Goal: Task Accomplishment & Management: Complete application form

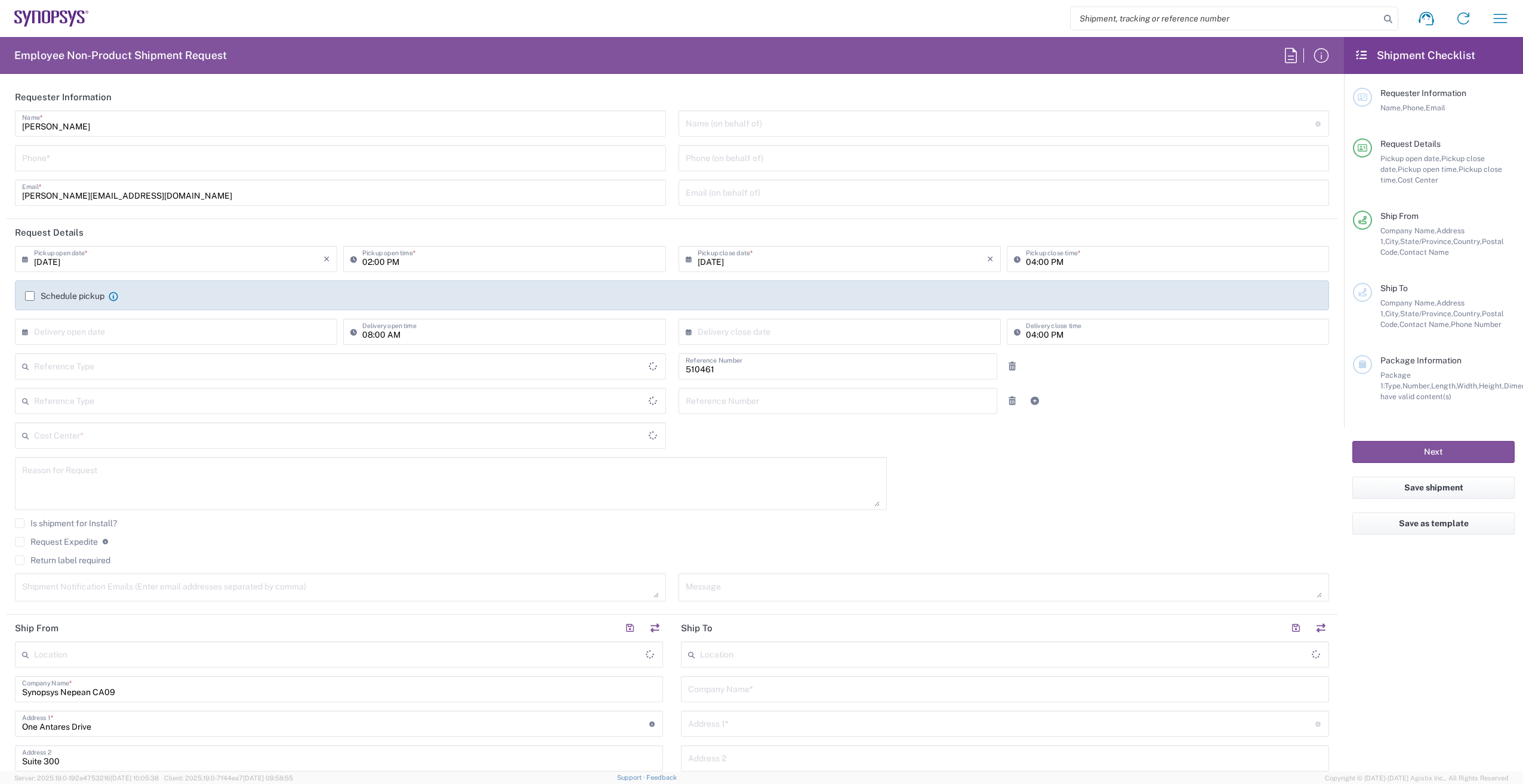
type input "Department"
type input "Delivered at Place"
type input "CA02, SG, MSIP2, R&D 510461"
type input "[GEOGRAPHIC_DATA]"
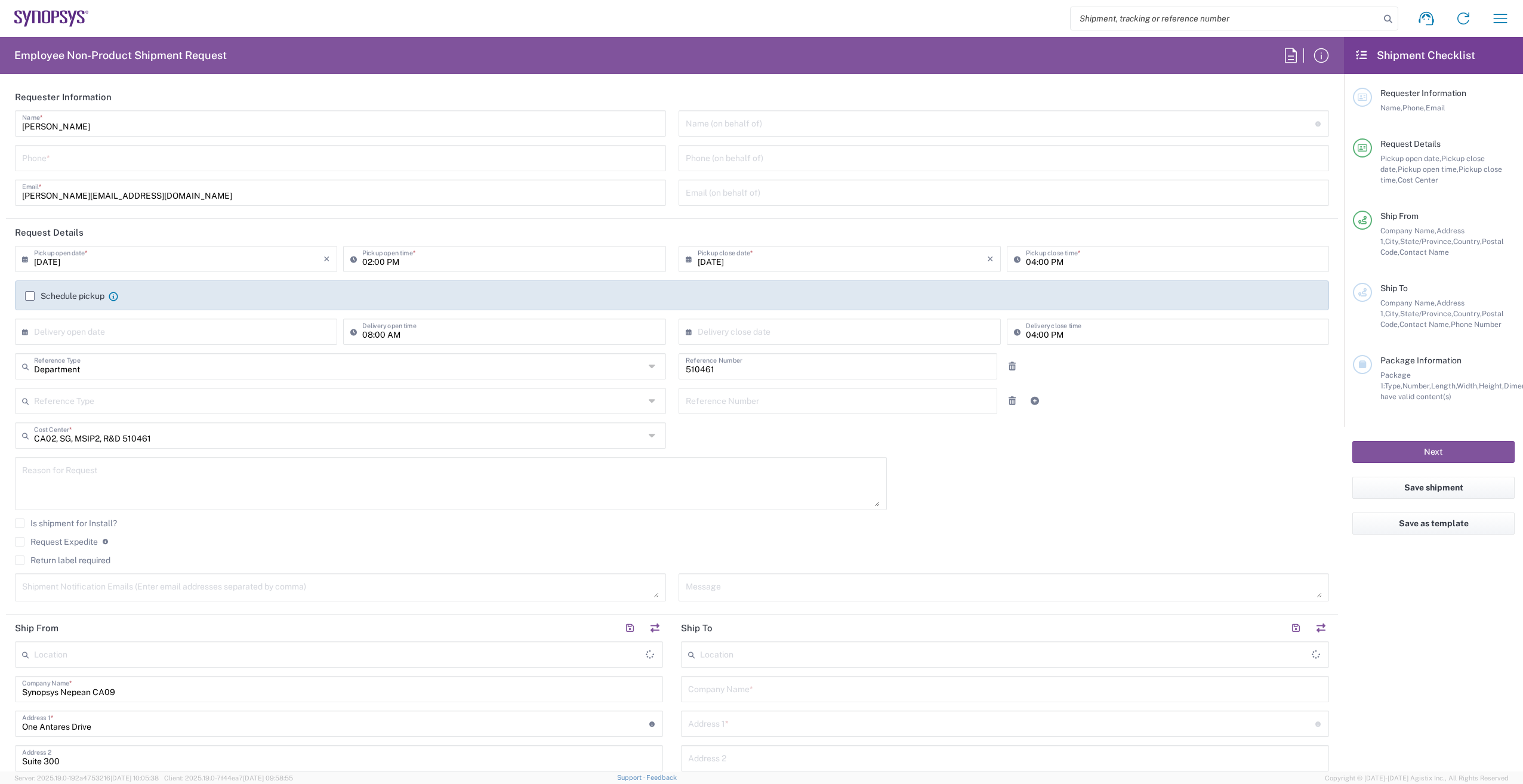
type input "[GEOGRAPHIC_DATA]"
type input "Nepean CA09"
click at [1501, 16] on icon "button" at bounding box center [1501, 19] width 19 height 19
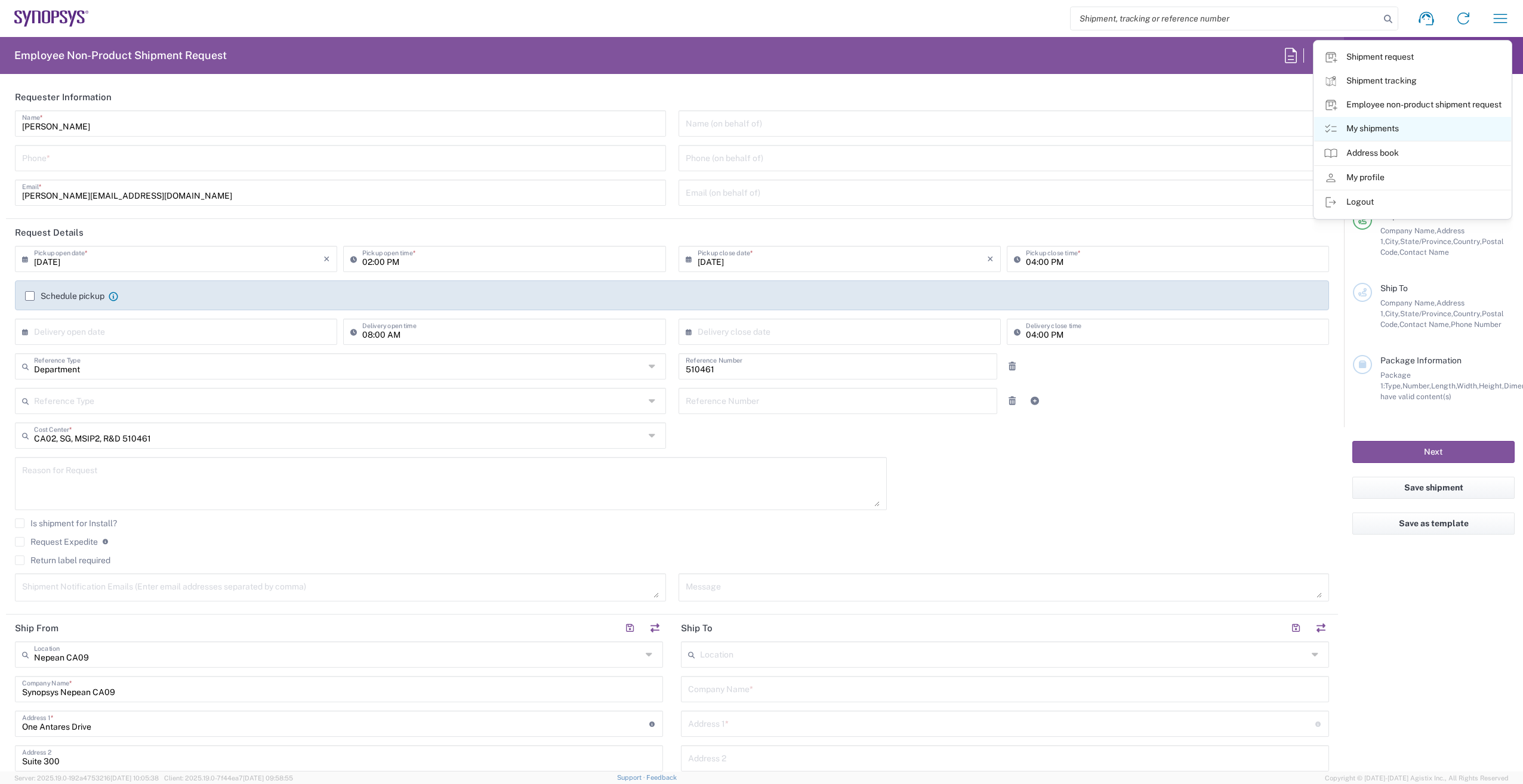
click at [1332, 127] on icon at bounding box center [1331, 129] width 14 height 14
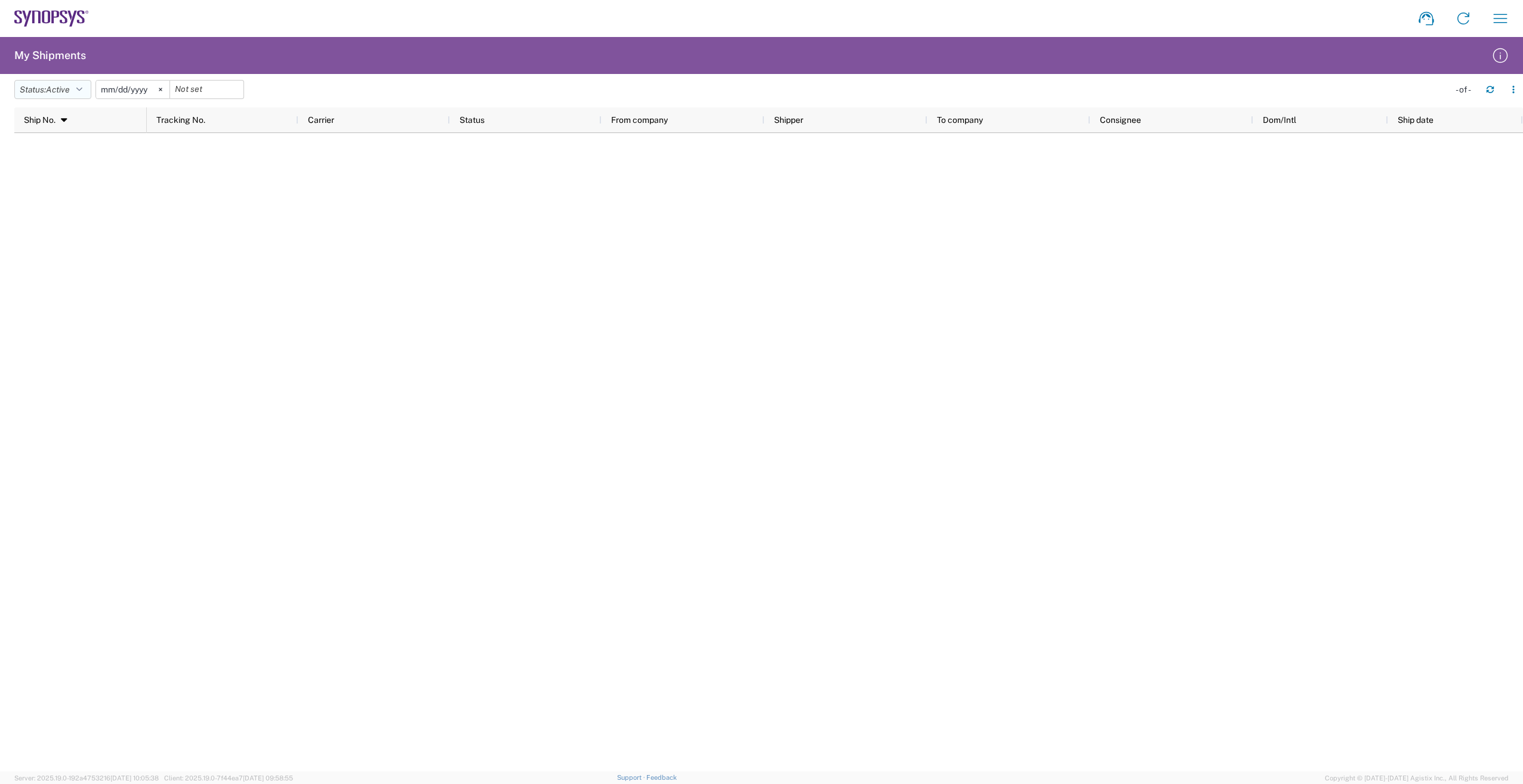
click at [75, 88] on button "Status: Active" at bounding box center [53, 89] width 77 height 19
click at [62, 150] on span "All" at bounding box center [85, 152] width 139 height 19
click at [149, 88] on icon at bounding box center [147, 89] width 4 height 4
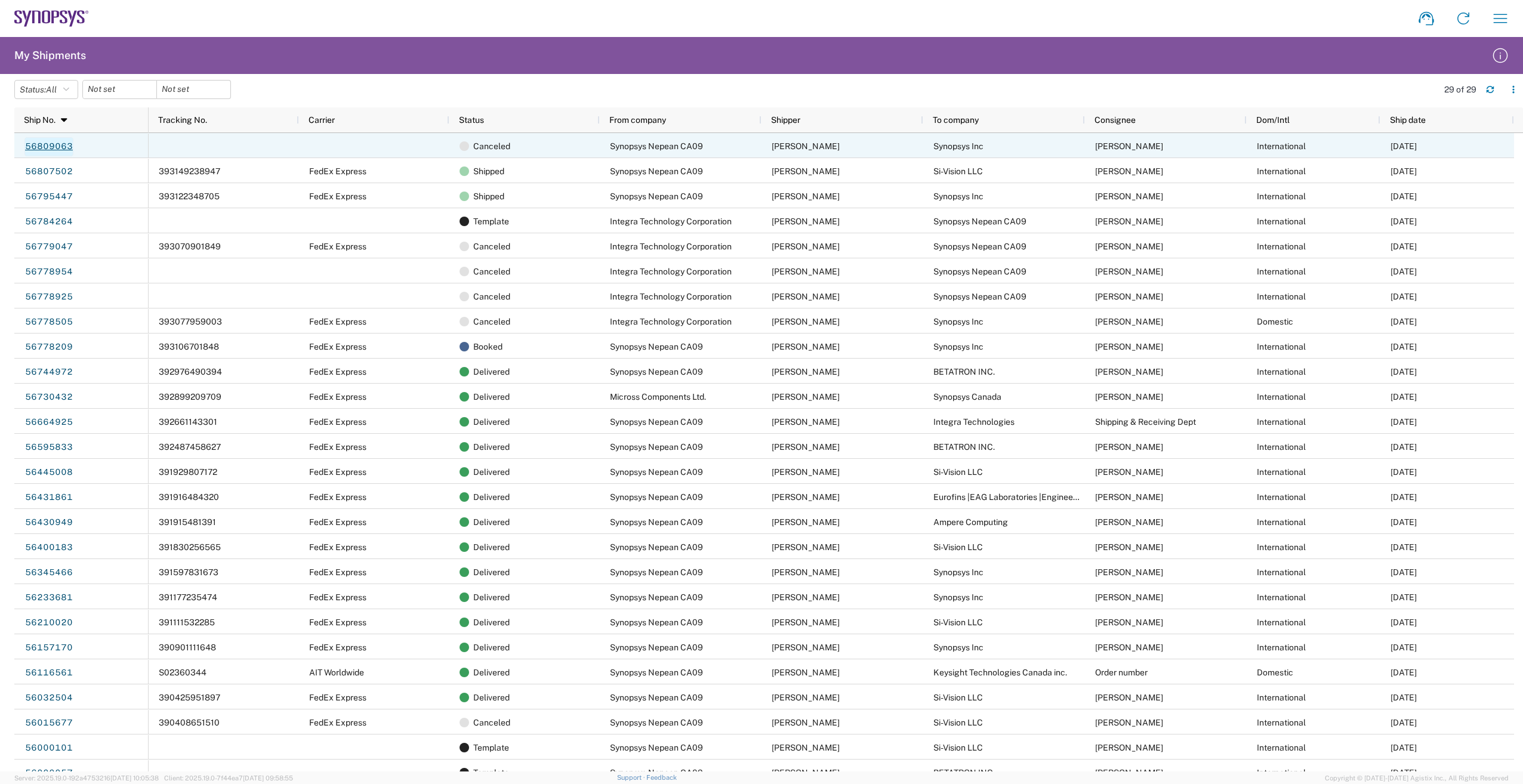
click at [36, 150] on link "56809063" at bounding box center [49, 147] width 49 height 19
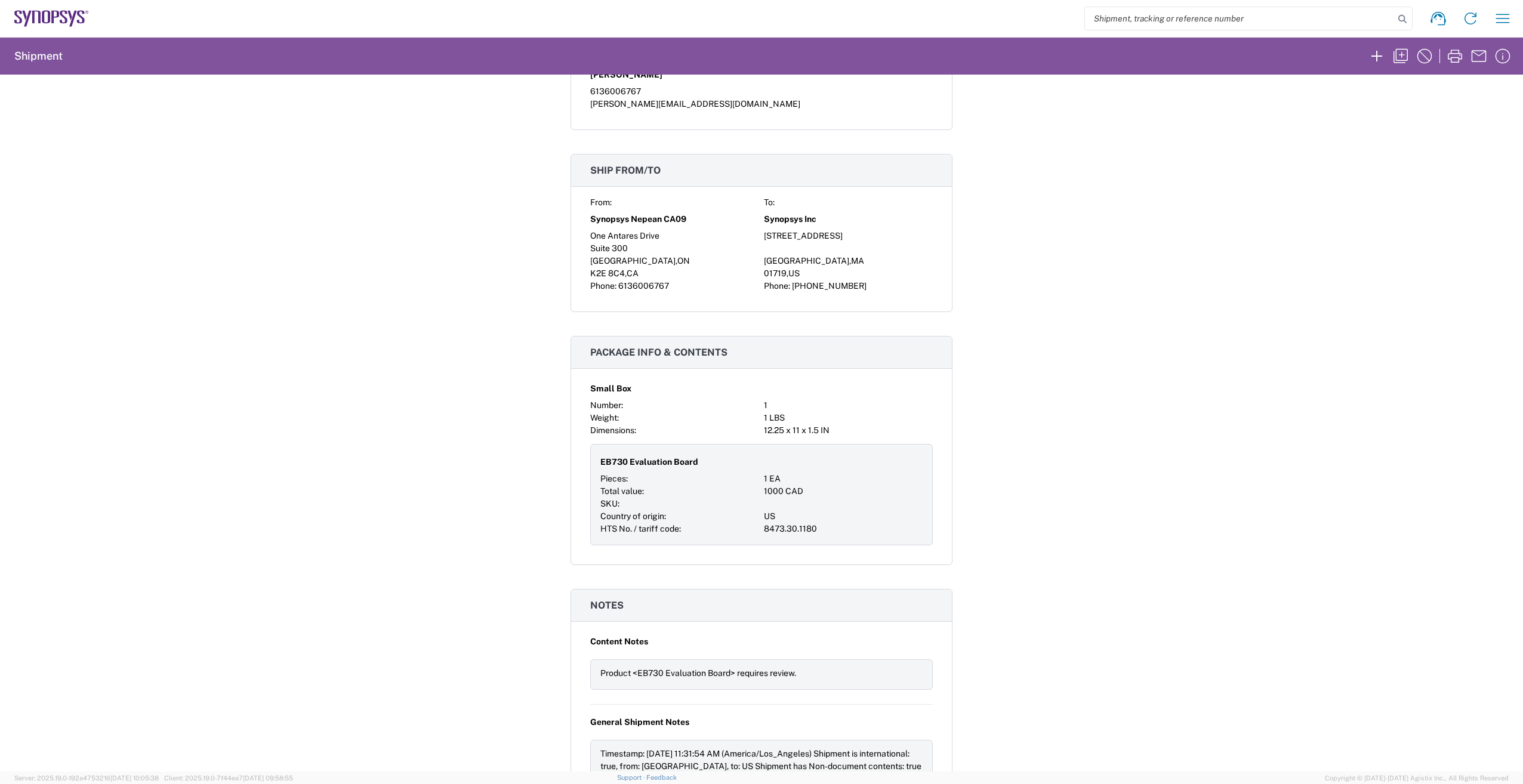
scroll to position [537, 0]
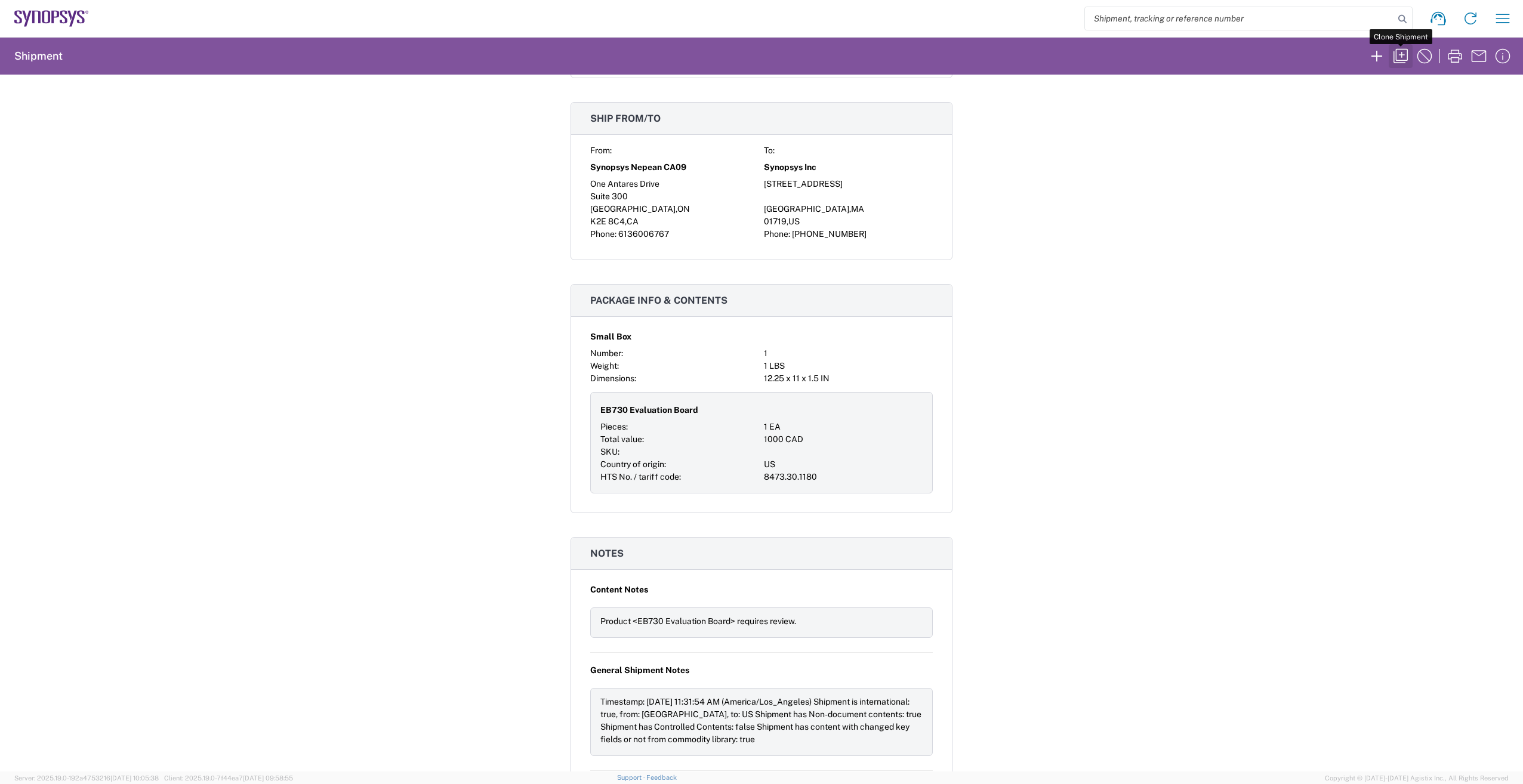
click at [1396, 56] on icon "button" at bounding box center [1400, 56] width 14 height 14
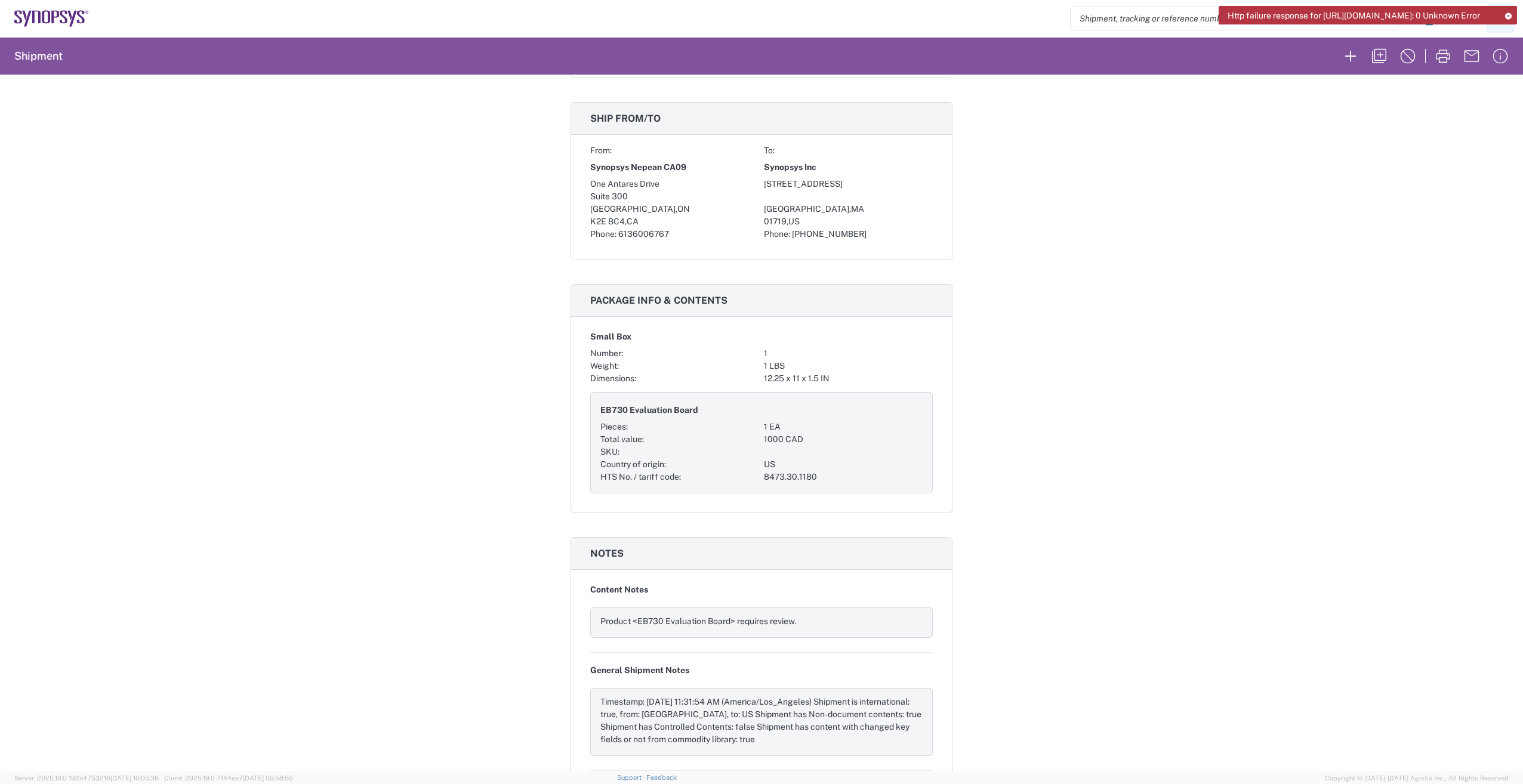
click at [1506, 14] on icon at bounding box center [1508, 16] width 8 height 7
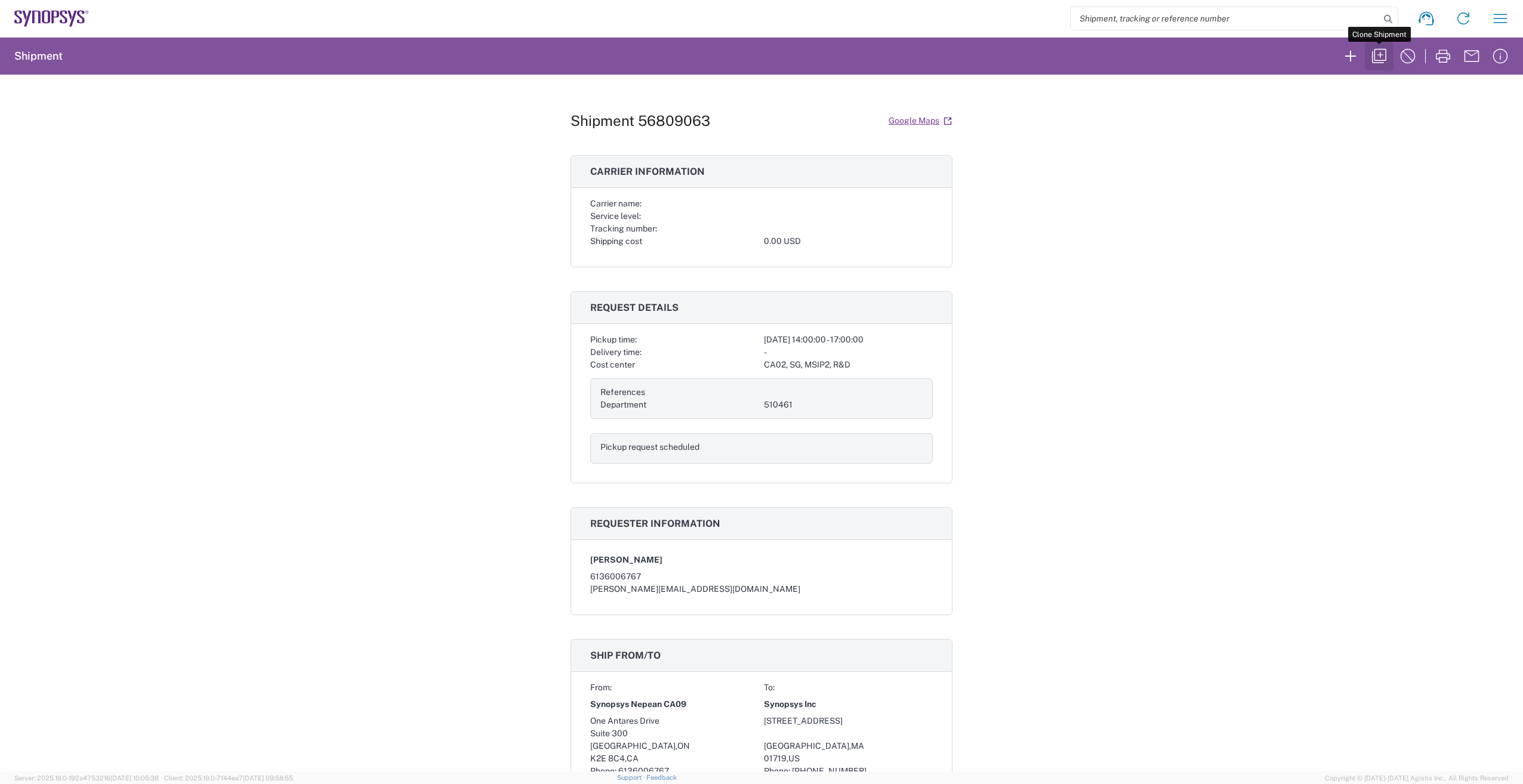
click at [1377, 56] on icon "button" at bounding box center [1379, 56] width 19 height 19
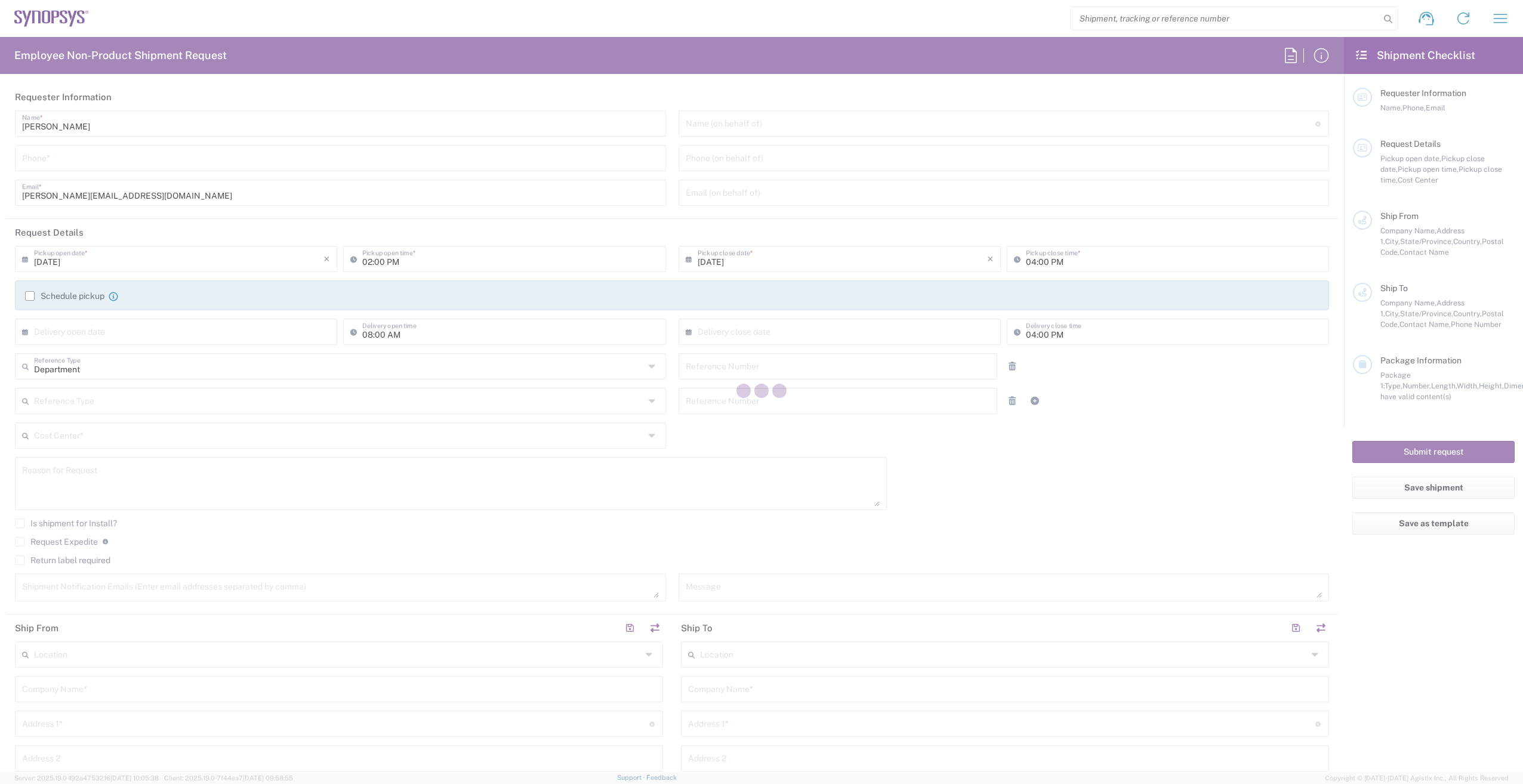
type input "6136006767"
type input "05:00 PM"
type input "510461"
type textarea "Shipping EB730 to [PERSON_NAME]"
type textarea "[EMAIL_ADDRESS][DOMAIN_NAME], [PERSON_NAME][EMAIL_ADDRESS][DOMAIN_NAME], [EMAIL…"
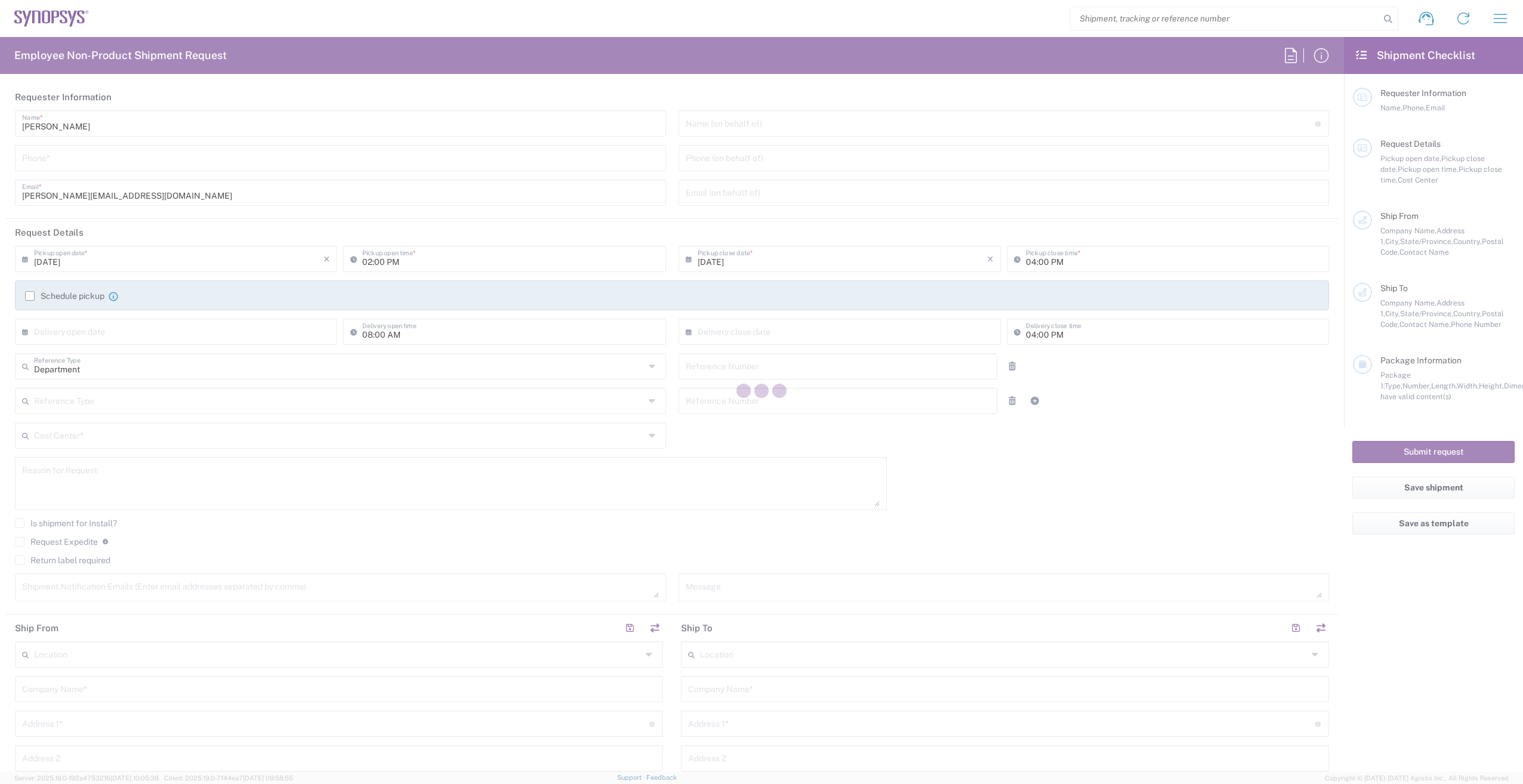
type input "Nepean CA09"
type input "Synopsys Nepean CA09"
type input "One Antares Drive"
type input "Suite 300"
type input "[GEOGRAPHIC_DATA]"
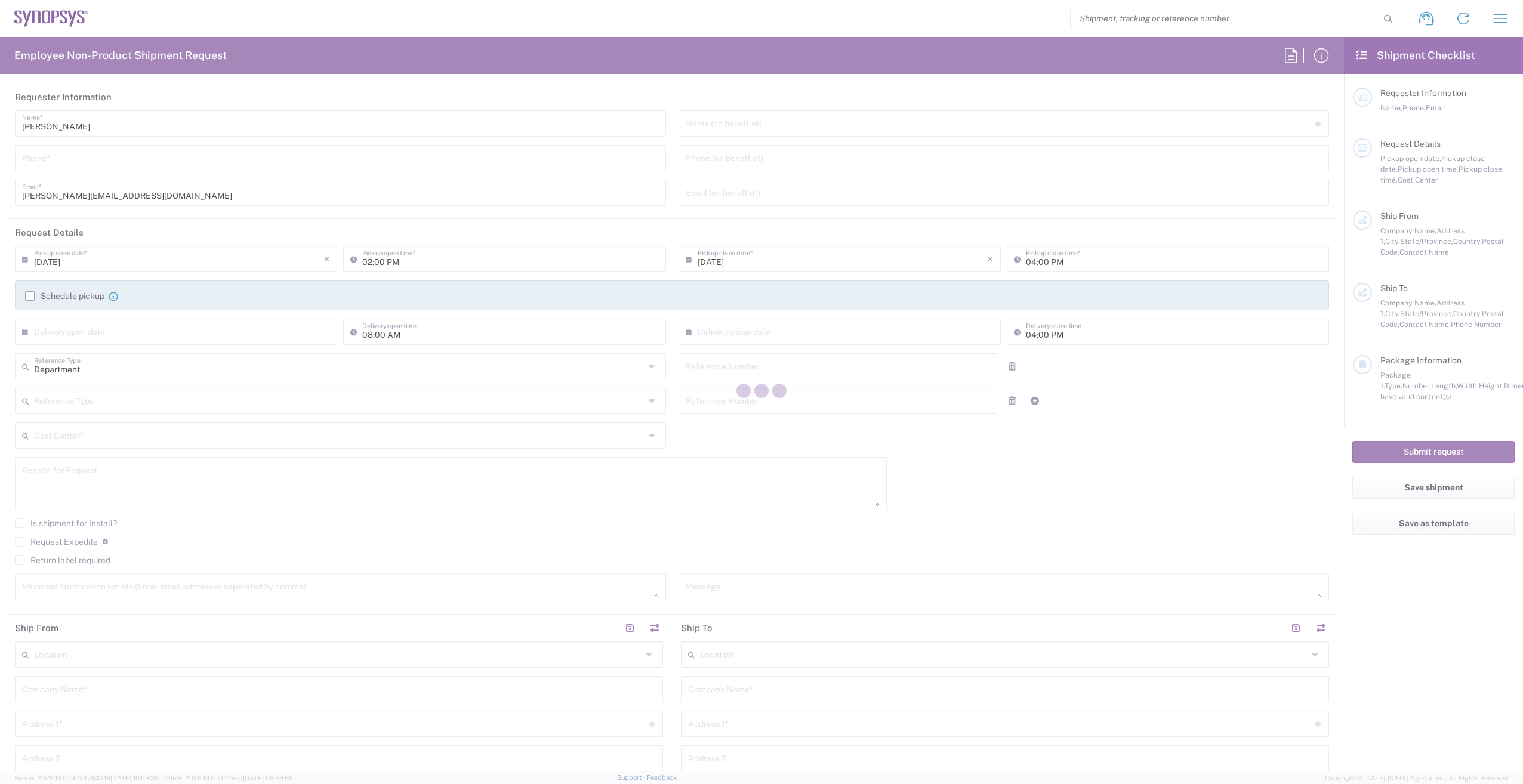
type input "[GEOGRAPHIC_DATA]"
type input "K2E 8C4"
type input "[PERSON_NAME]"
type input "6136006767"
type input "[PERSON_NAME][EMAIL_ADDRESS][DOMAIN_NAME]"
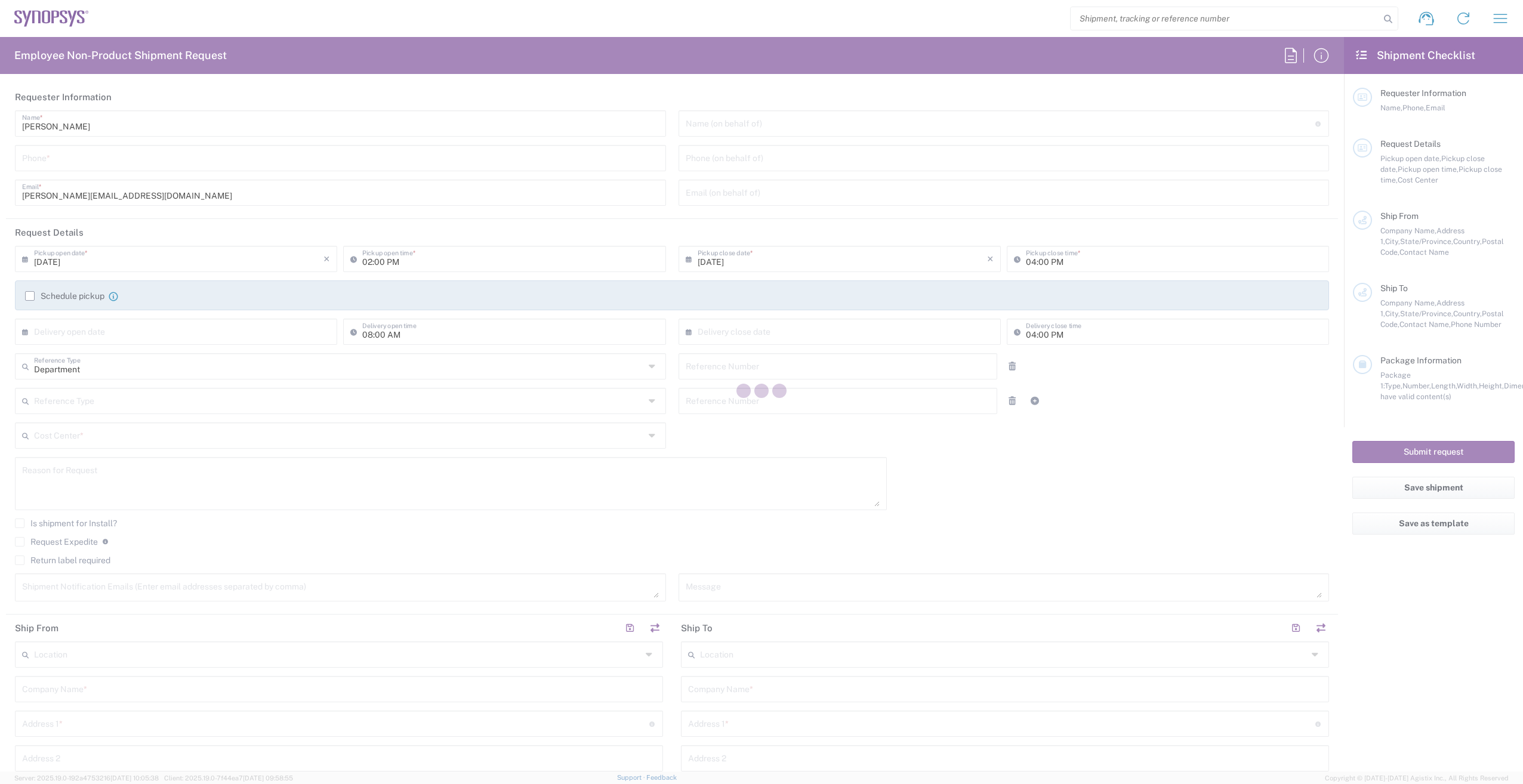
type input "Boxborough US8W"
type input "Synopsys Inc"
type input "[STREET_ADDRESS]"
type input "[GEOGRAPHIC_DATA]"
type input "[US_STATE]"
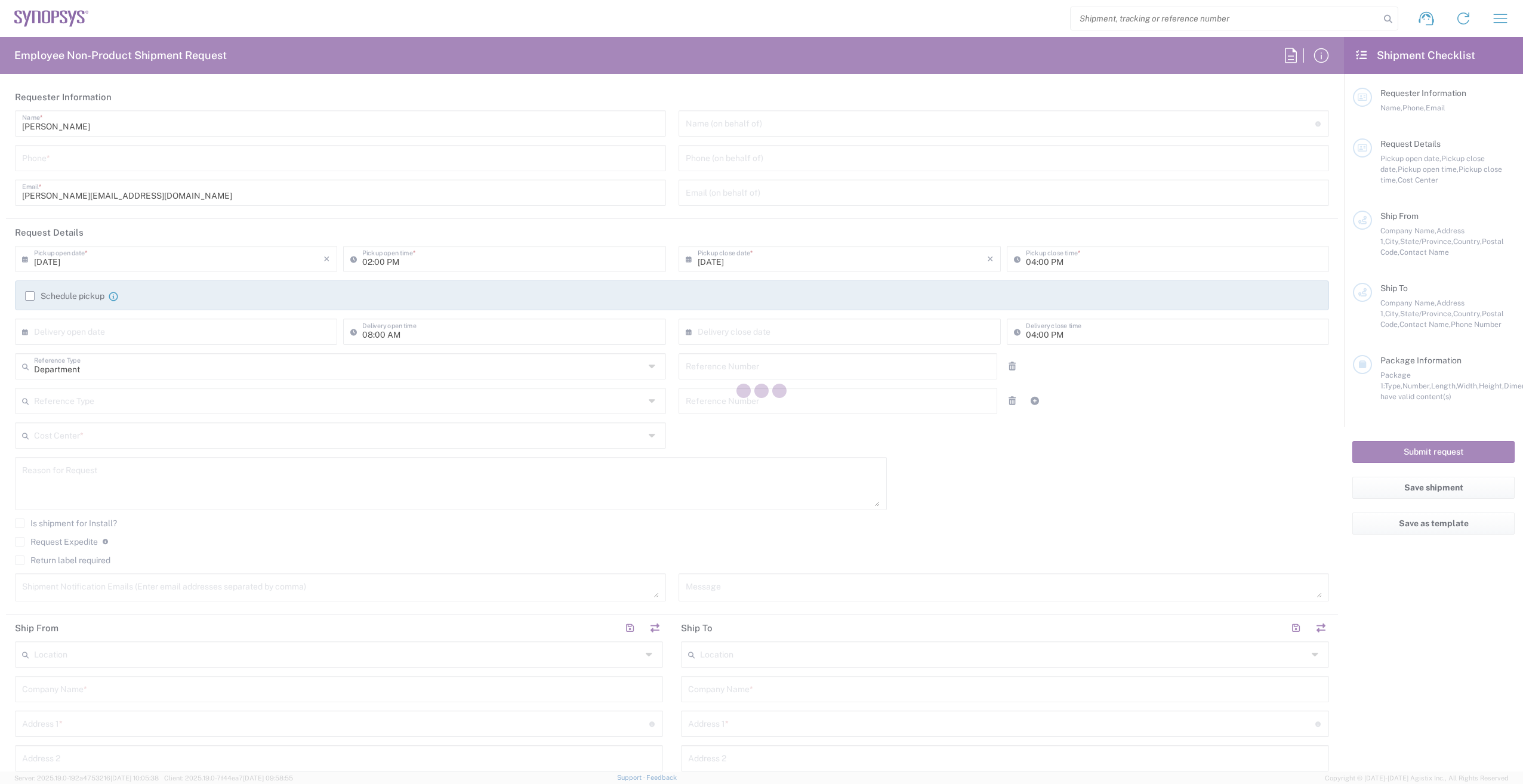
type input "01719"
type input "[PERSON_NAME]"
type input "[PHONE_NUMBER]"
type input "[PERSON_NAME][EMAIL_ADDRESS][DOMAIN_NAME]"
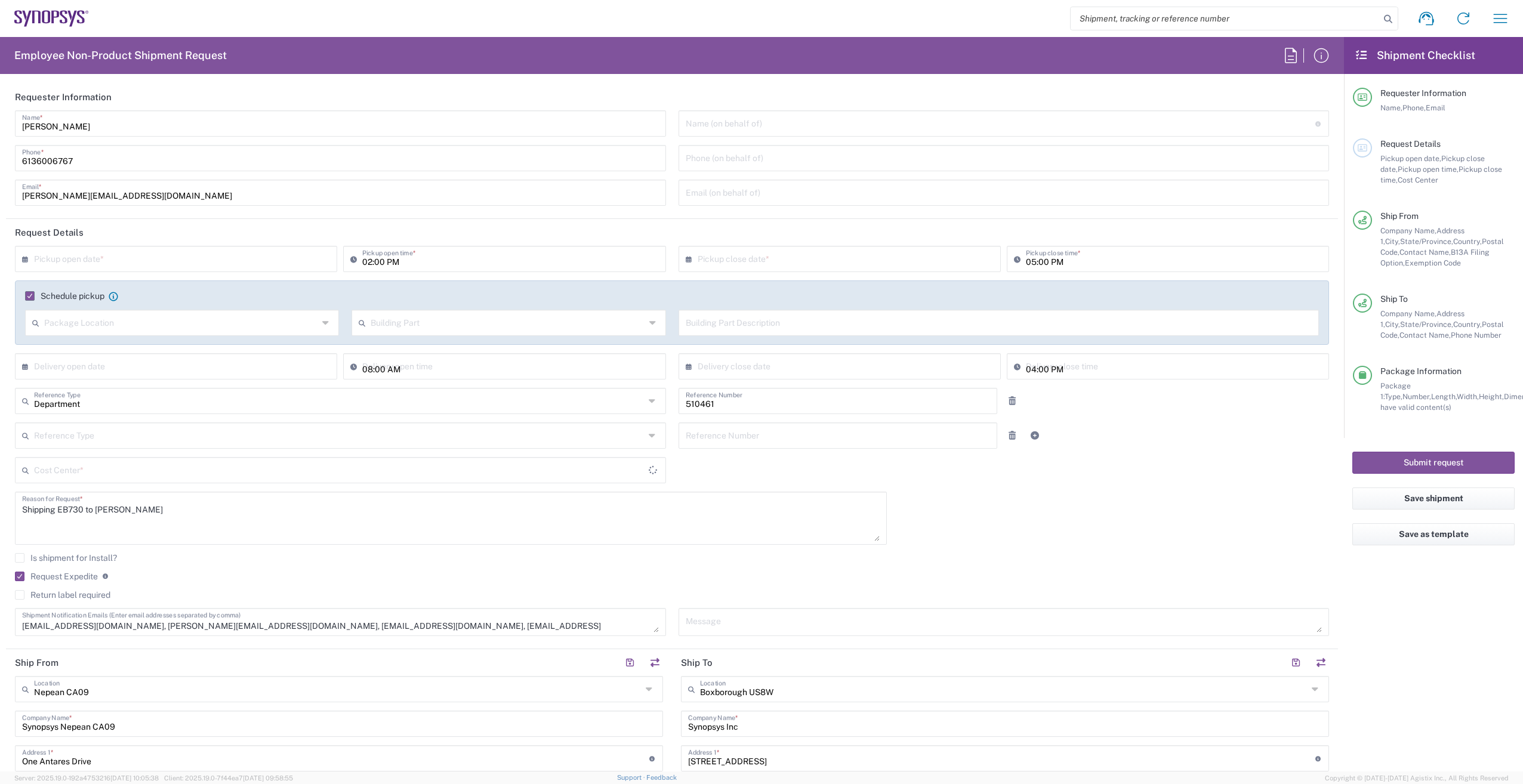
type input "[GEOGRAPHIC_DATA]"
type input "CA02, SG, MSIP2, R&D 510461"
type input "Small Box"
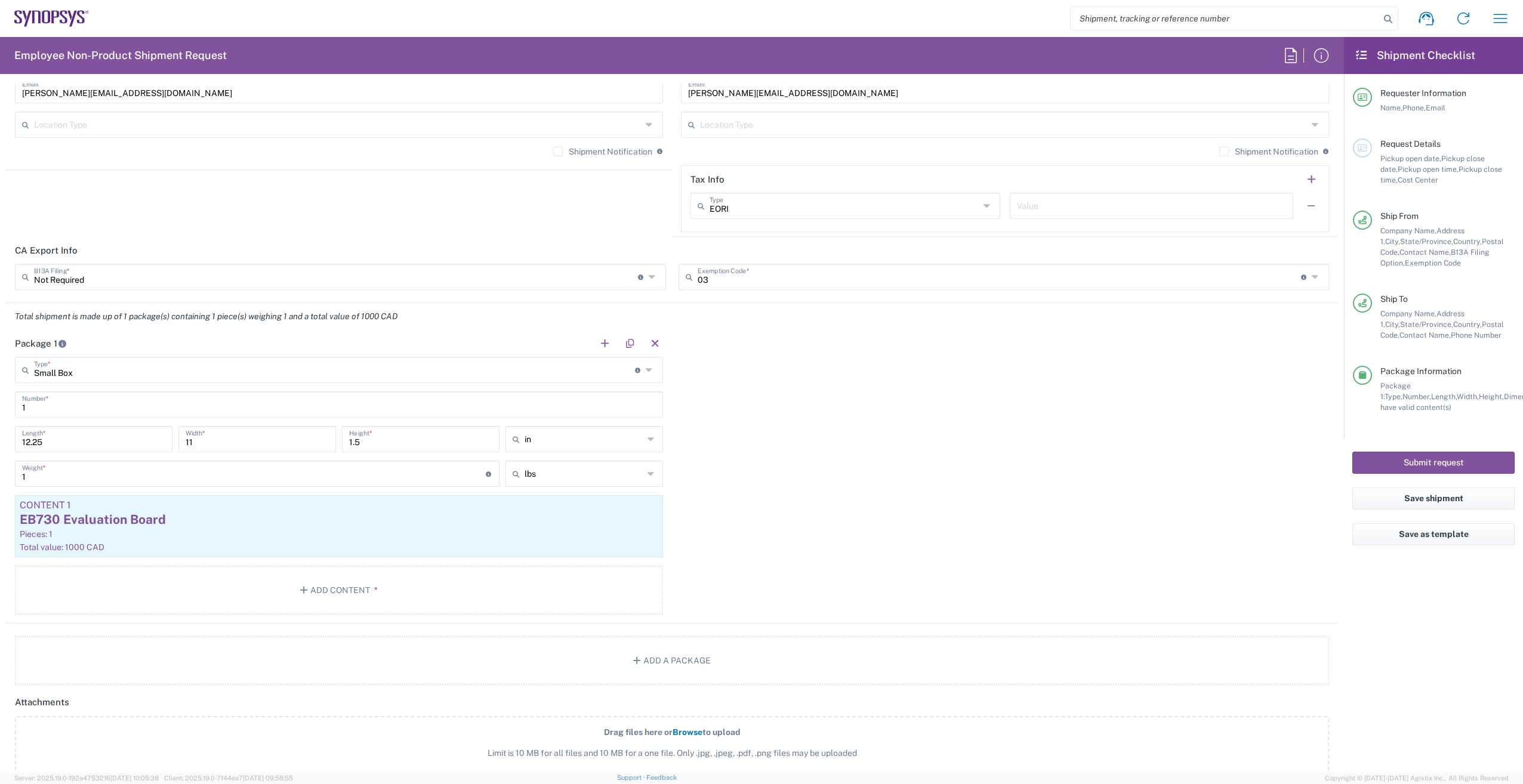
scroll to position [1014, 0]
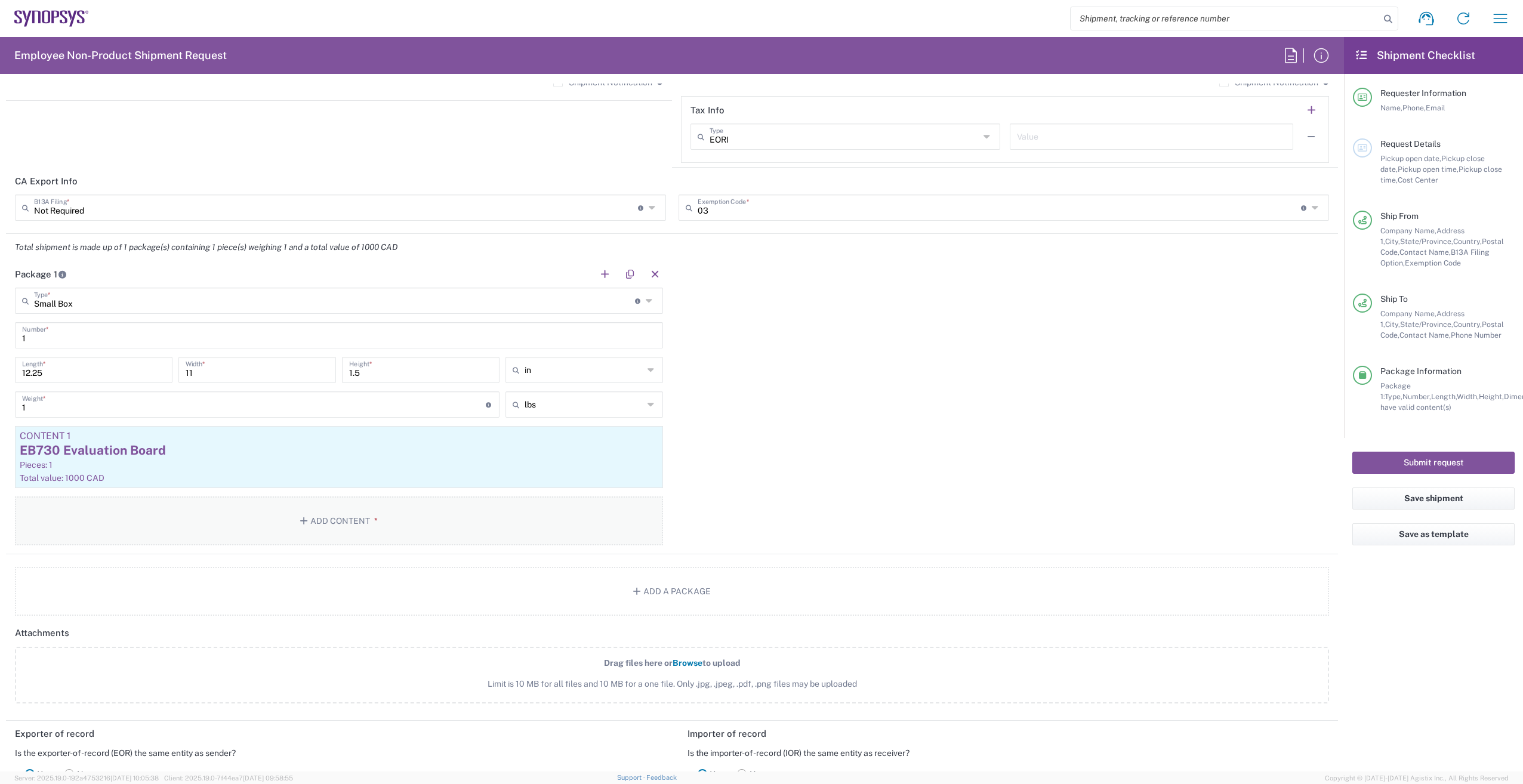
click at [278, 532] on button "Add Content *" at bounding box center [339, 520] width 648 height 49
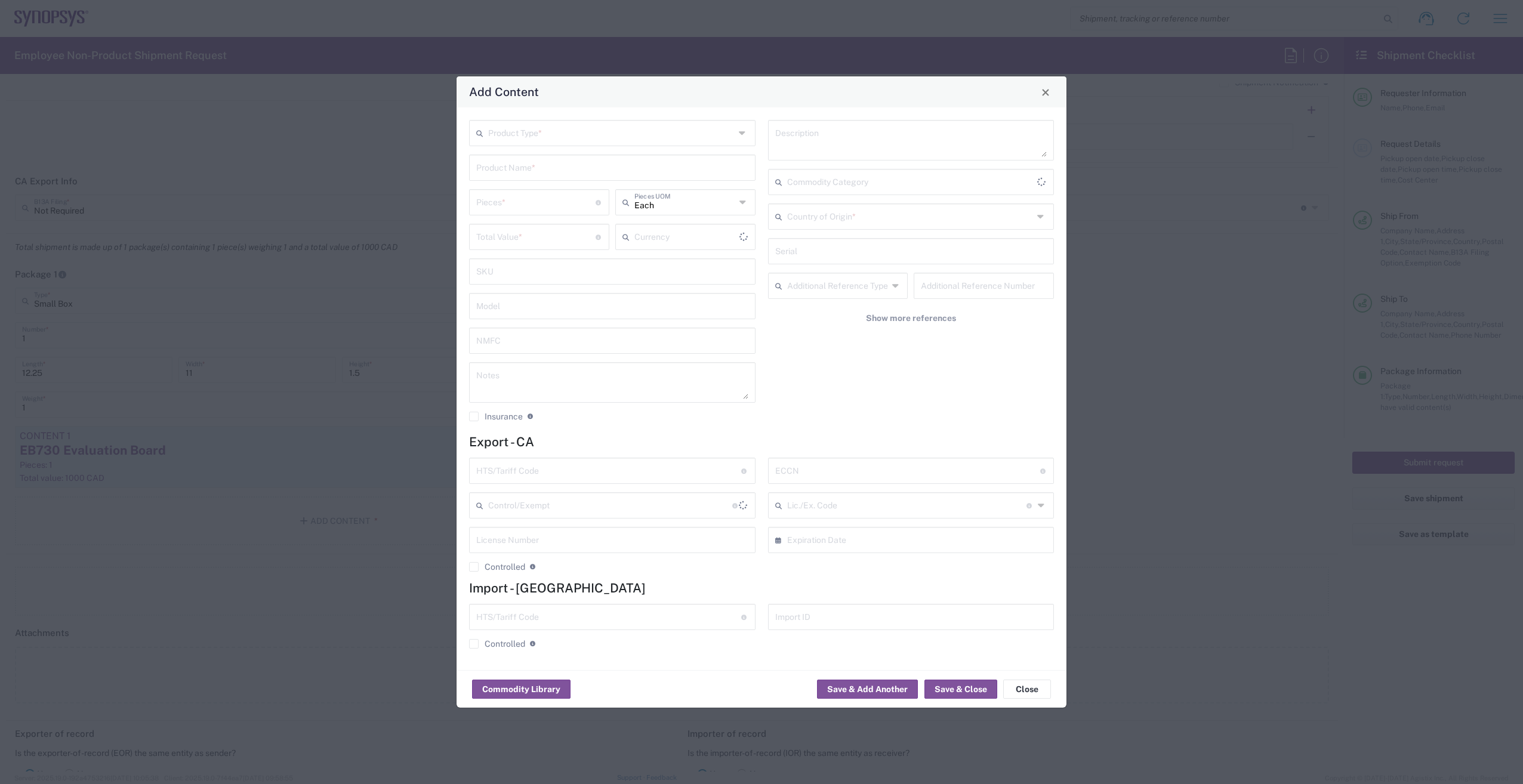
type input "US Dollar"
click at [530, 138] on input "text" at bounding box center [611, 132] width 246 height 21
click at [540, 177] on span "General Commodity" at bounding box center [612, 179] width 284 height 19
type input "General Commodity"
click at [532, 177] on input "text" at bounding box center [612, 167] width 272 height 21
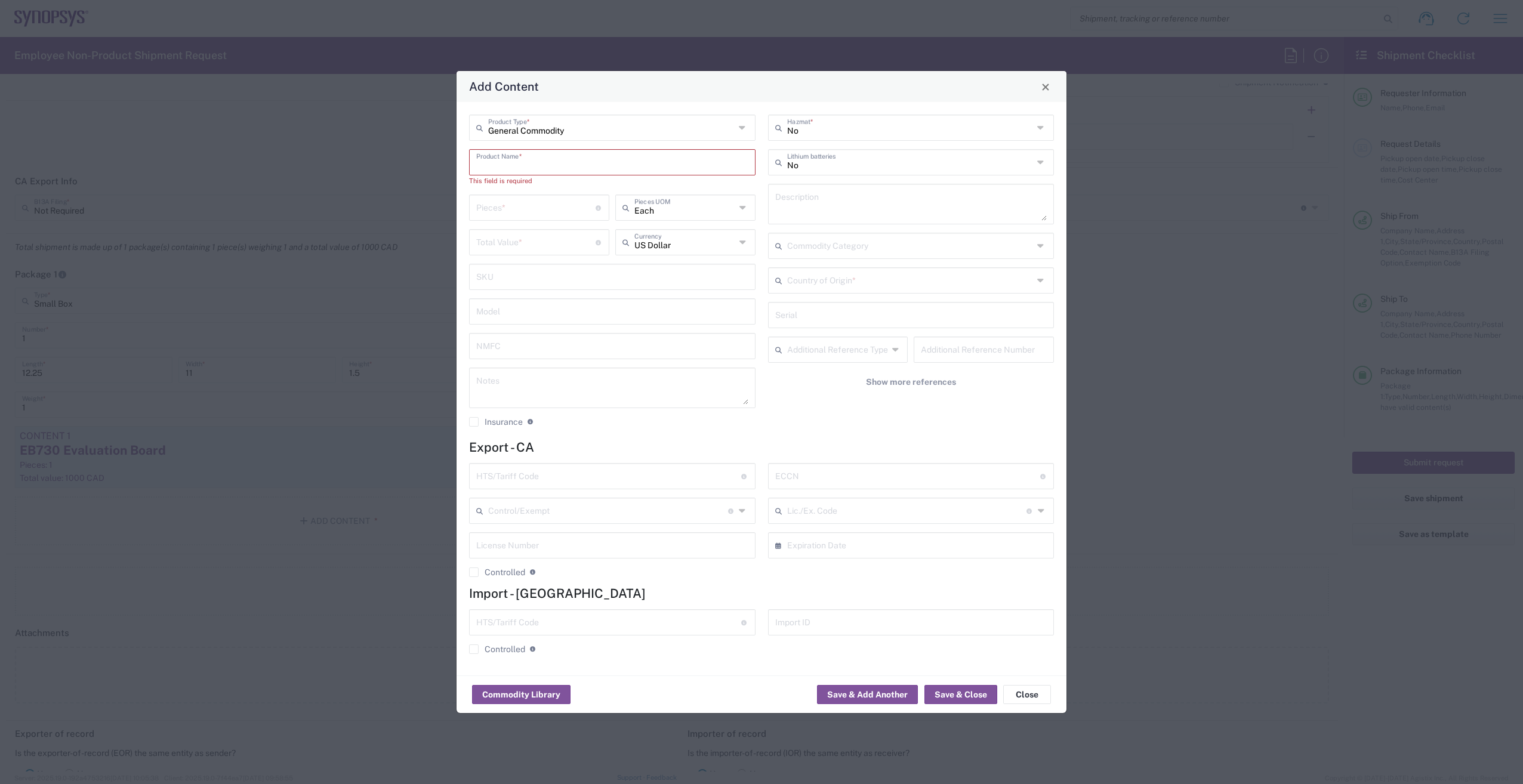
click at [539, 161] on input "text" at bounding box center [612, 161] width 272 height 21
click at [515, 161] on input "text" at bounding box center [612, 161] width 272 height 21
click at [568, 163] on input "text" at bounding box center [612, 161] width 272 height 21
paste input "DDRCX109_d950A0_TSMC_MRDIMM"
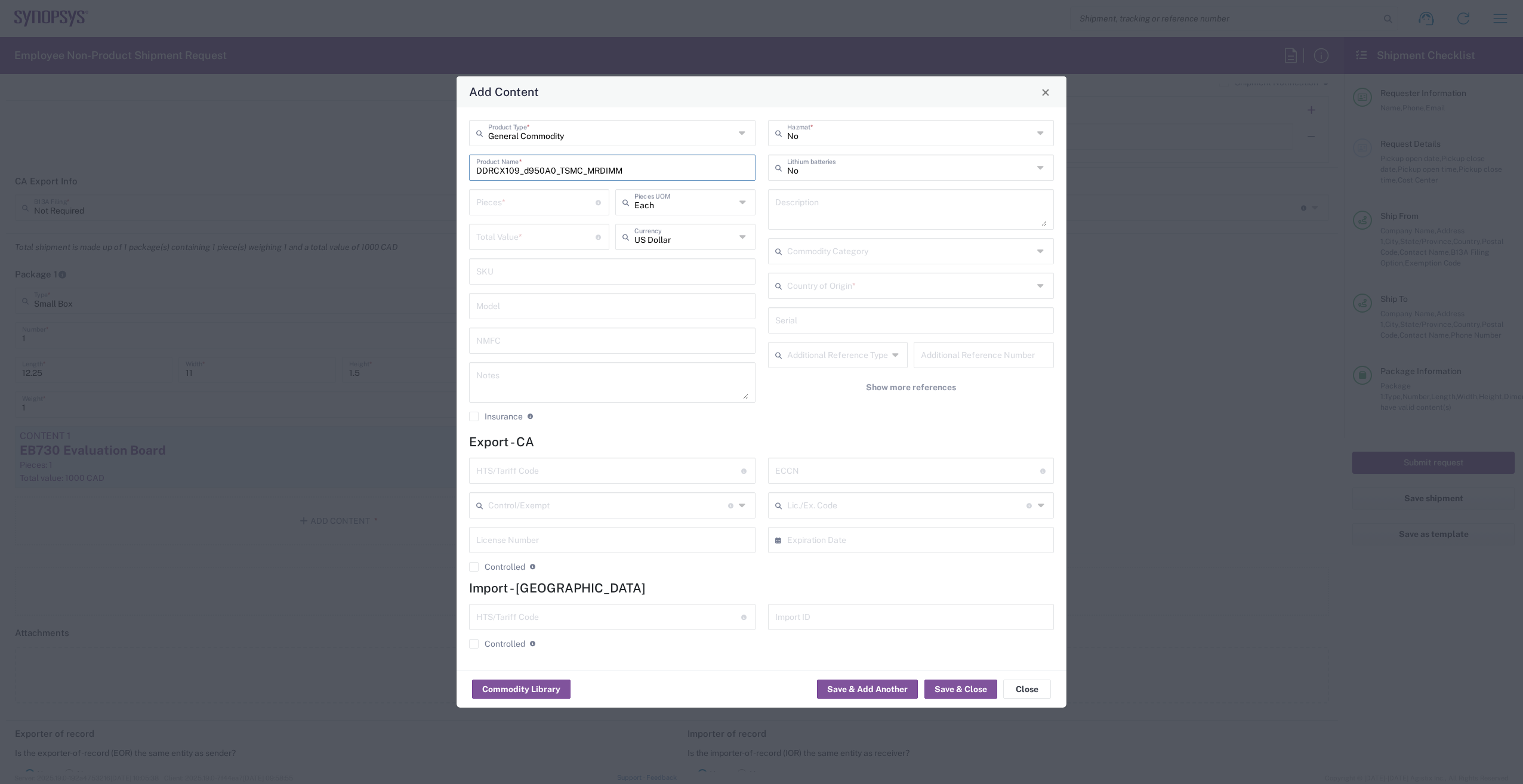
type input "DDRCX109_d950A0_TSMC_MRDIMM"
click at [830, 202] on textarea at bounding box center [911, 209] width 272 height 33
paste textarea "DDRCX109_d950A0_TSMC_MRDIMM"
type textarea "3 x DDRCX109_d950A0_TSMC_MRDIMM TT_0026, TT_0027, TT_0028"
click at [504, 196] on input "number" at bounding box center [536, 201] width 120 height 21
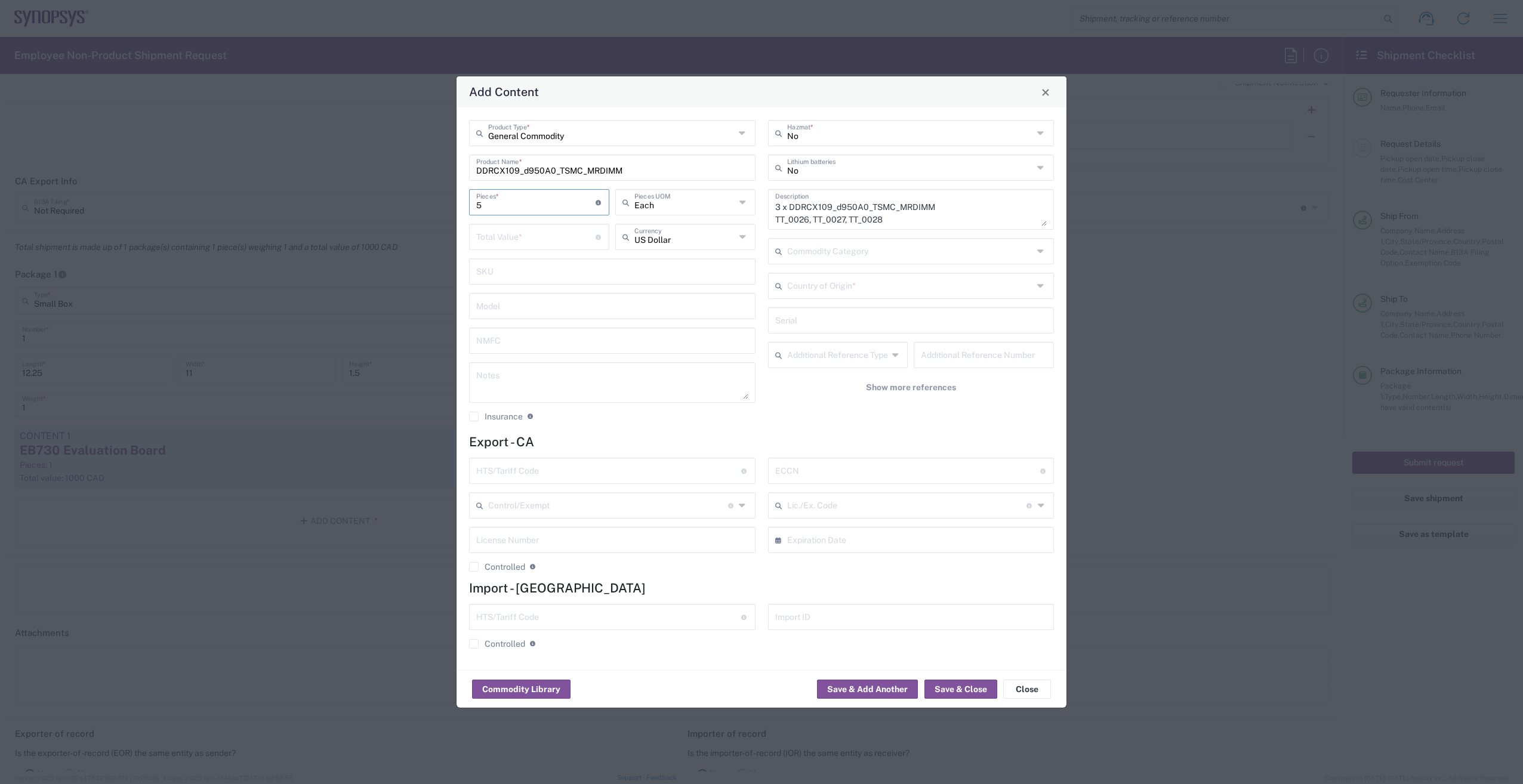
click at [566, 237] on input "number" at bounding box center [536, 236] width 120 height 21
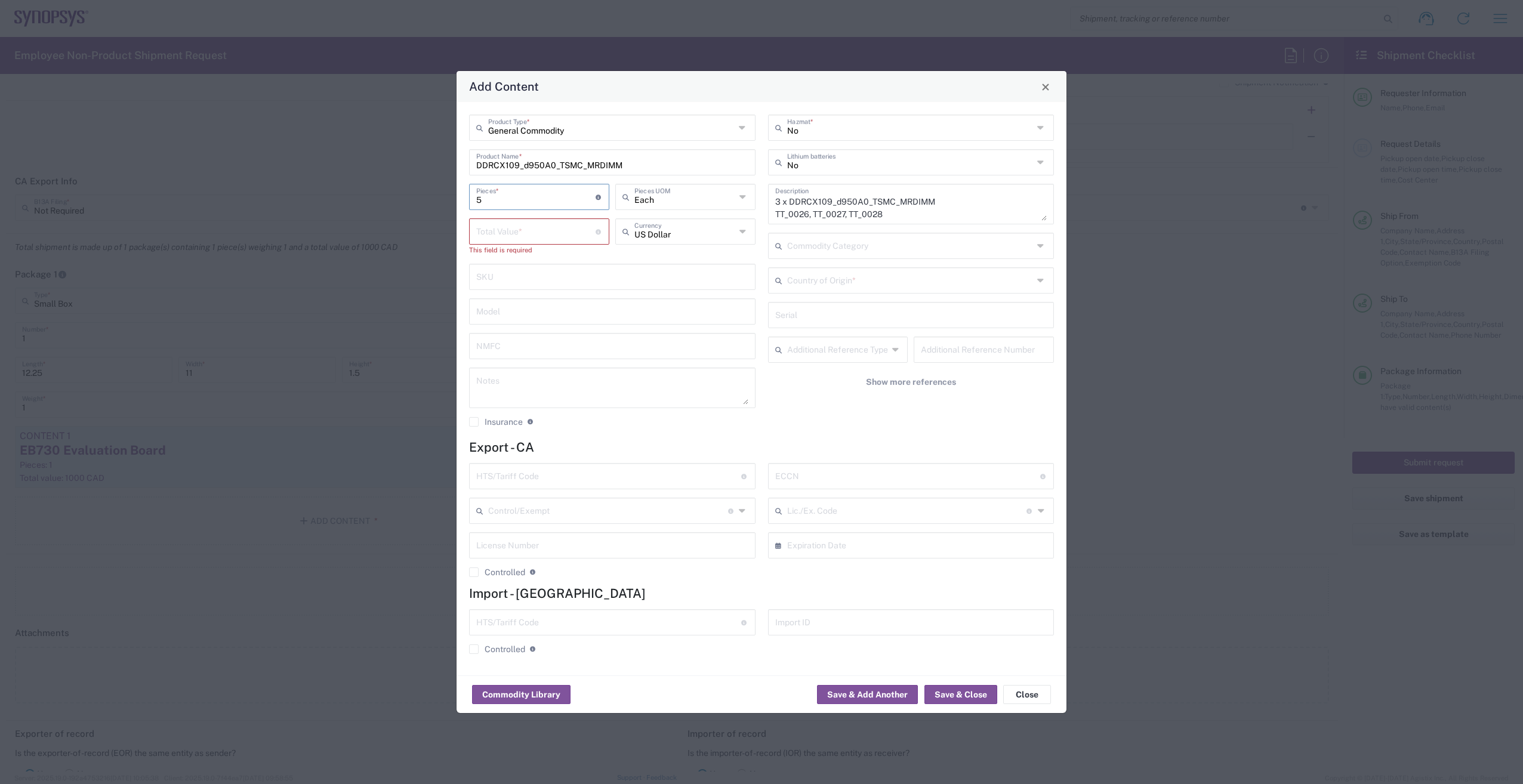
drag, startPoint x: 519, startPoint y: 202, endPoint x: 365, endPoint y: 186, distance: 154.8
click at [365, 186] on div "Add Content General Commodity Product Type * DDRCX109_d950A0_TSMC_MRDIMM Produc…" at bounding box center [762, 392] width 1523 height 784
type input "3"
click at [498, 226] on input "number" at bounding box center [536, 231] width 120 height 21
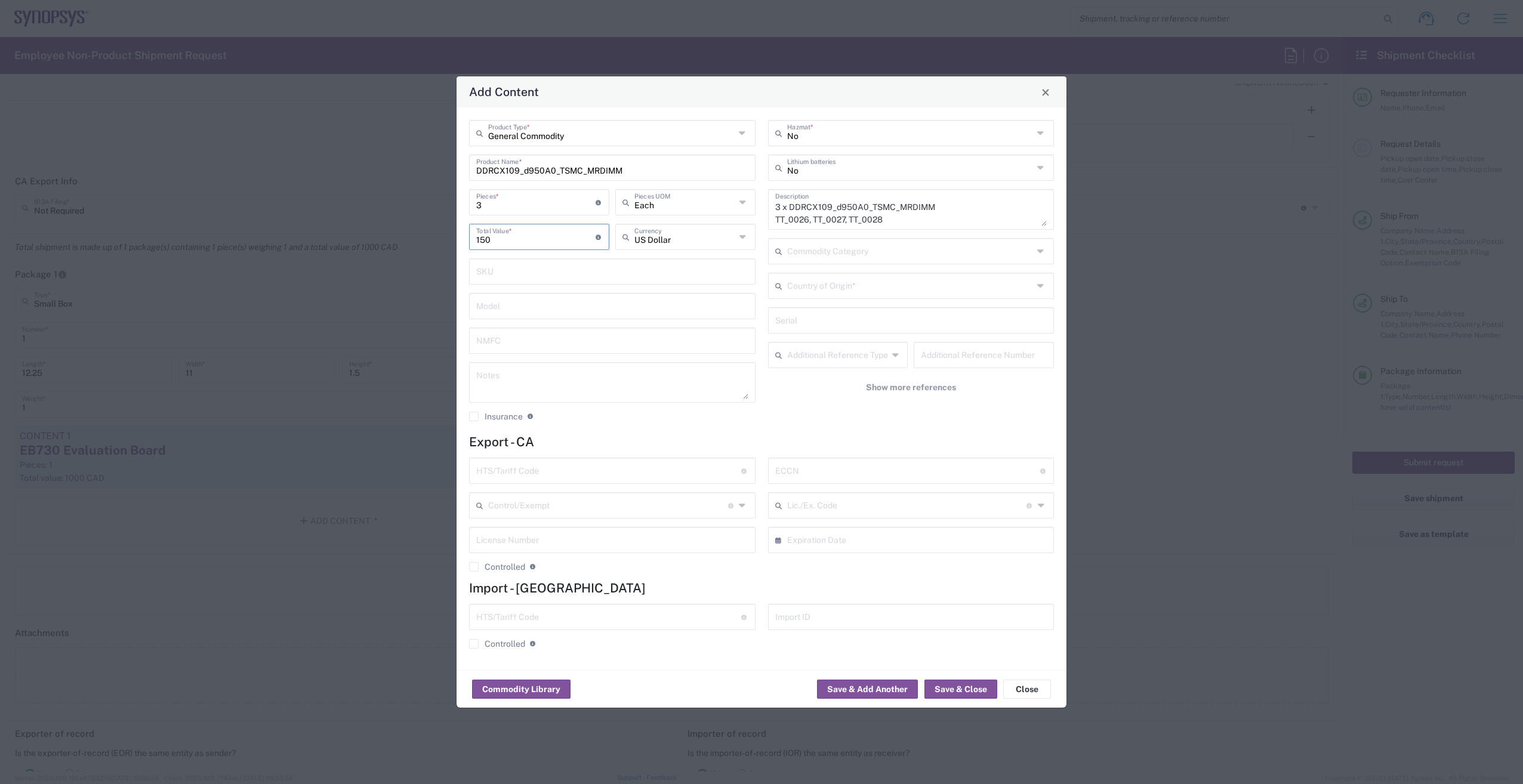
type input "150"
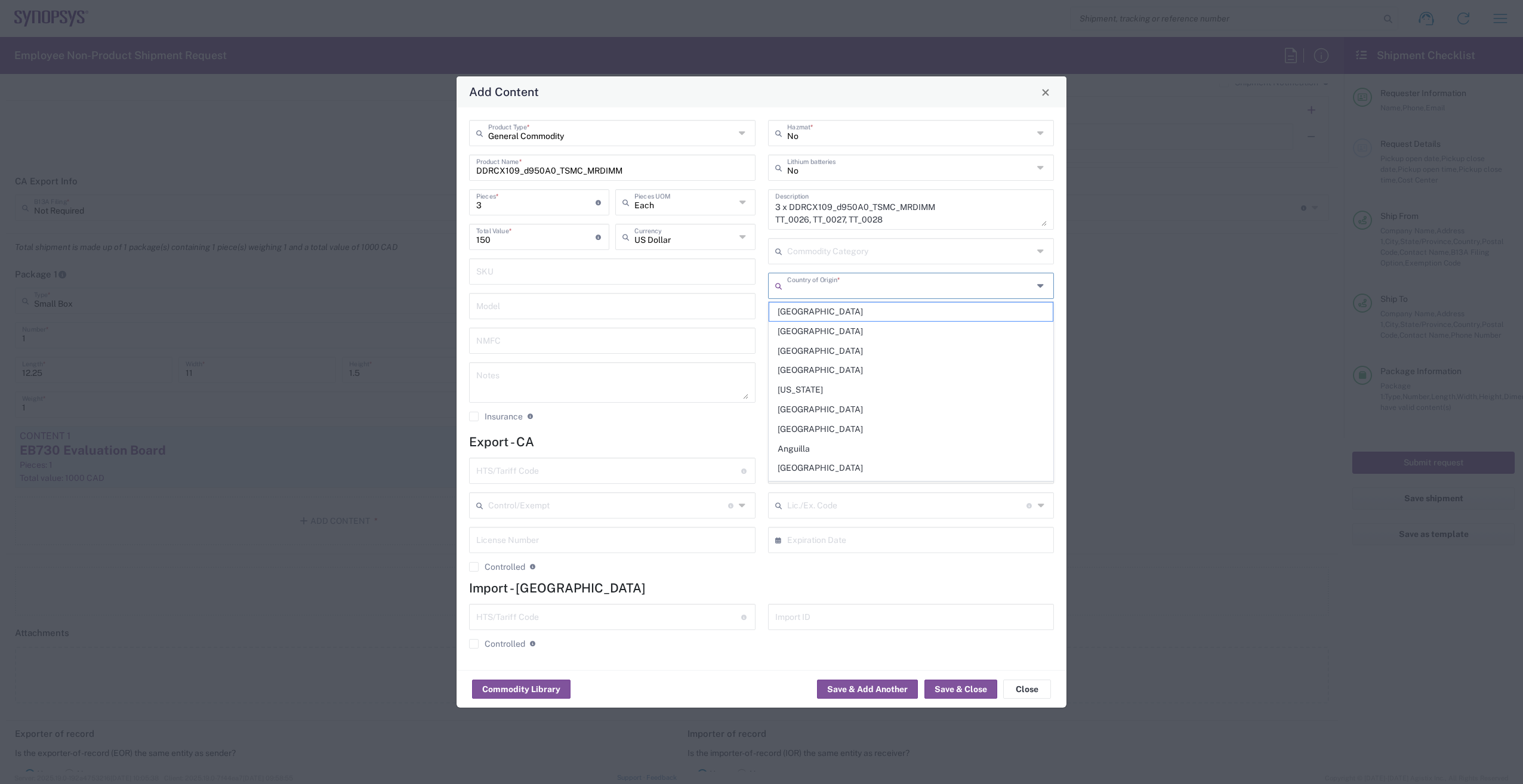
click at [879, 289] on input "text" at bounding box center [910, 285] width 246 height 21
click at [858, 383] on span "[GEOGRAPHIC_DATA]" at bounding box center [911, 389] width 284 height 19
type input "[GEOGRAPHIC_DATA]"
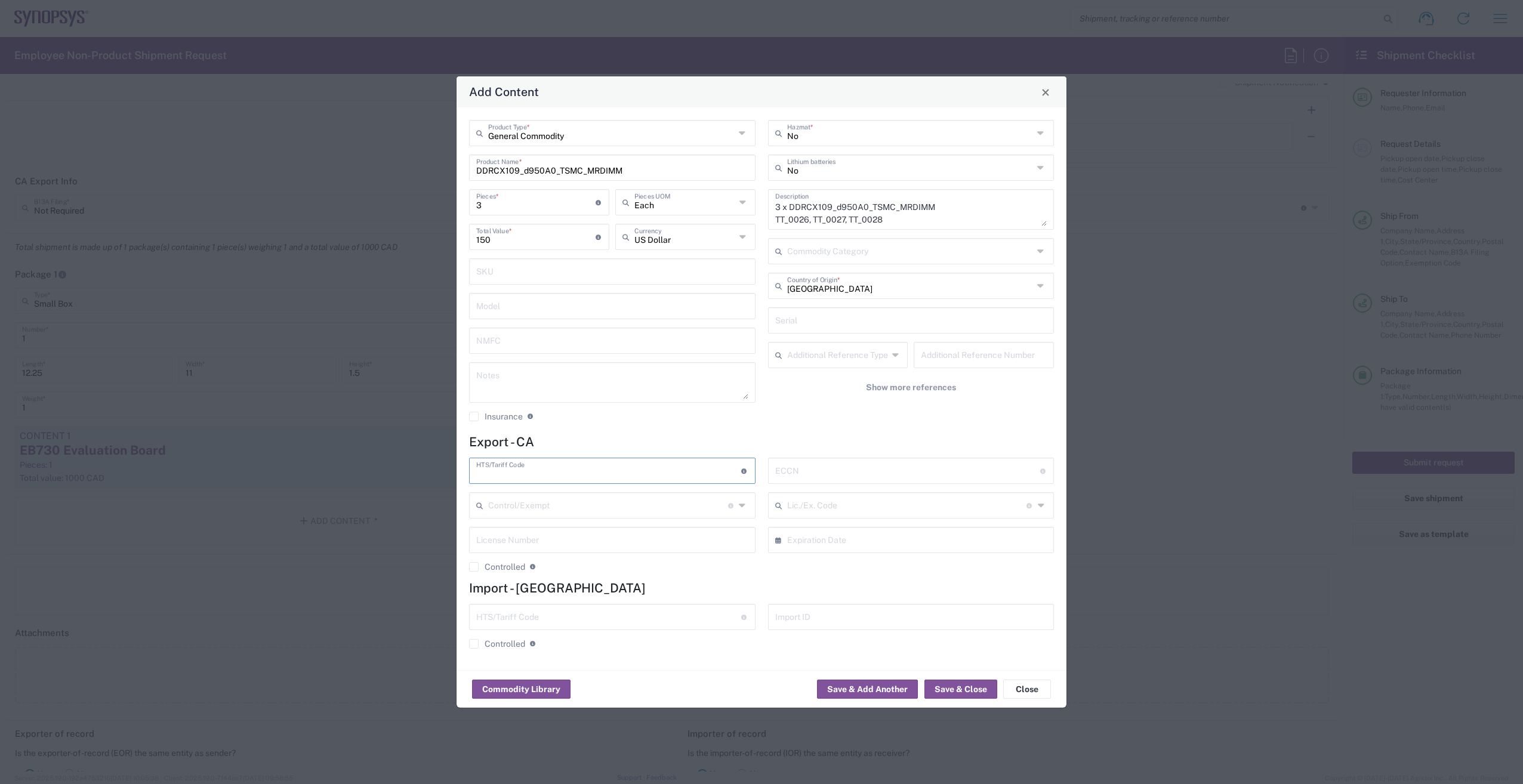
click at [560, 468] on input "text" at bounding box center [609, 470] width 265 height 21
paste input "8542.31.0050"
type input "8542.31.0050"
click at [837, 476] on input "text" at bounding box center [908, 470] width 265 height 21
type input "EAR99"
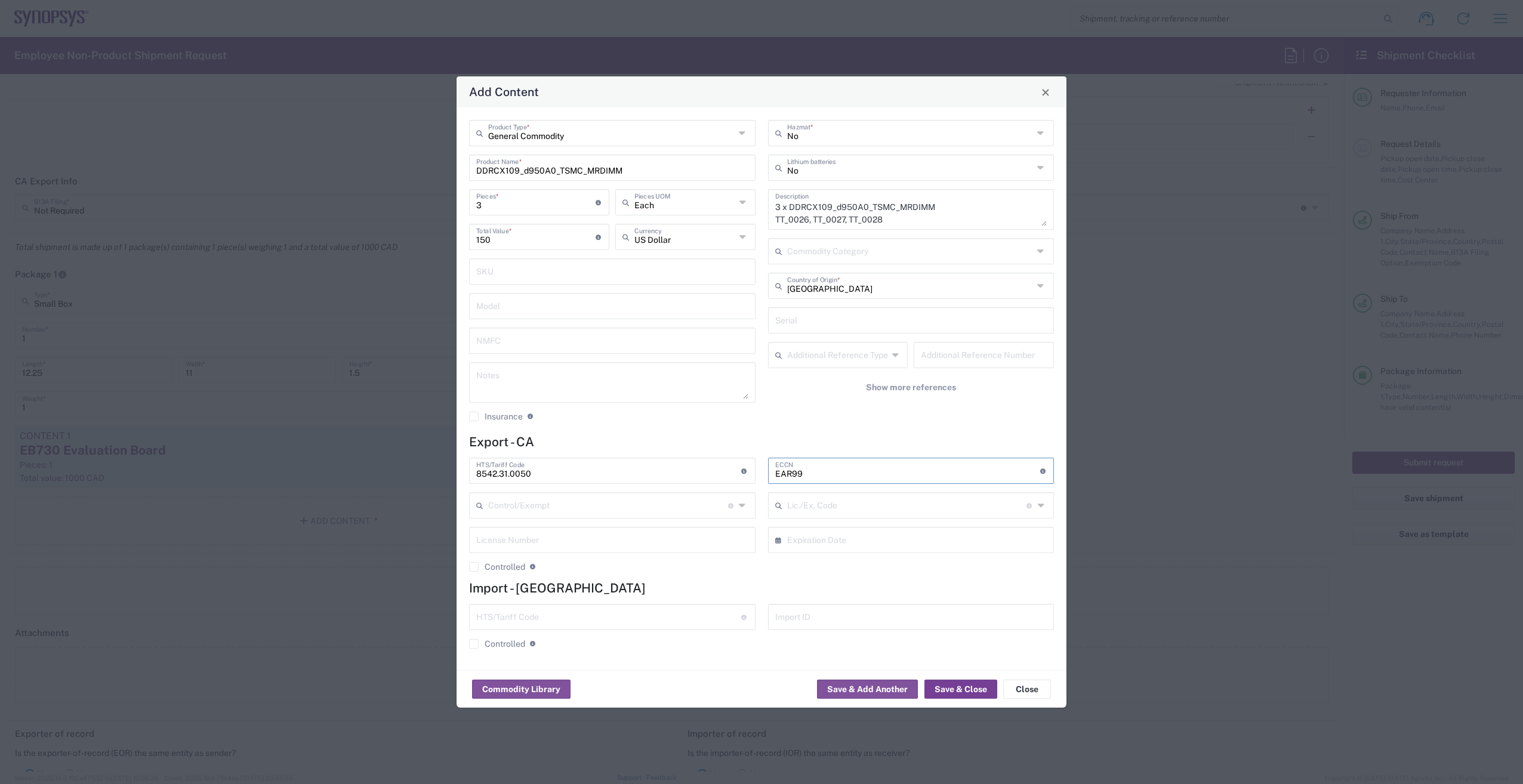
click at [964, 691] on button "Save & Close" at bounding box center [961, 689] width 73 height 19
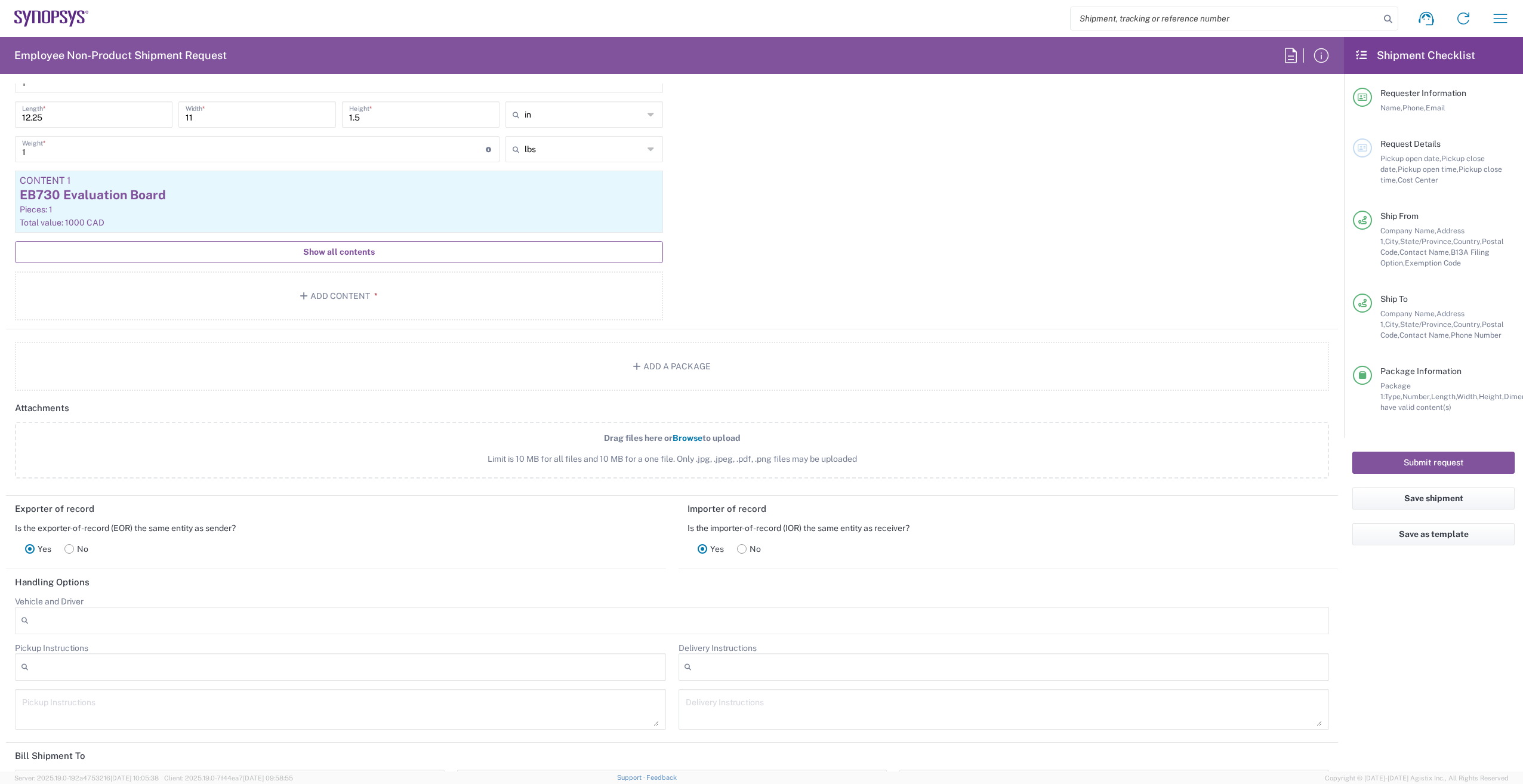
scroll to position [1138, 0]
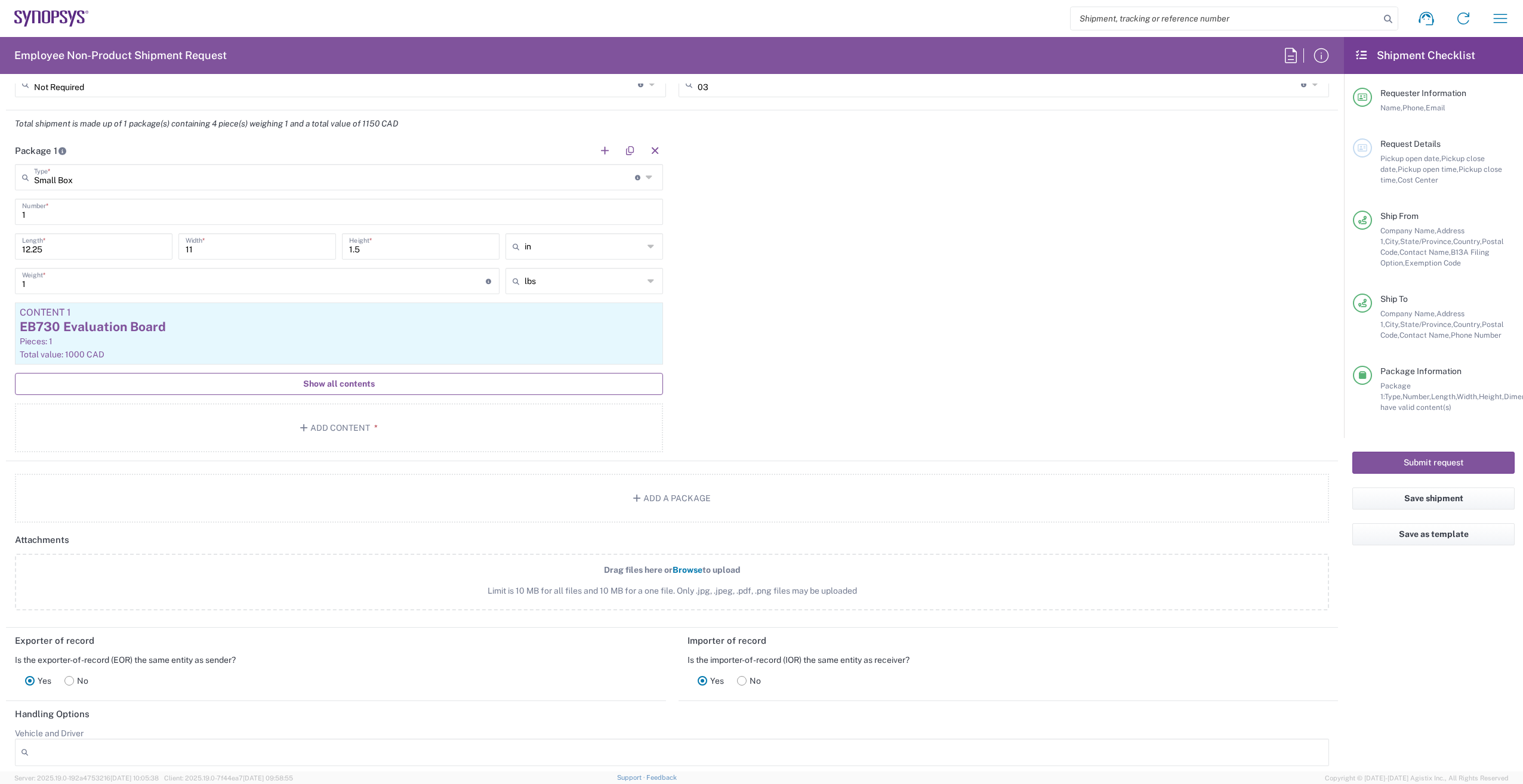
click at [347, 389] on button "Show all contents" at bounding box center [339, 384] width 648 height 22
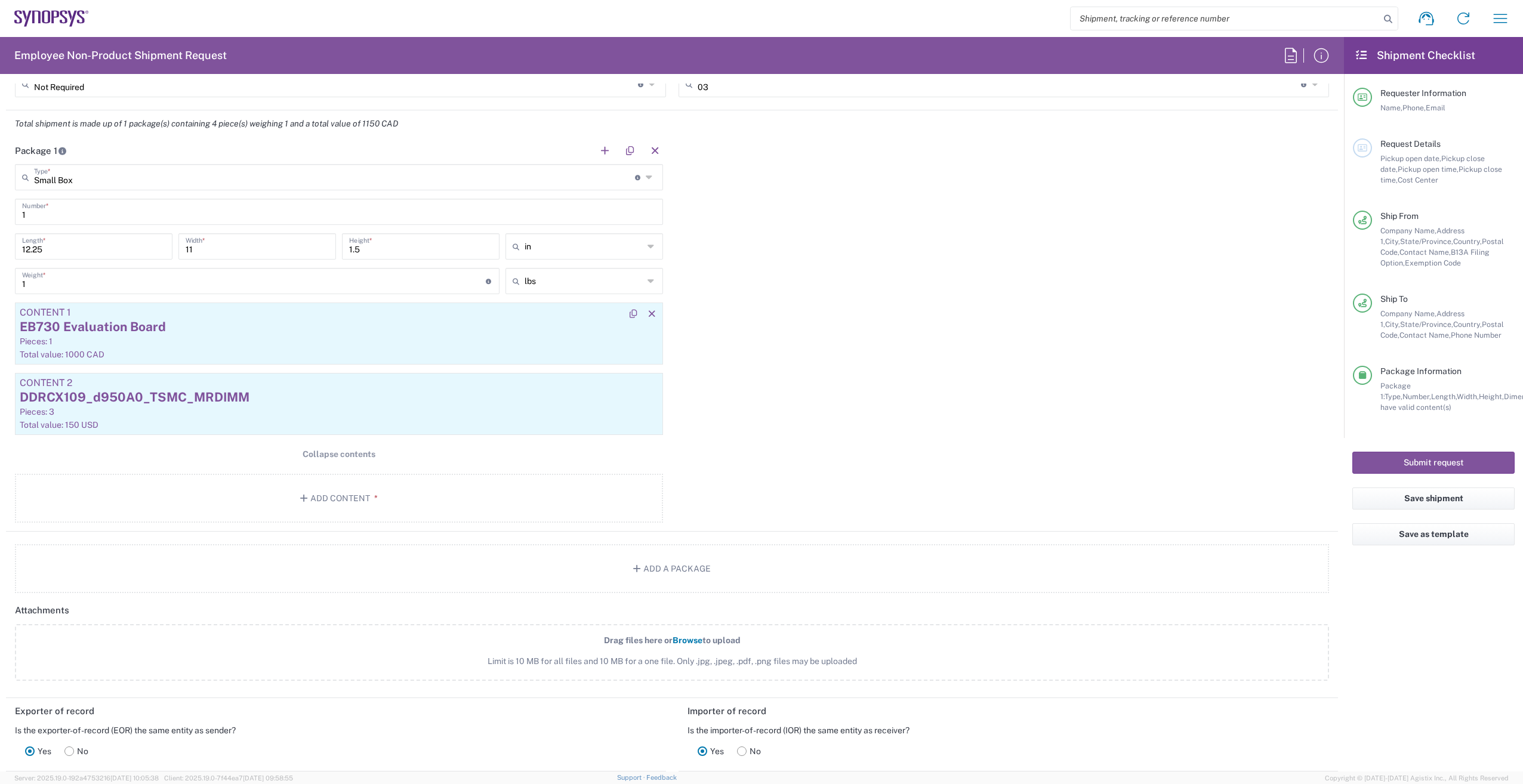
click at [146, 334] on div "EB730 Evaluation Board" at bounding box center [339, 327] width 638 height 18
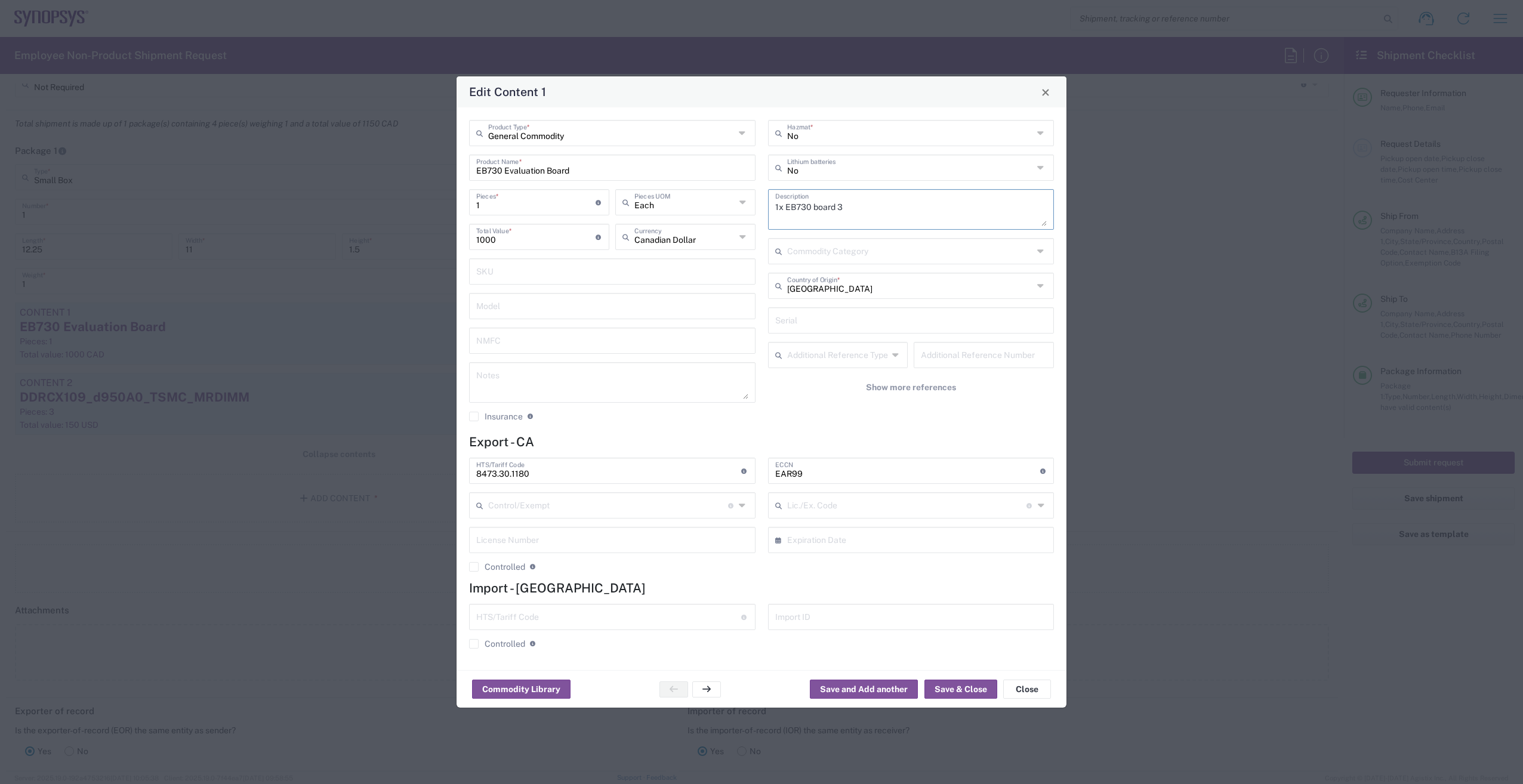
click at [838, 207] on textarea "1x EB730 board 3" at bounding box center [911, 209] width 272 height 33
type textarea "1x EB730 board #3"
click at [981, 688] on button "Save & Close" at bounding box center [961, 689] width 73 height 19
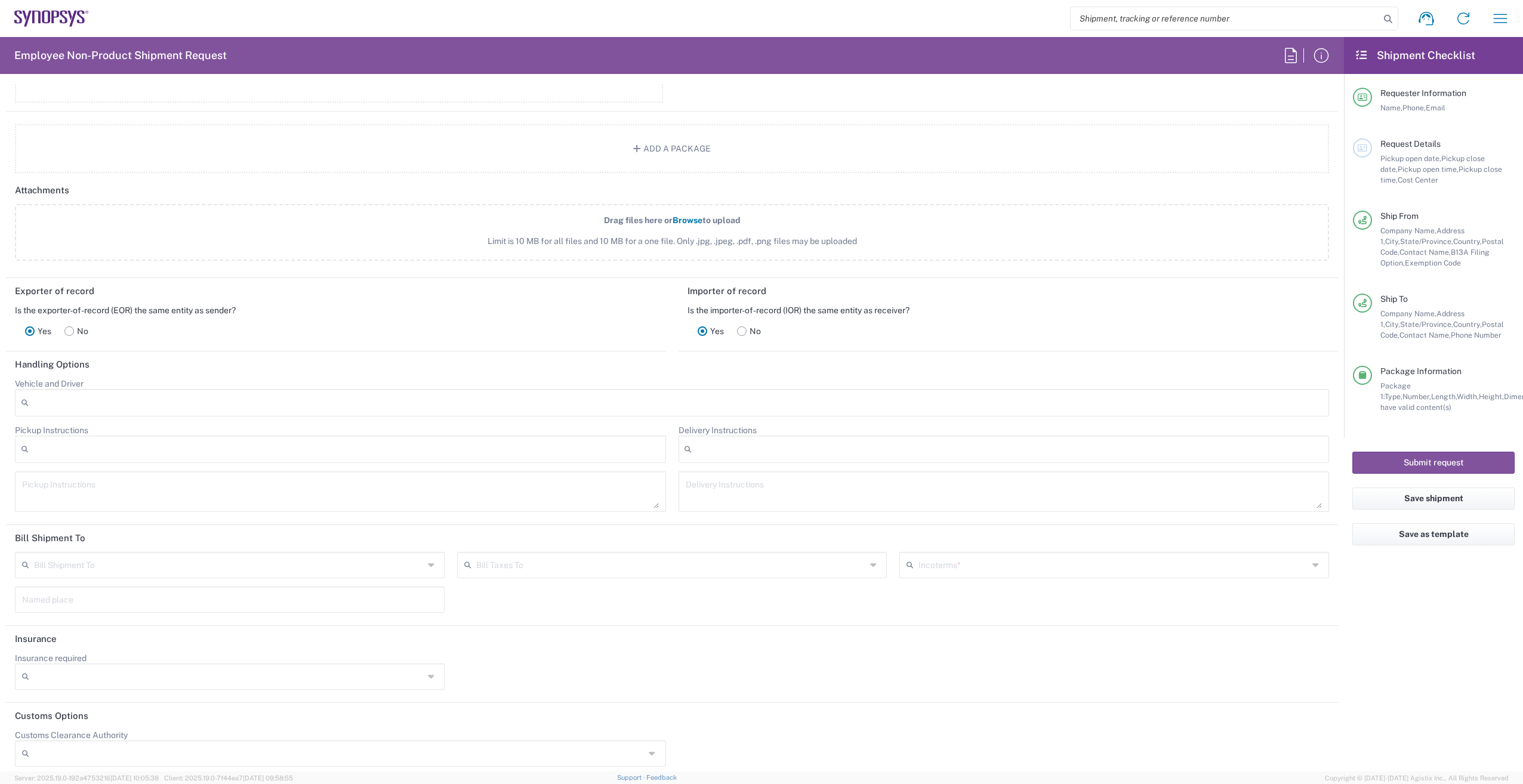
scroll to position [1566, 0]
click at [1424, 164] on div "Pickup open date, Pickup close date, Pickup open time, Pickup close time, Cost …" at bounding box center [1448, 169] width 134 height 32
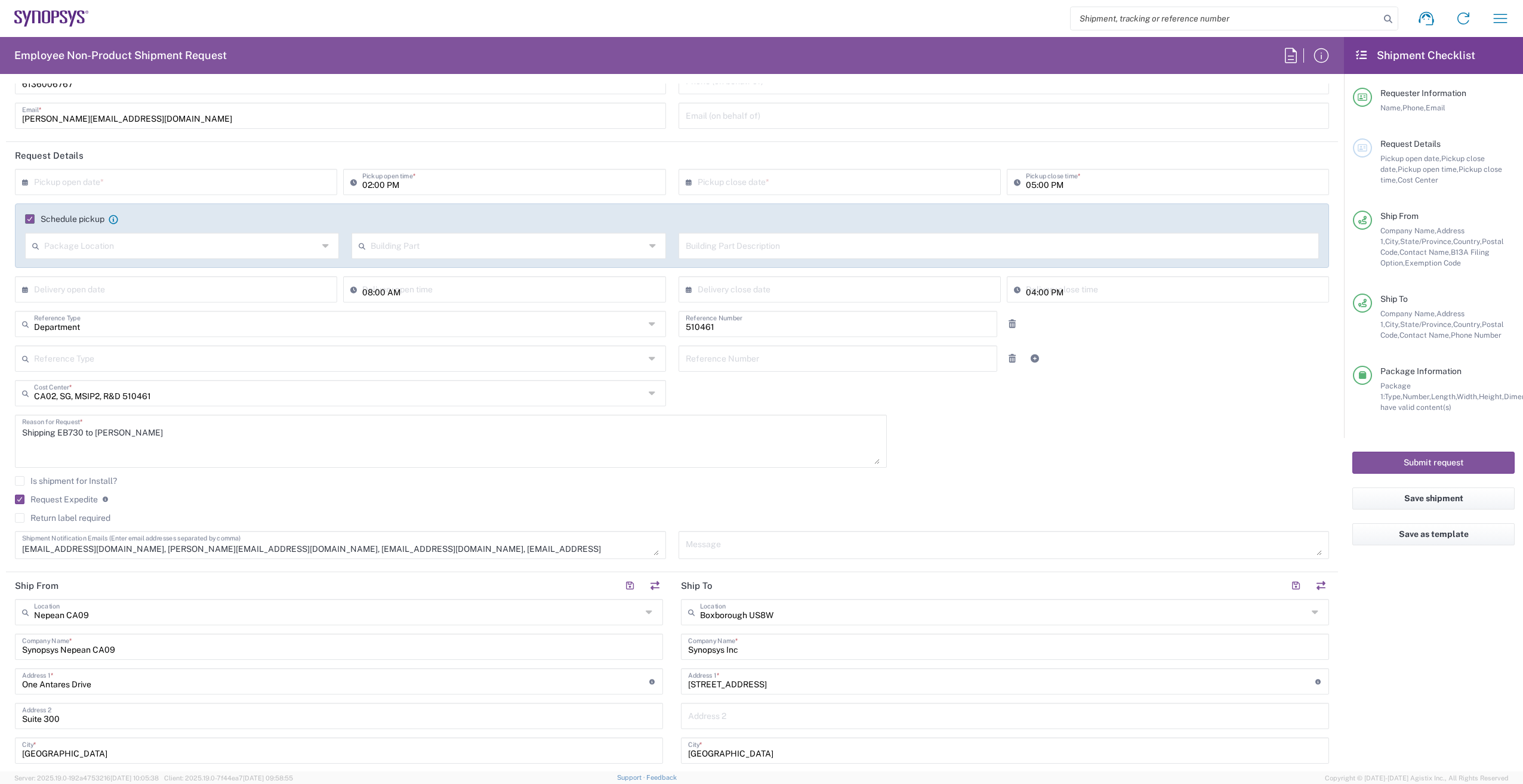
scroll to position [0, 0]
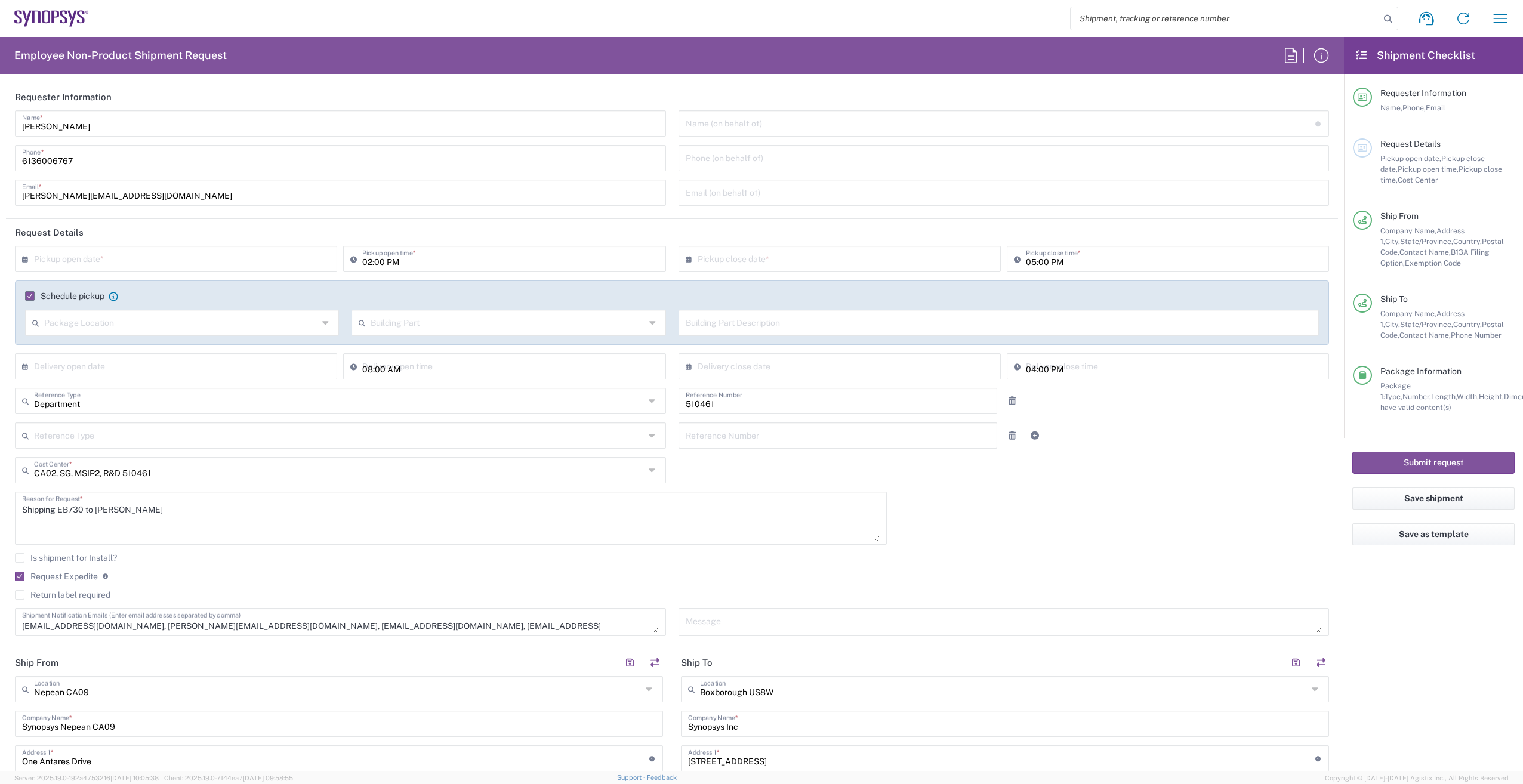
drag, startPoint x: 130, startPoint y: 249, endPoint x: 132, endPoint y: 257, distance: 8.2
click at [130, 250] on input "text" at bounding box center [178, 258] width 289 height 21
click at [144, 346] on span "15" at bounding box center [143, 350] width 18 height 17
type input "[DATE]"
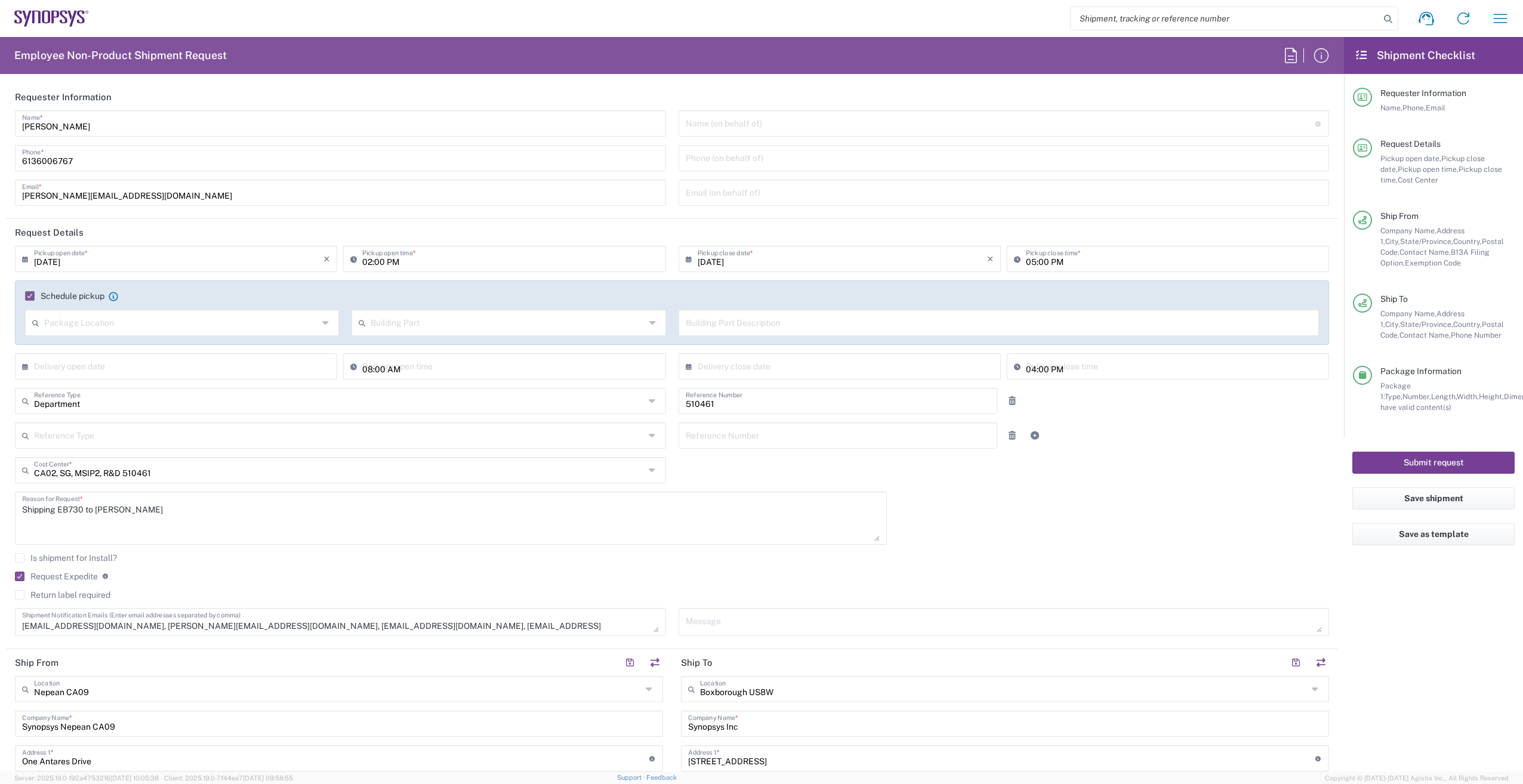
click at [1455, 467] on button "Submit request" at bounding box center [1433, 462] width 162 height 22
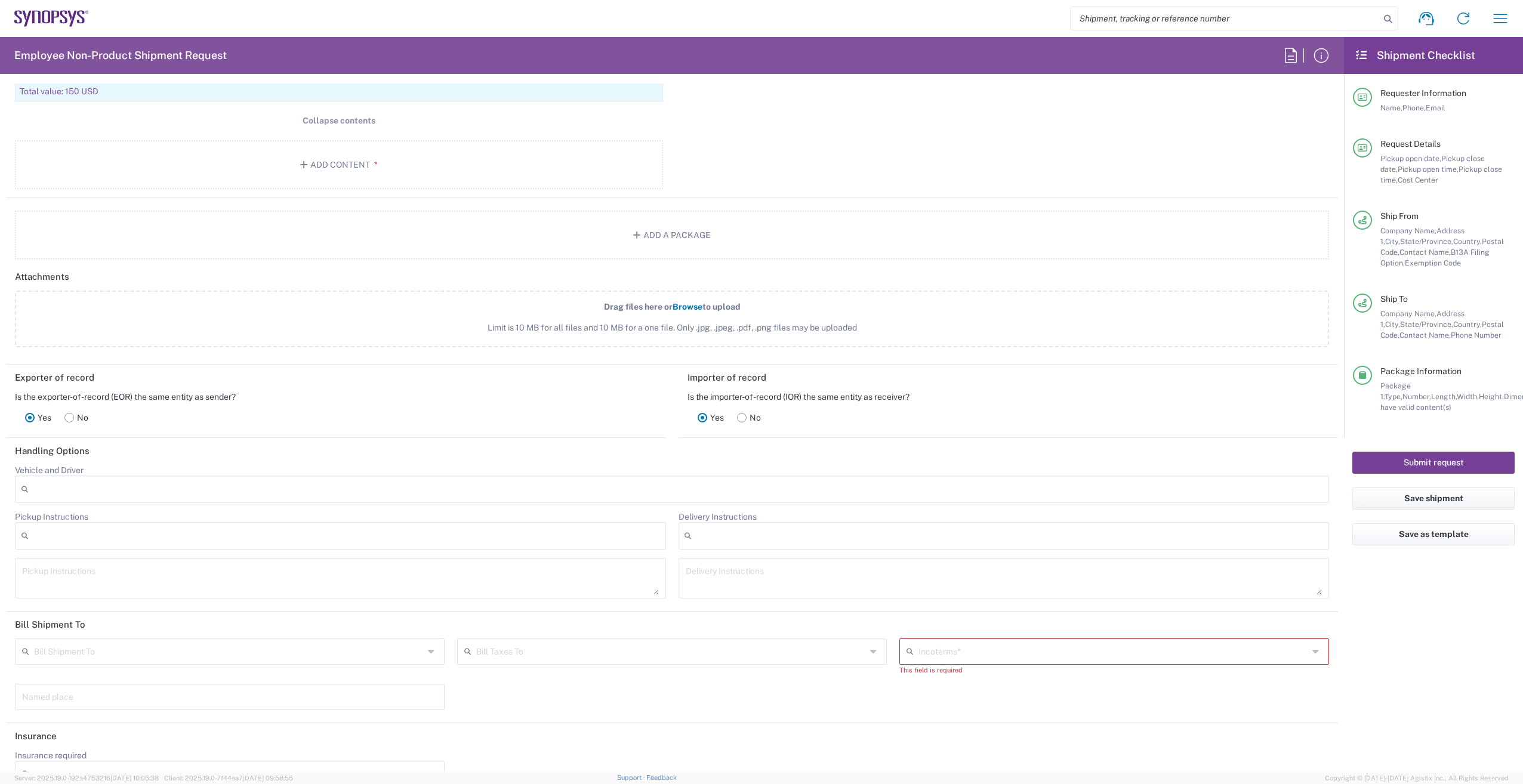
scroll to position [1576, 0]
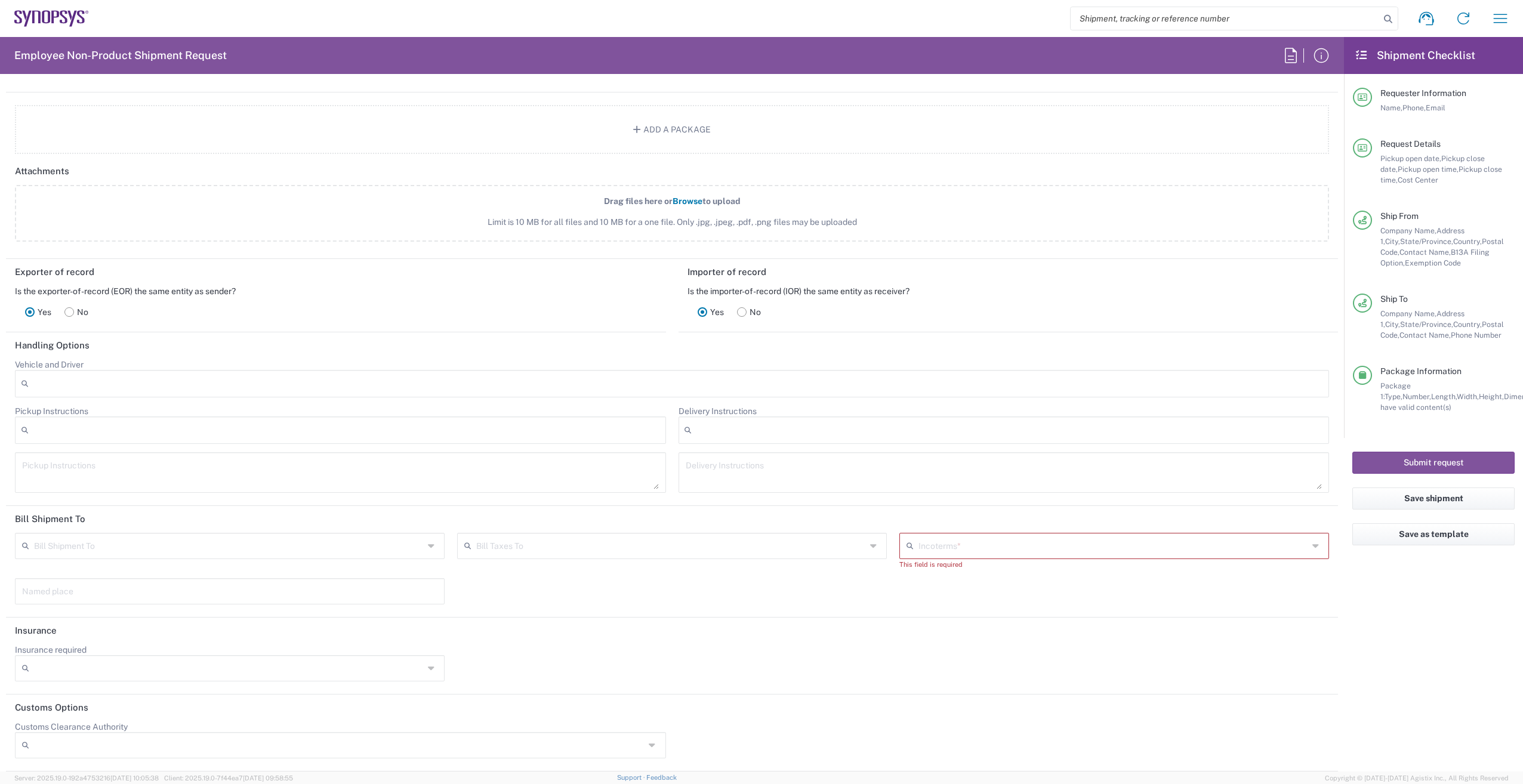
click at [1000, 550] on input "text" at bounding box center [1113, 544] width 390 height 21
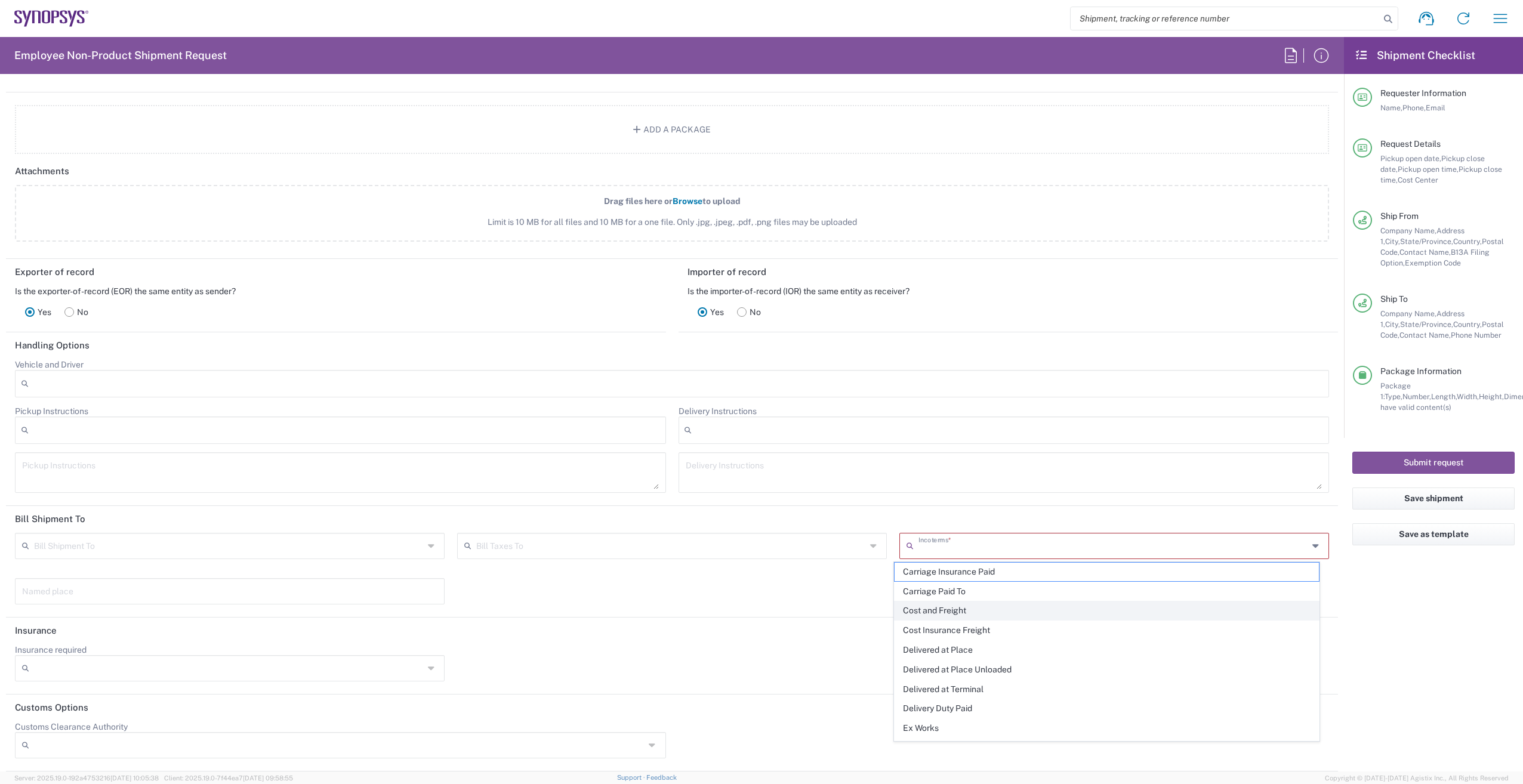
click at [989, 608] on span "Cost and Freight" at bounding box center [1106, 610] width 425 height 19
type input "Sender/Shipper"
type input "Recipient Account"
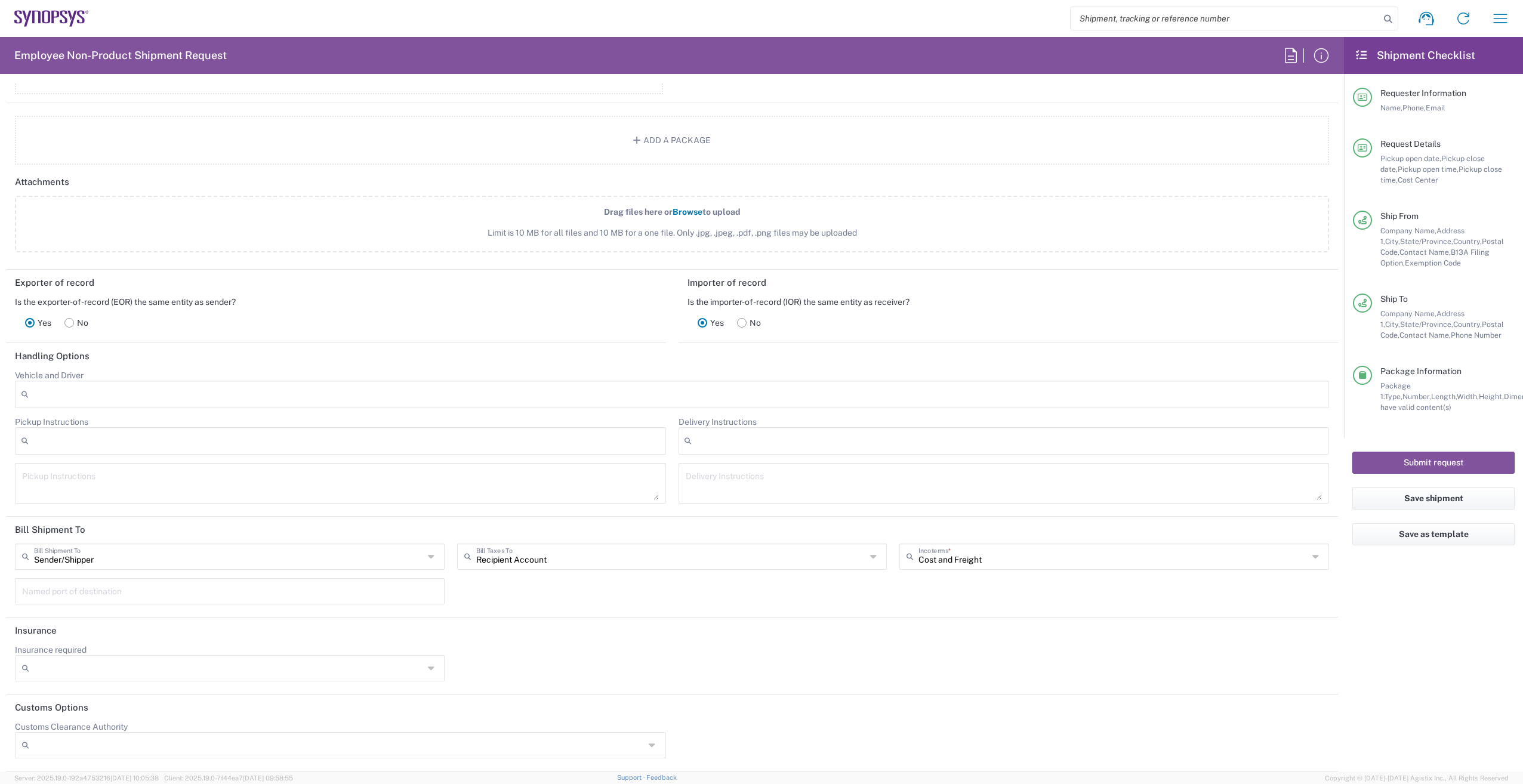
scroll to position [1566, 0]
click at [1312, 555] on icon at bounding box center [1317, 556] width 10 height 19
type input "Cost and Freight"
click at [1384, 575] on agx-form-checklist "Shipment Checklist Requester Information Name, Phone, Email Request Details Pic…" at bounding box center [1433, 404] width 179 height 734
click at [1449, 465] on button "Submit request" at bounding box center [1433, 462] width 162 height 22
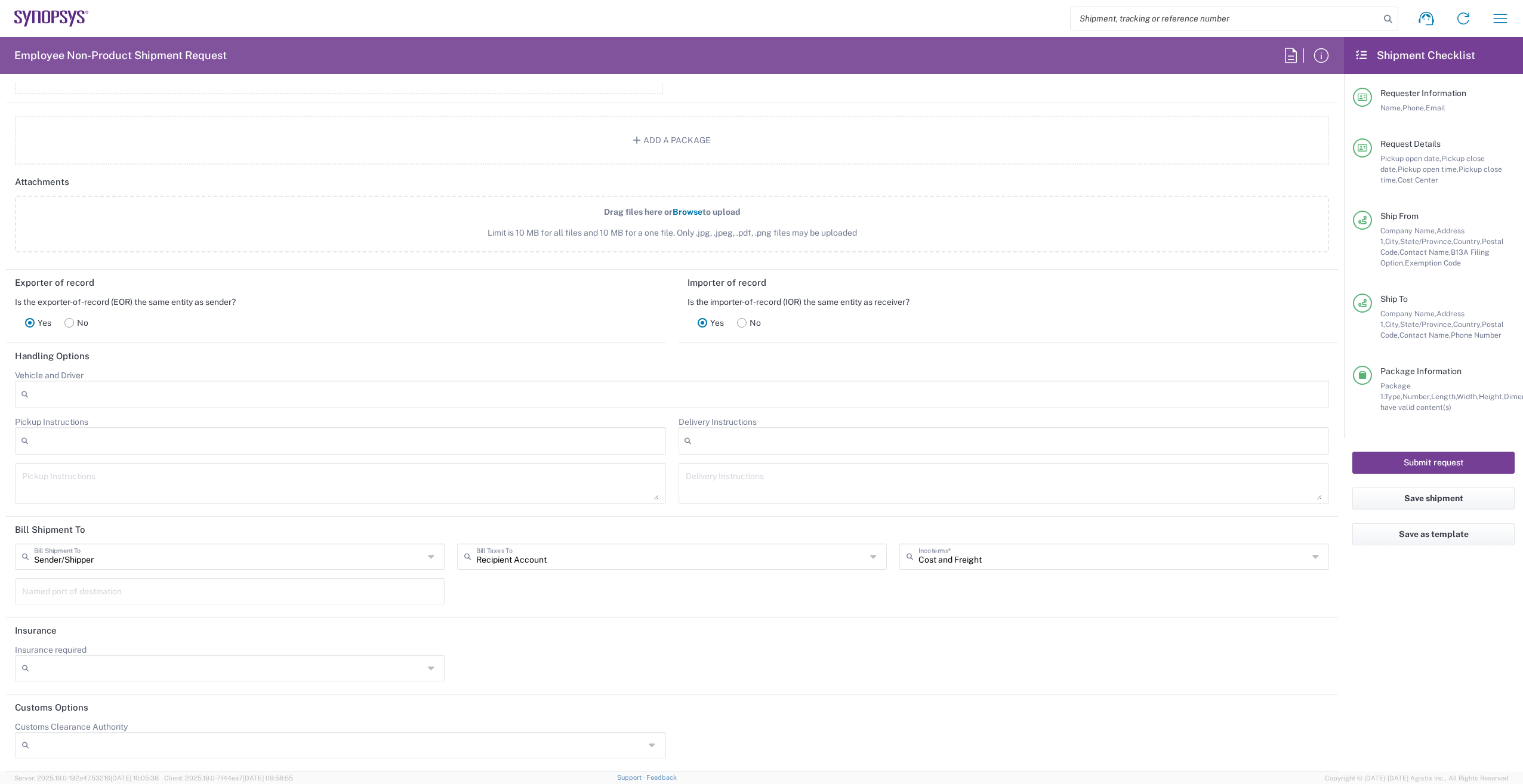
scroll to position [1508, 0]
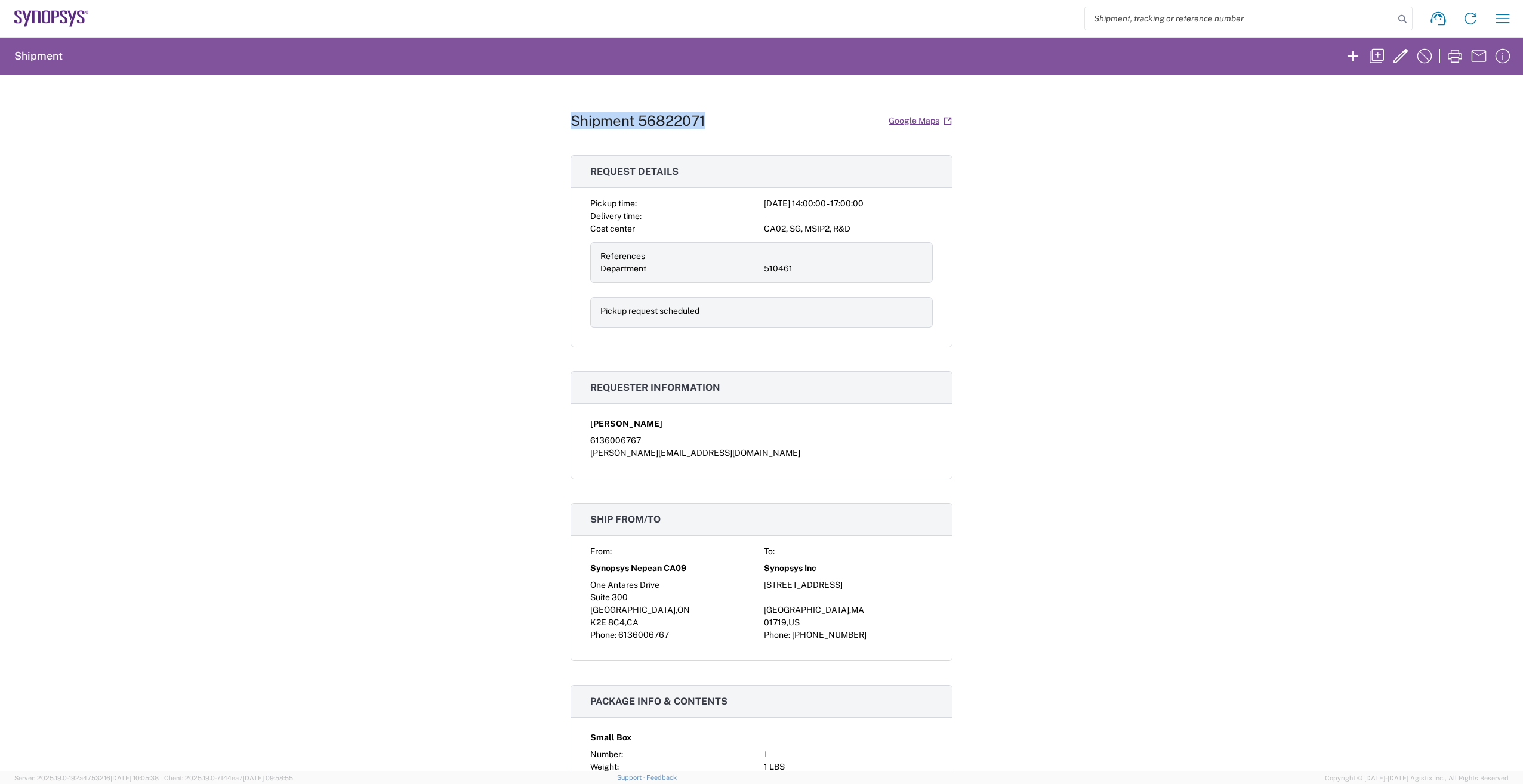
drag, startPoint x: 703, startPoint y: 121, endPoint x: 569, endPoint y: 126, distance: 134.1
click at [571, 126] on div "Shipment 56822071 Google Maps" at bounding box center [762, 121] width 382 height 21
drag, startPoint x: 569, startPoint y: 126, endPoint x: 602, endPoint y: 120, distance: 33.5
copy h1 "Shipment 56822071"
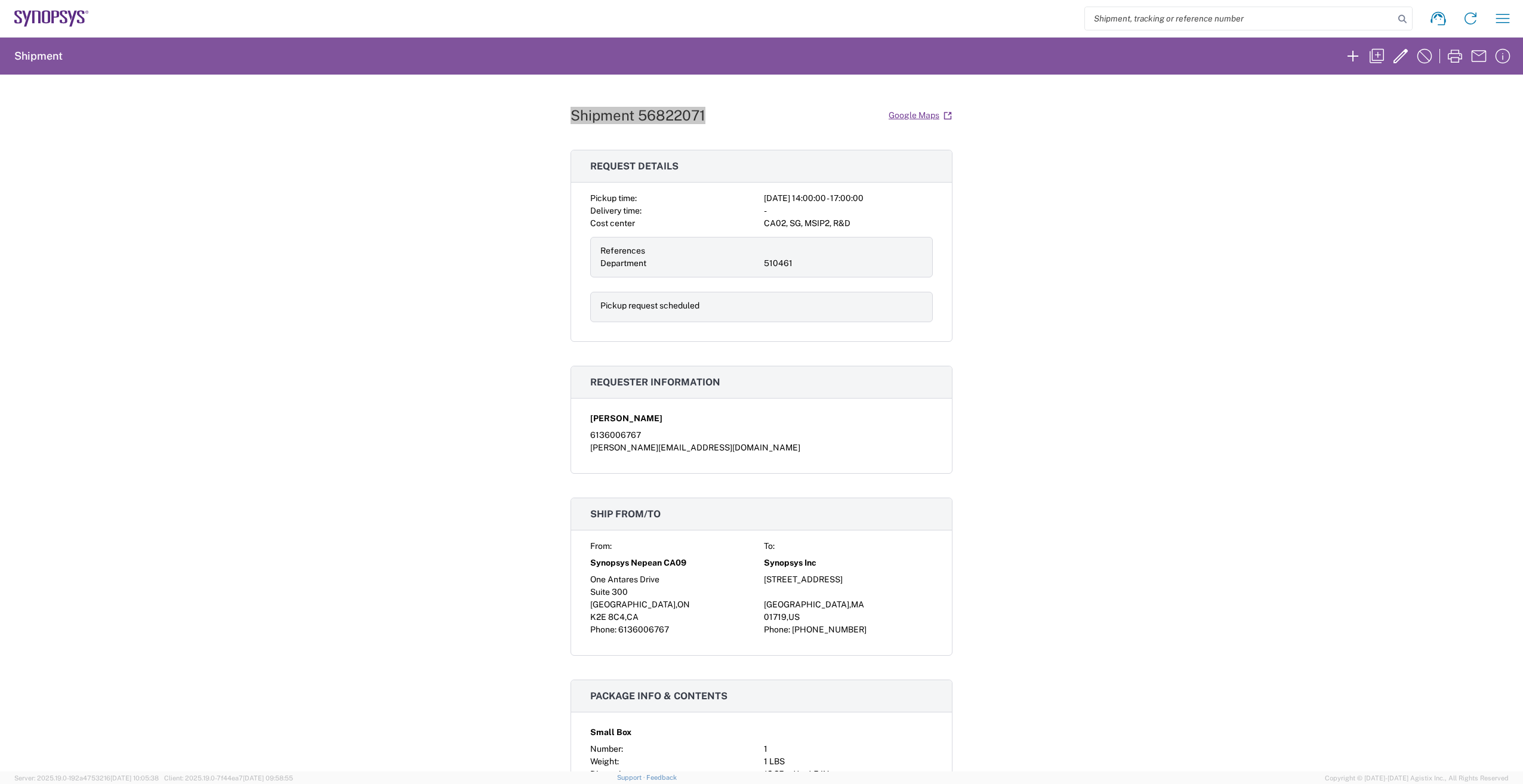
scroll to position [0, 0]
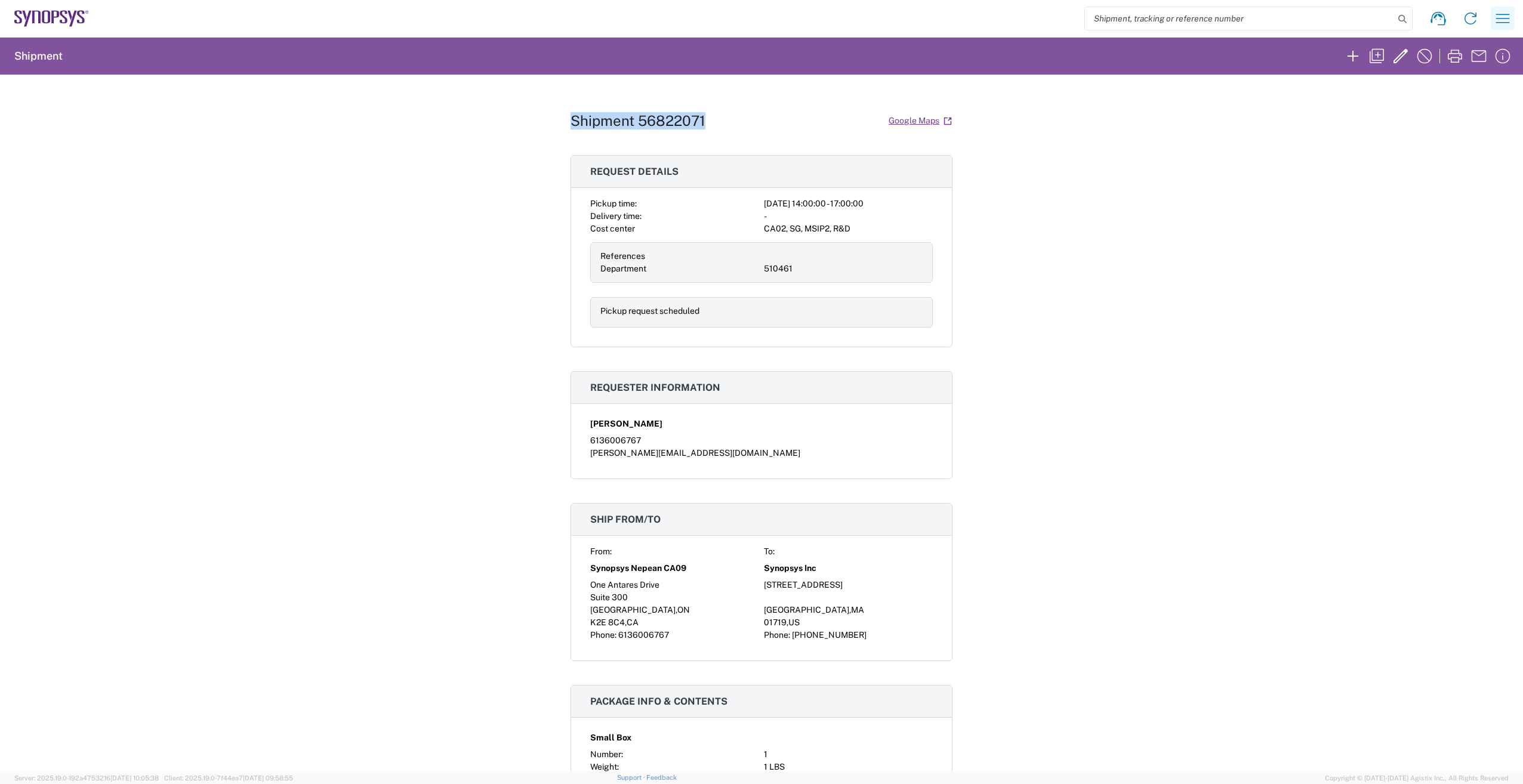
click at [1504, 22] on icon "button" at bounding box center [1503, 19] width 19 height 19
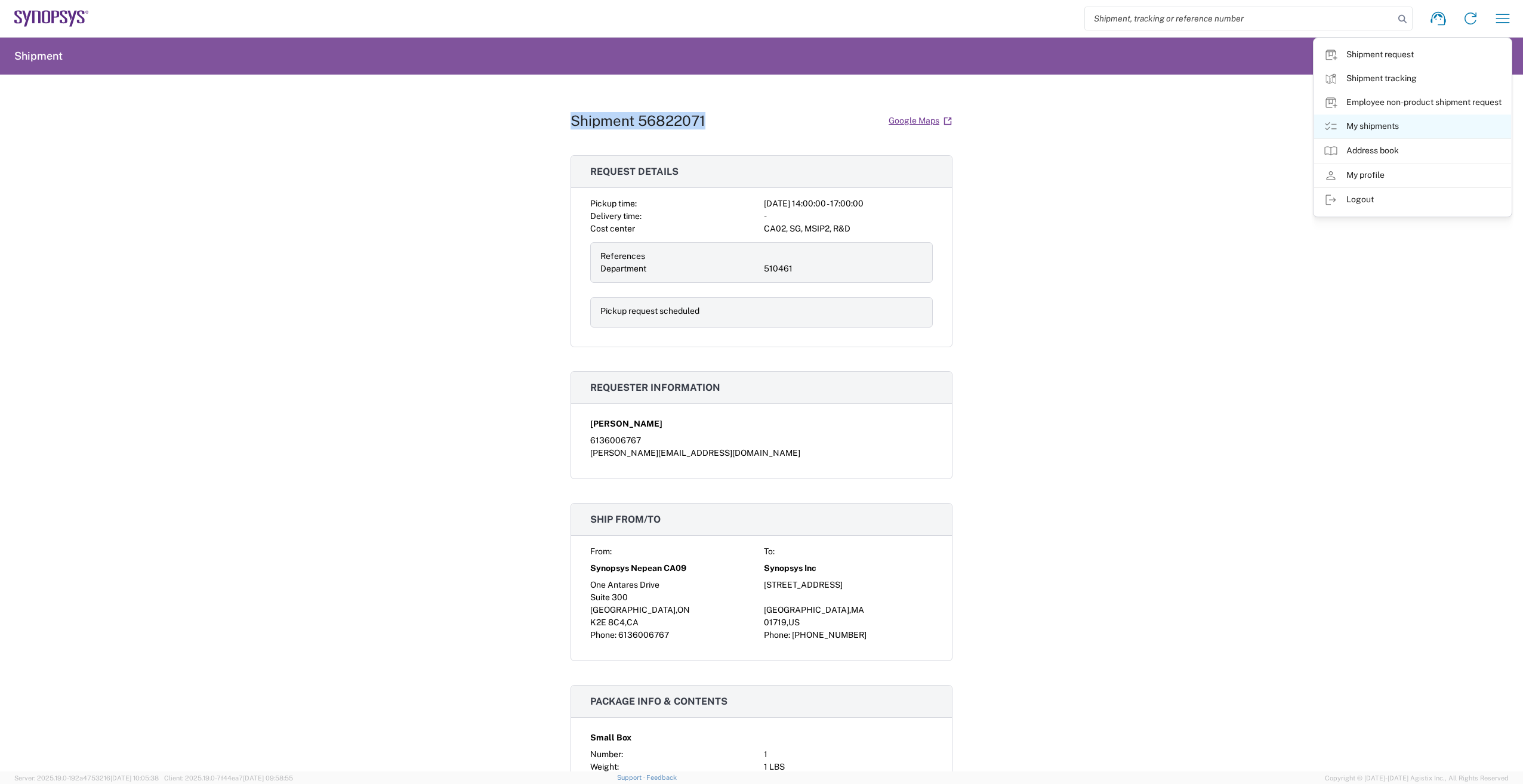
click at [1330, 127] on icon at bounding box center [1331, 127] width 14 height 14
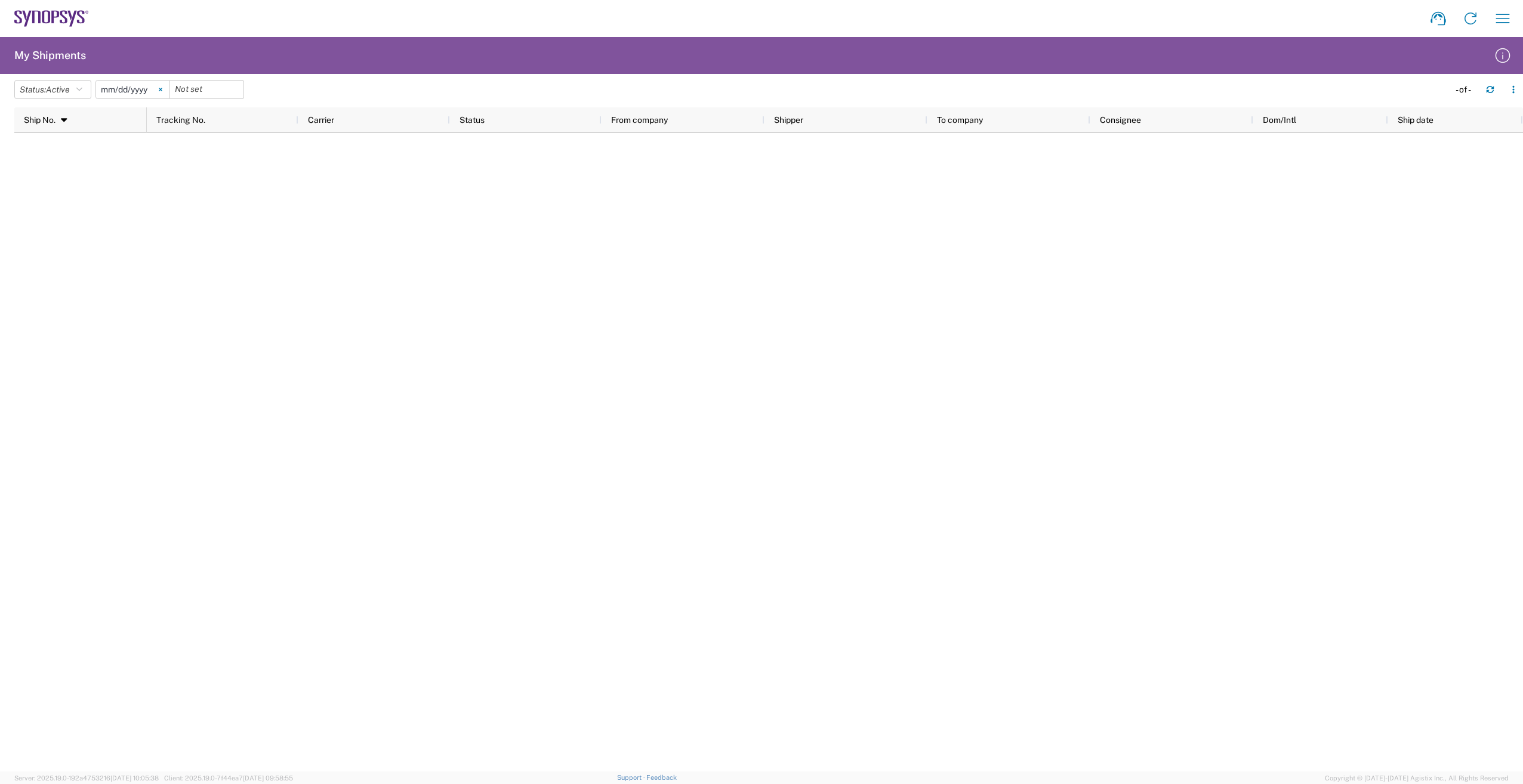
click at [162, 91] on icon at bounding box center [161, 89] width 4 height 4
click at [79, 86] on button "Status: Active" at bounding box center [53, 89] width 77 height 19
click at [87, 148] on span "All" at bounding box center [85, 152] width 139 height 19
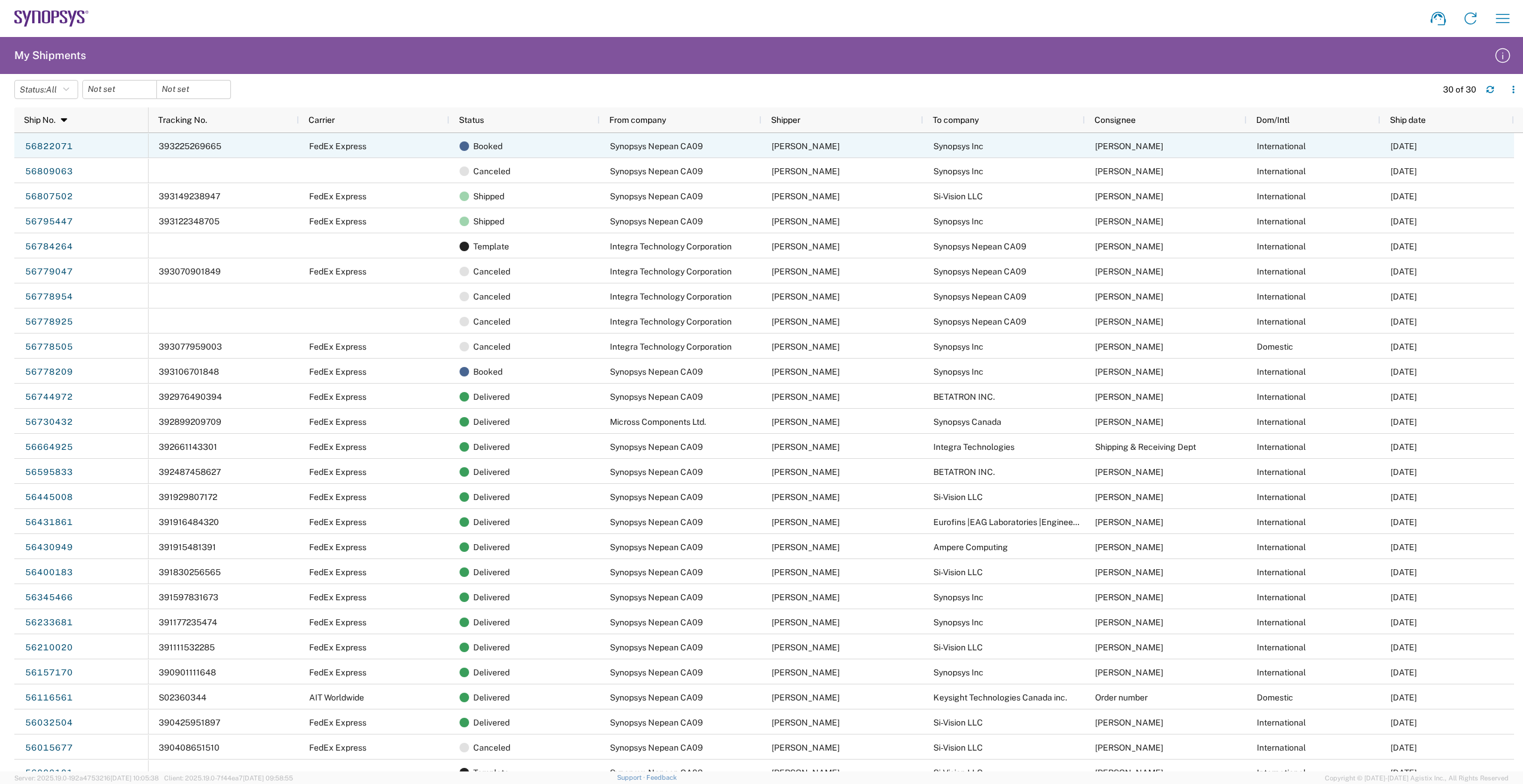
click at [208, 139] on div "393225269665" at bounding box center [223, 145] width 150 height 25
click at [61, 145] on link "56822071" at bounding box center [49, 147] width 49 height 19
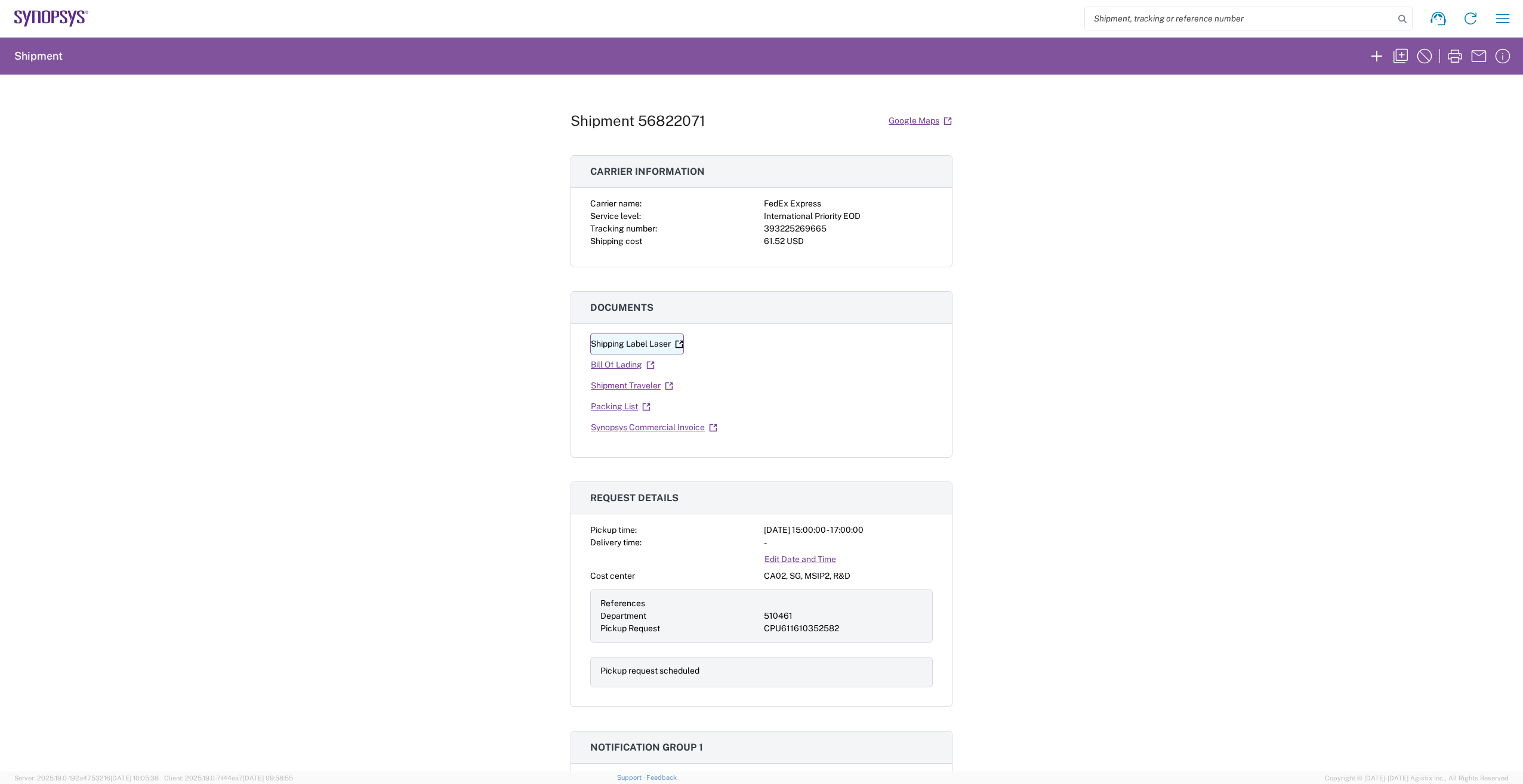
click at [630, 343] on link "Shipping Label Laser" at bounding box center [636, 343] width 94 height 21
click at [644, 429] on link "Synopsys Commercial Invoice" at bounding box center [653, 427] width 127 height 21
drag, startPoint x: 824, startPoint y: 229, endPoint x: 757, endPoint y: 232, distance: 67.1
click at [757, 232] on div "Carrier name: FedEx Express Service level: International Priority EOD Tracking …" at bounding box center [761, 222] width 342 height 50
drag, startPoint x: 757, startPoint y: 232, endPoint x: 768, endPoint y: 226, distance: 12.5
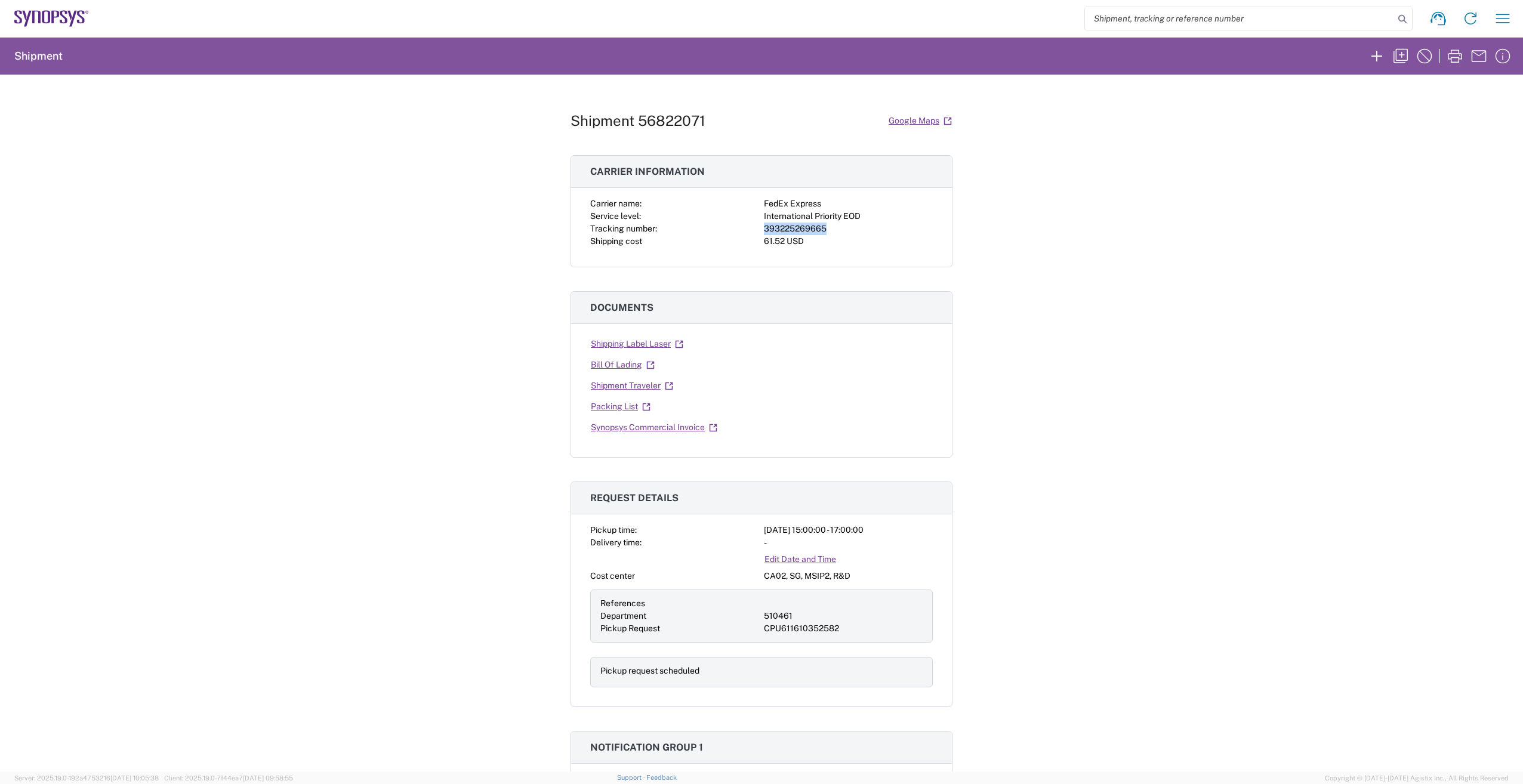
copy div "393225269665"
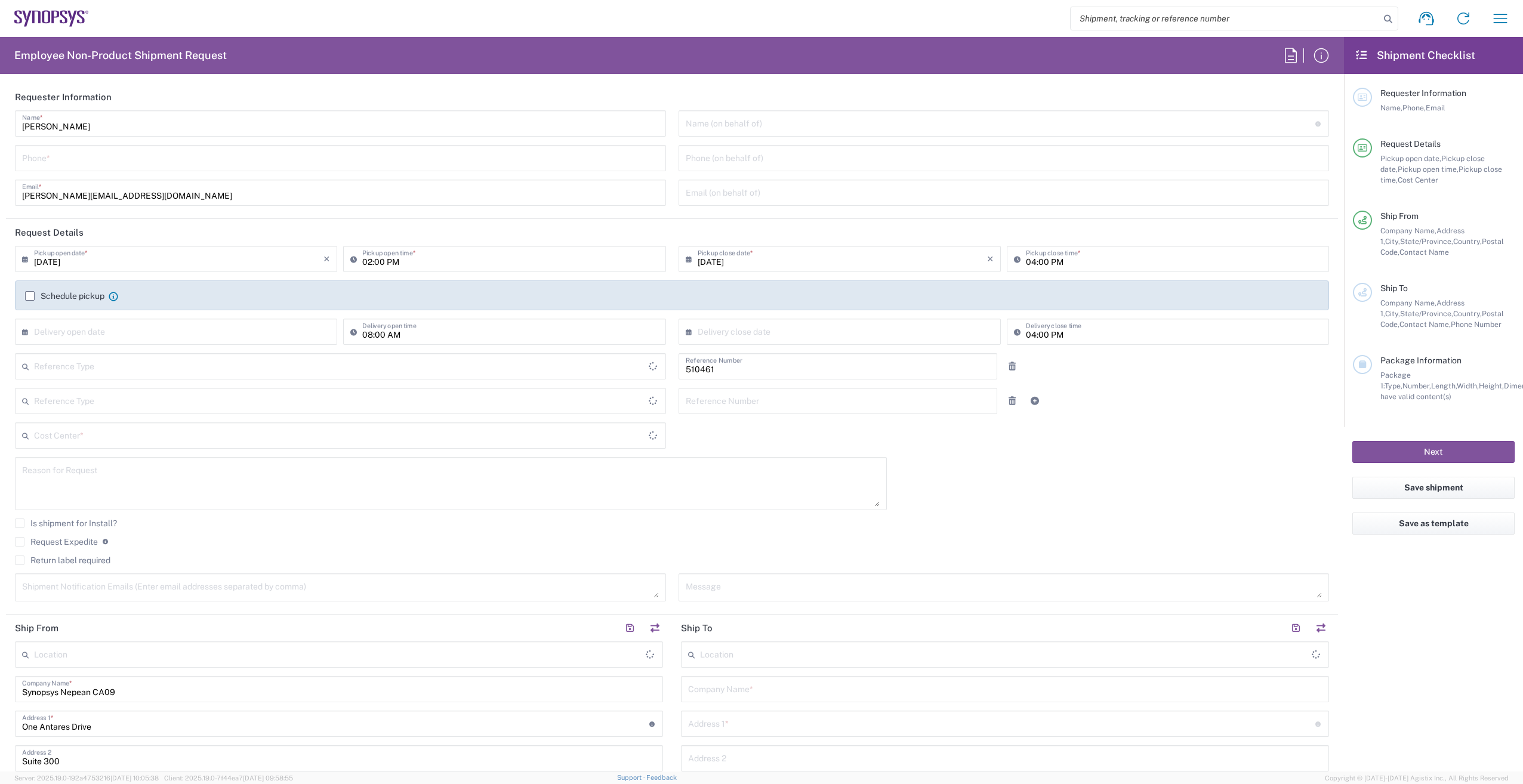
type input "CA02, SG, MSIP2, R&D 510461"
type input "Department"
type input "Delivered at Place"
type input "[GEOGRAPHIC_DATA]"
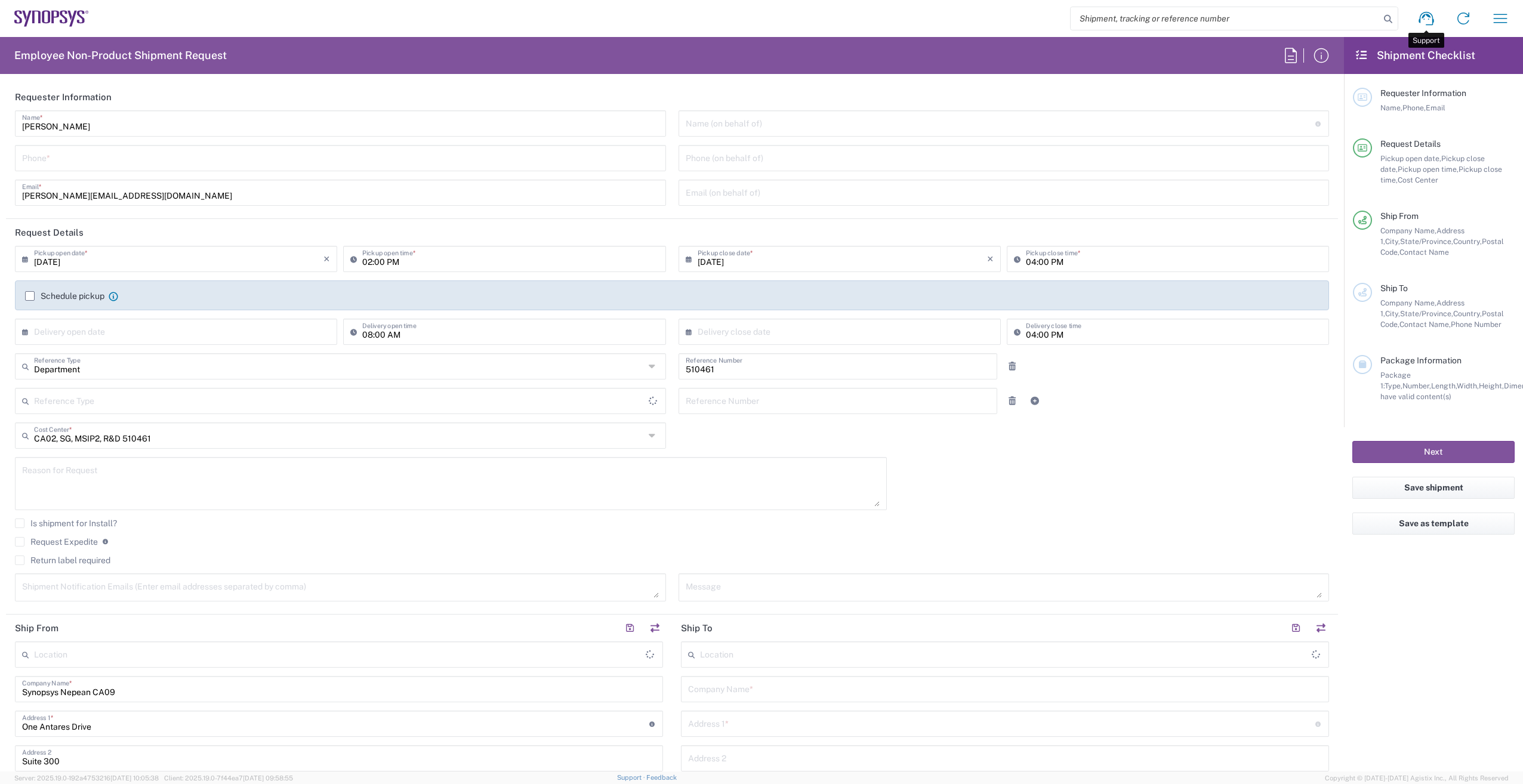
type input "[GEOGRAPHIC_DATA]"
click at [1495, 13] on icon "button" at bounding box center [1501, 19] width 19 height 19
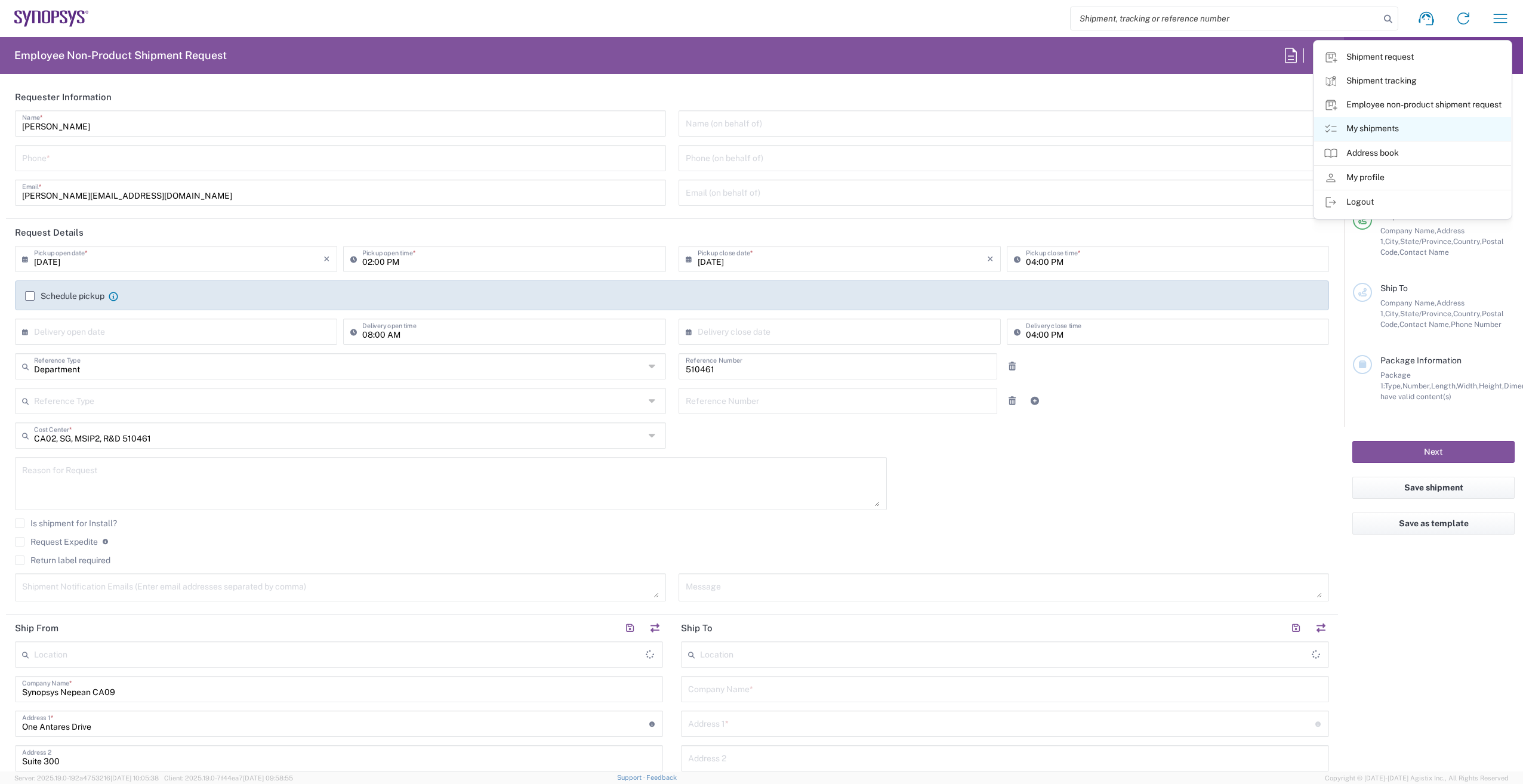
type input "Nepean CA09"
click at [1332, 127] on icon at bounding box center [1331, 129] width 14 height 14
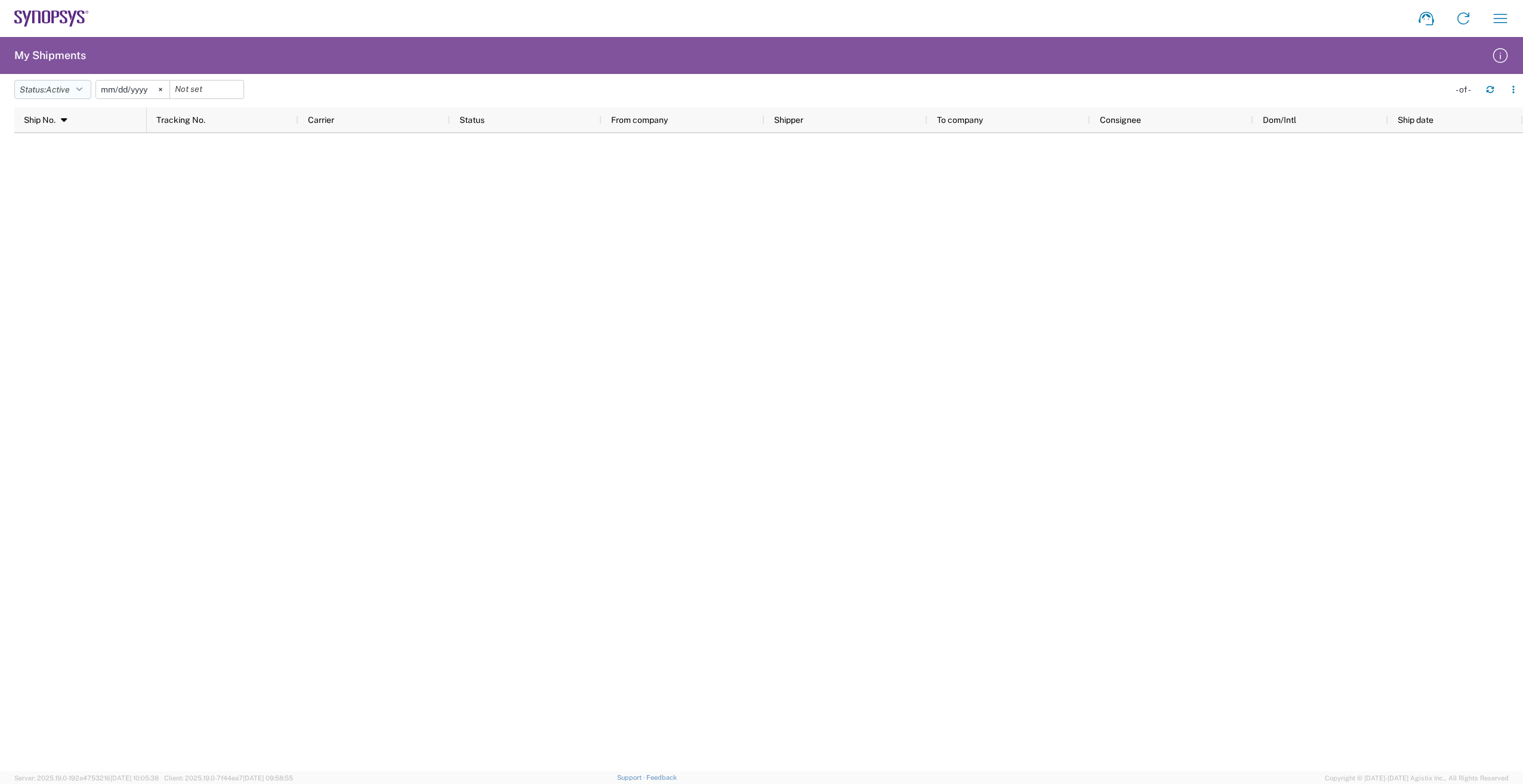
click at [82, 91] on icon "button" at bounding box center [79, 89] width 6 height 8
click at [89, 151] on span "All" at bounding box center [85, 152] width 139 height 19
click at [149, 88] on icon at bounding box center [147, 89] width 4 height 4
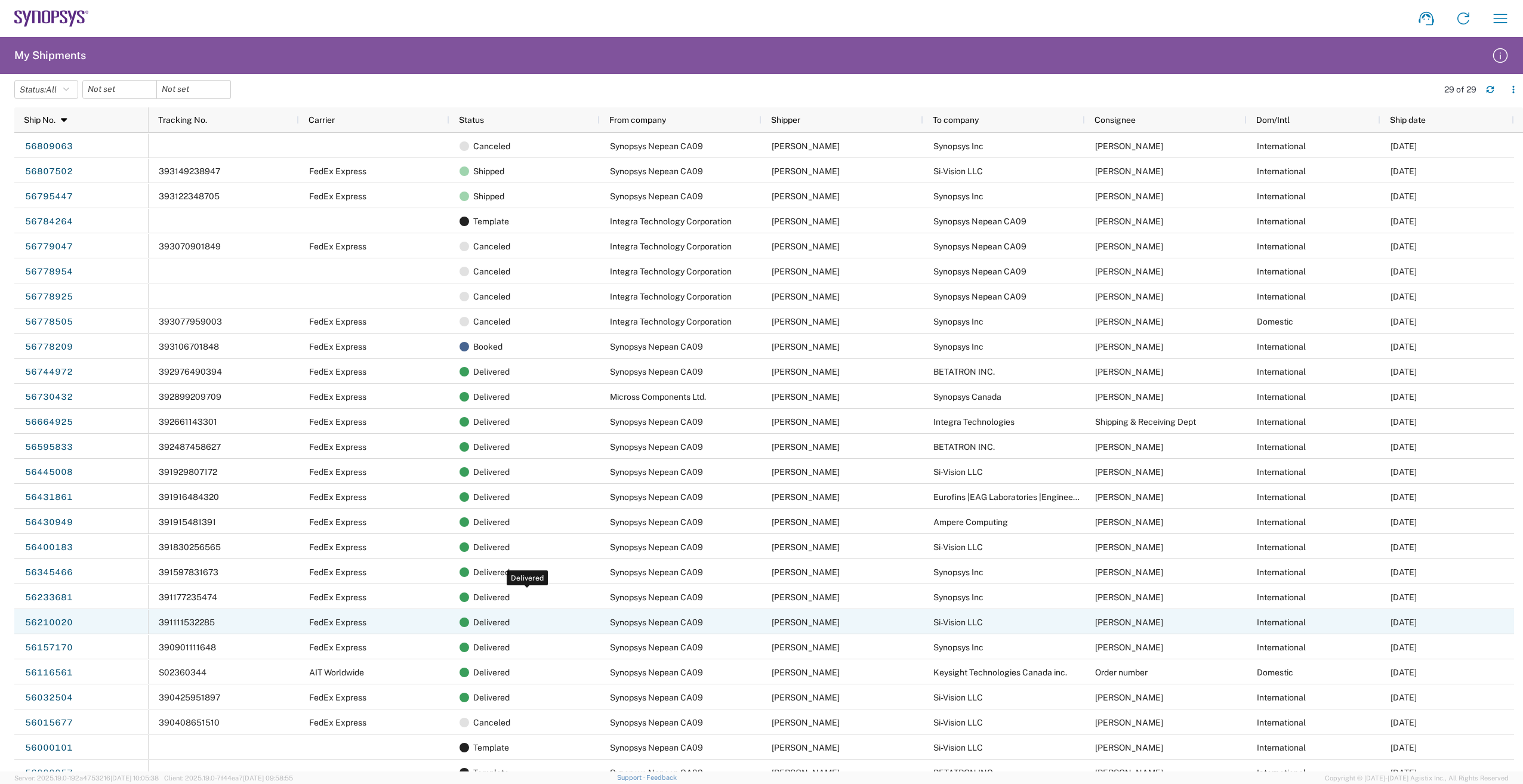
scroll to position [88, 0]
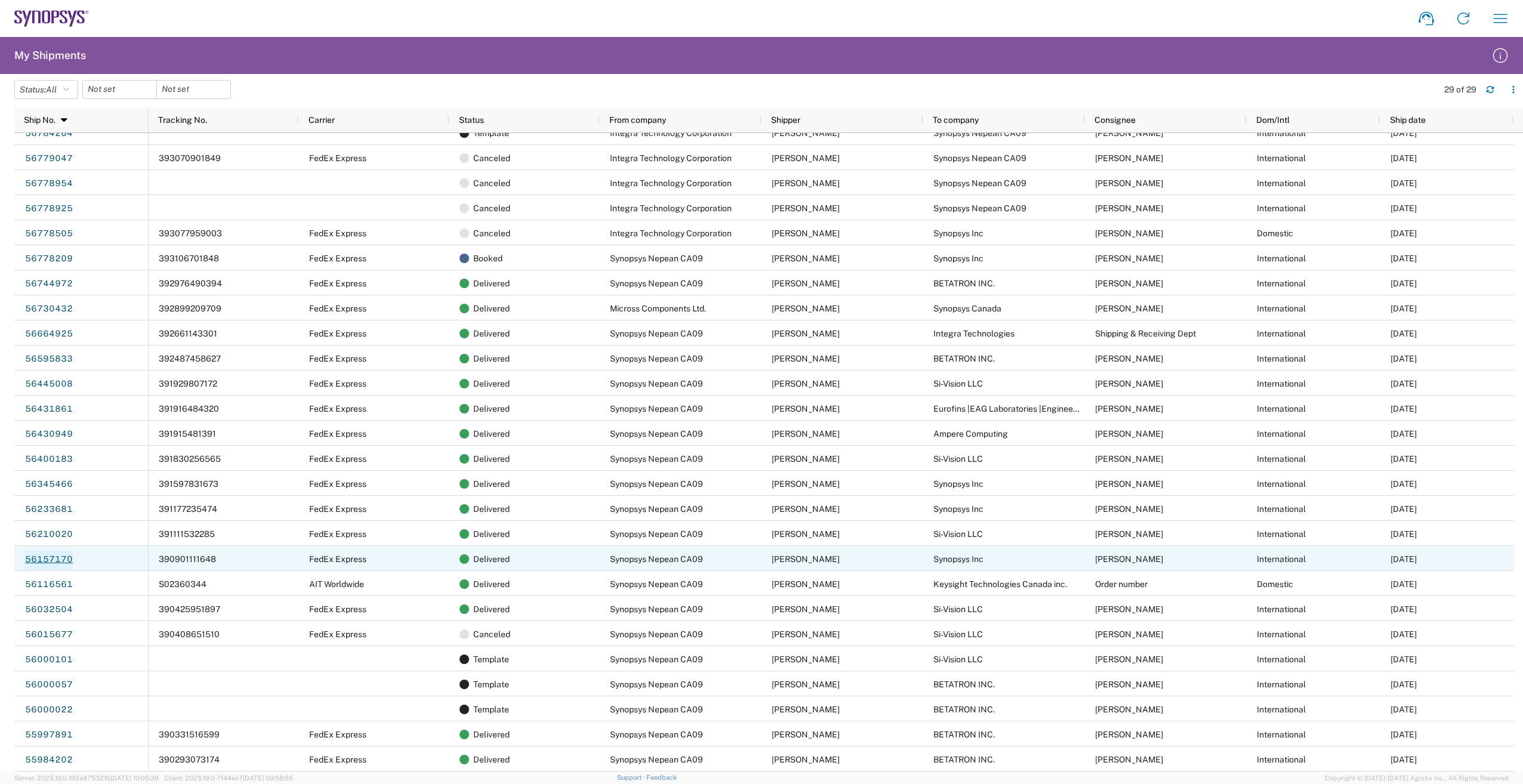
click at [51, 562] on link "56157170" at bounding box center [49, 559] width 49 height 19
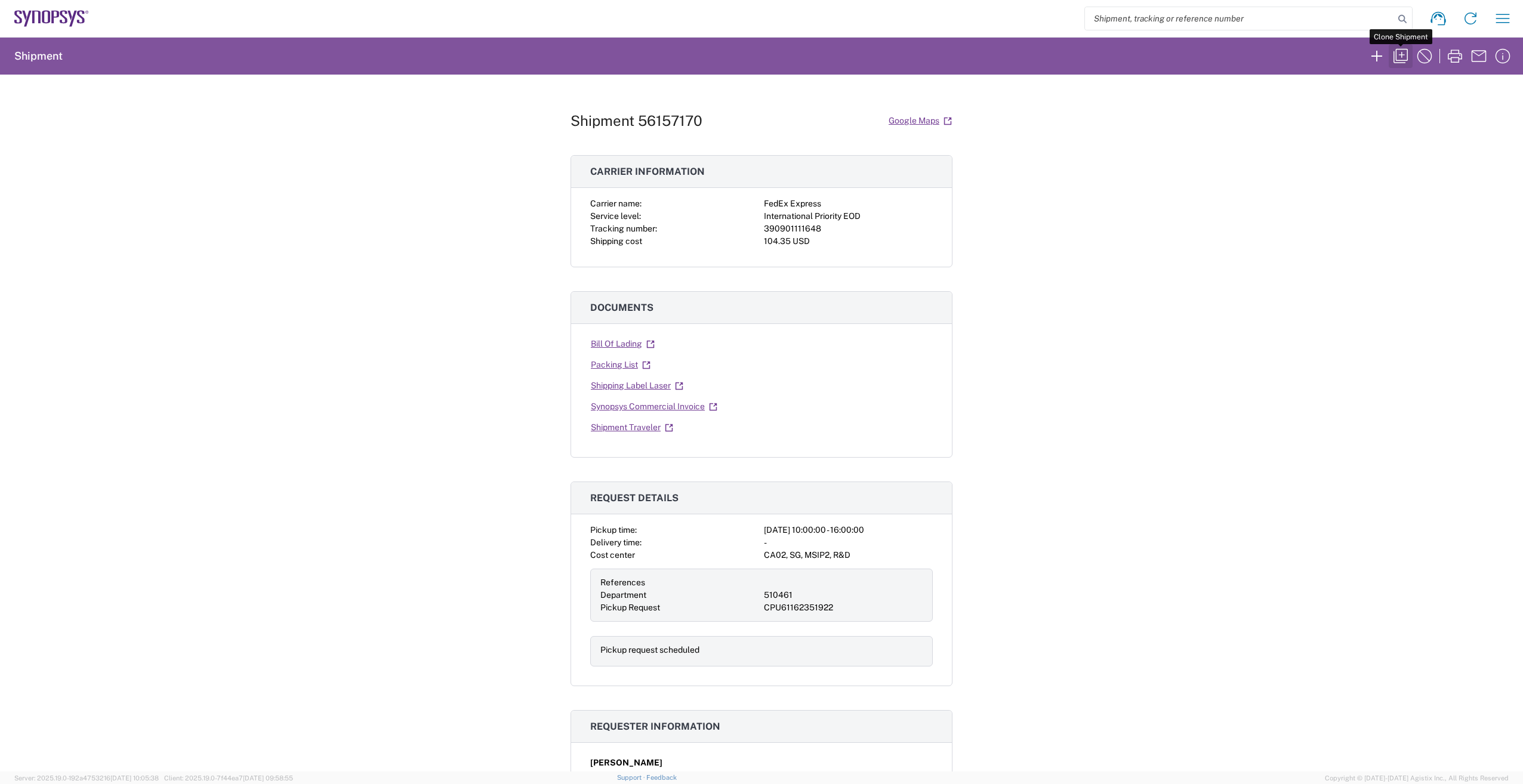
click at [1402, 58] on icon "button" at bounding box center [1401, 56] width 19 height 19
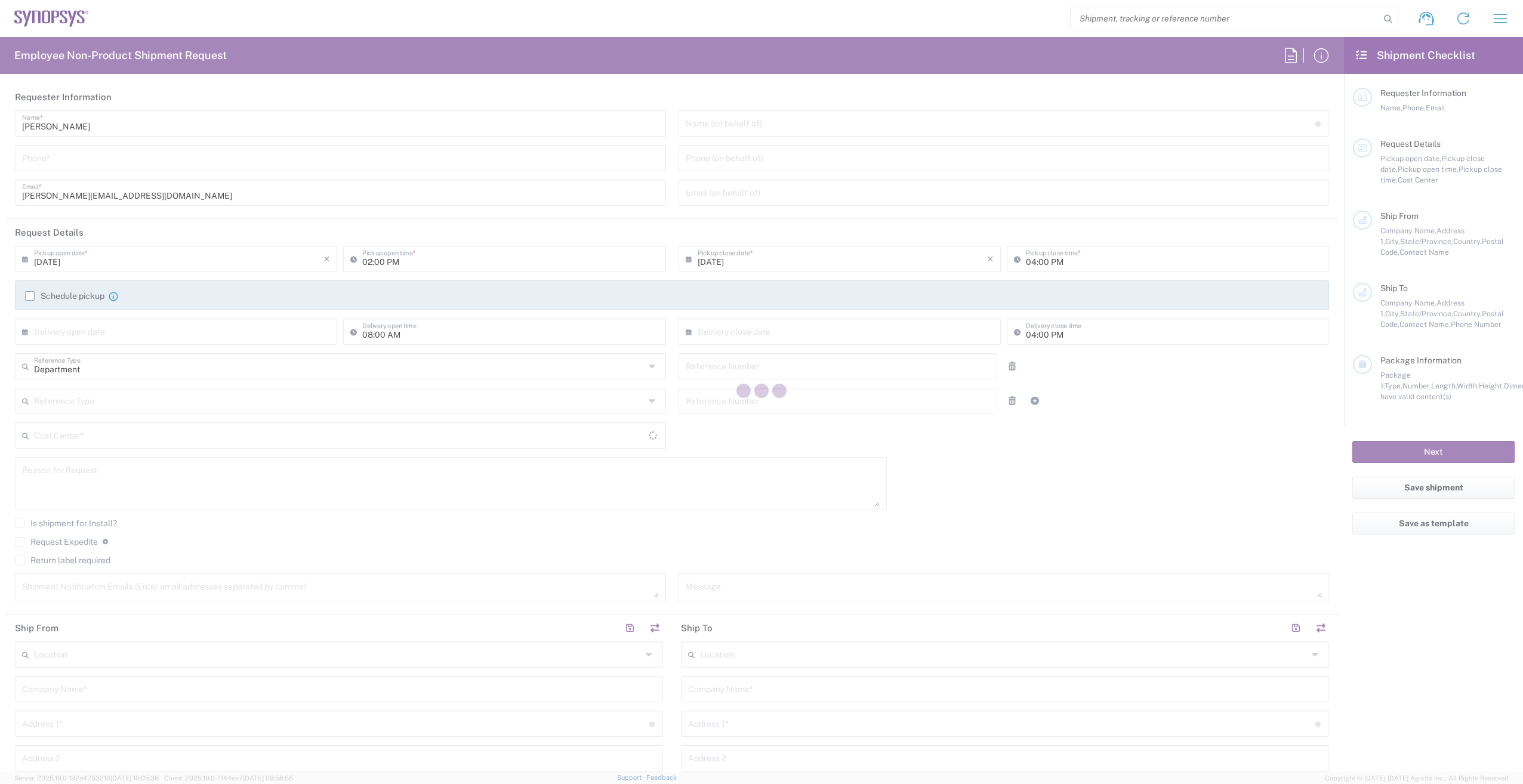
type input "6136006767"
type input "10:00 AM"
type input "510461"
type textarea "Shipping boards to Alan Lear."
type textarea "[PERSON_NAME][EMAIL_ADDRESS][DOMAIN_NAME]"
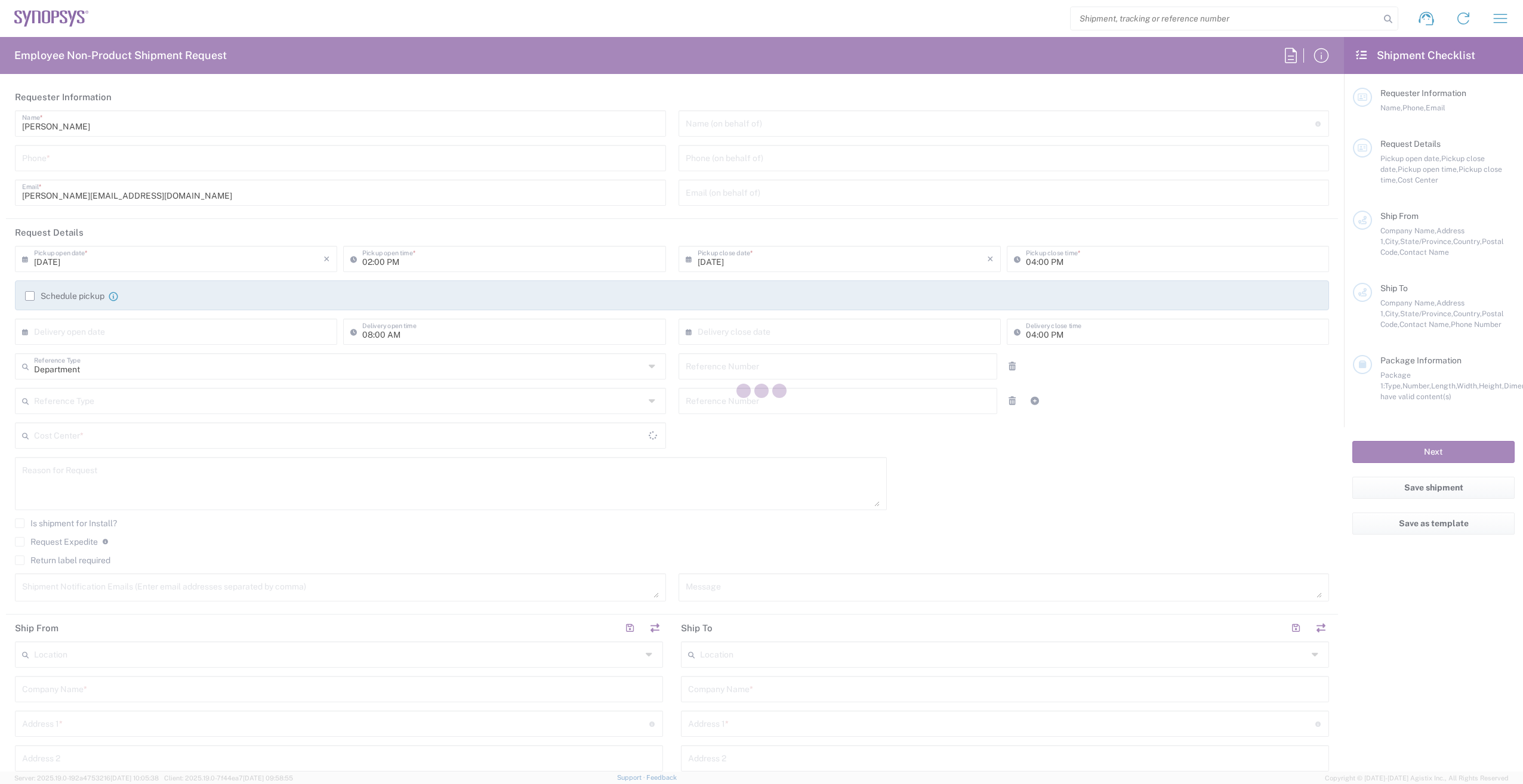
type input "Nepean CA09"
type input "Synopsys Nepean CA09"
type input "One Antares Drive"
type input "Suite 300"
type input "[GEOGRAPHIC_DATA]"
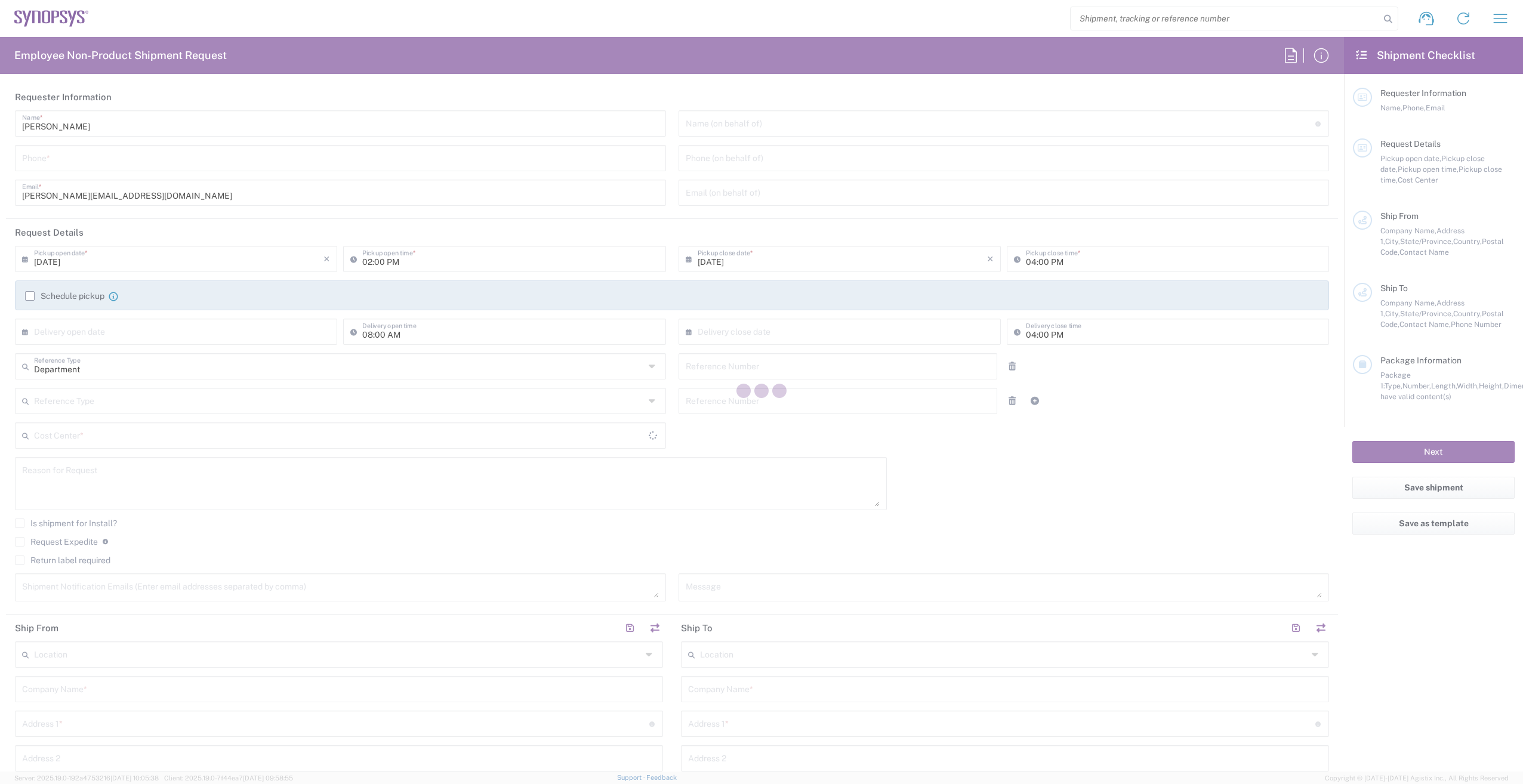
type input "[GEOGRAPHIC_DATA]"
type input "K2E 8C4"
type input "[PERSON_NAME]"
type input "6136006767"
type input "[PERSON_NAME][EMAIL_ADDRESS][DOMAIN_NAME]"
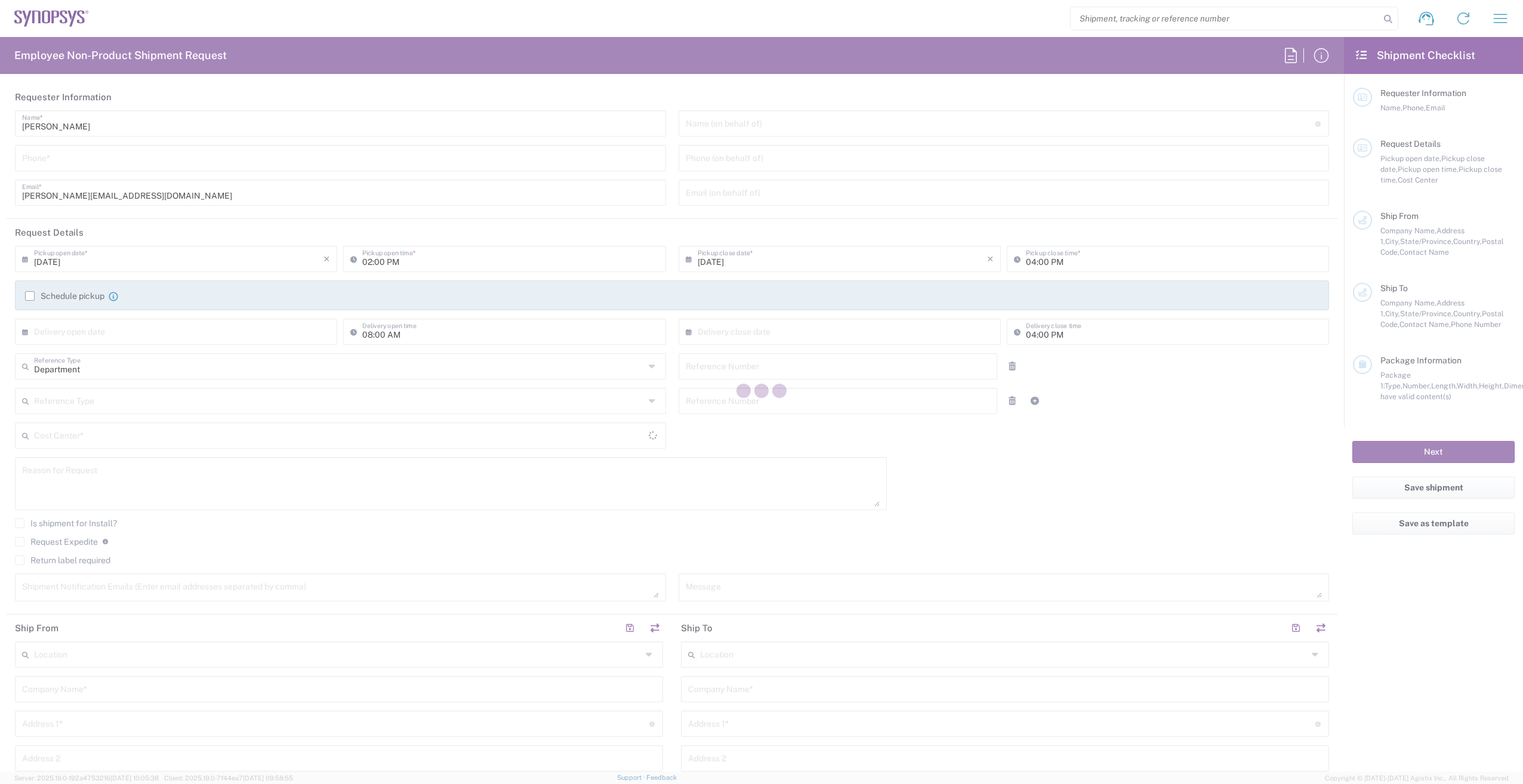
type input "Boxborough US8W"
type input "Synopsys Inc"
type input "[STREET_ADDRESS]"
type input "[GEOGRAPHIC_DATA]"
type input "[US_STATE]"
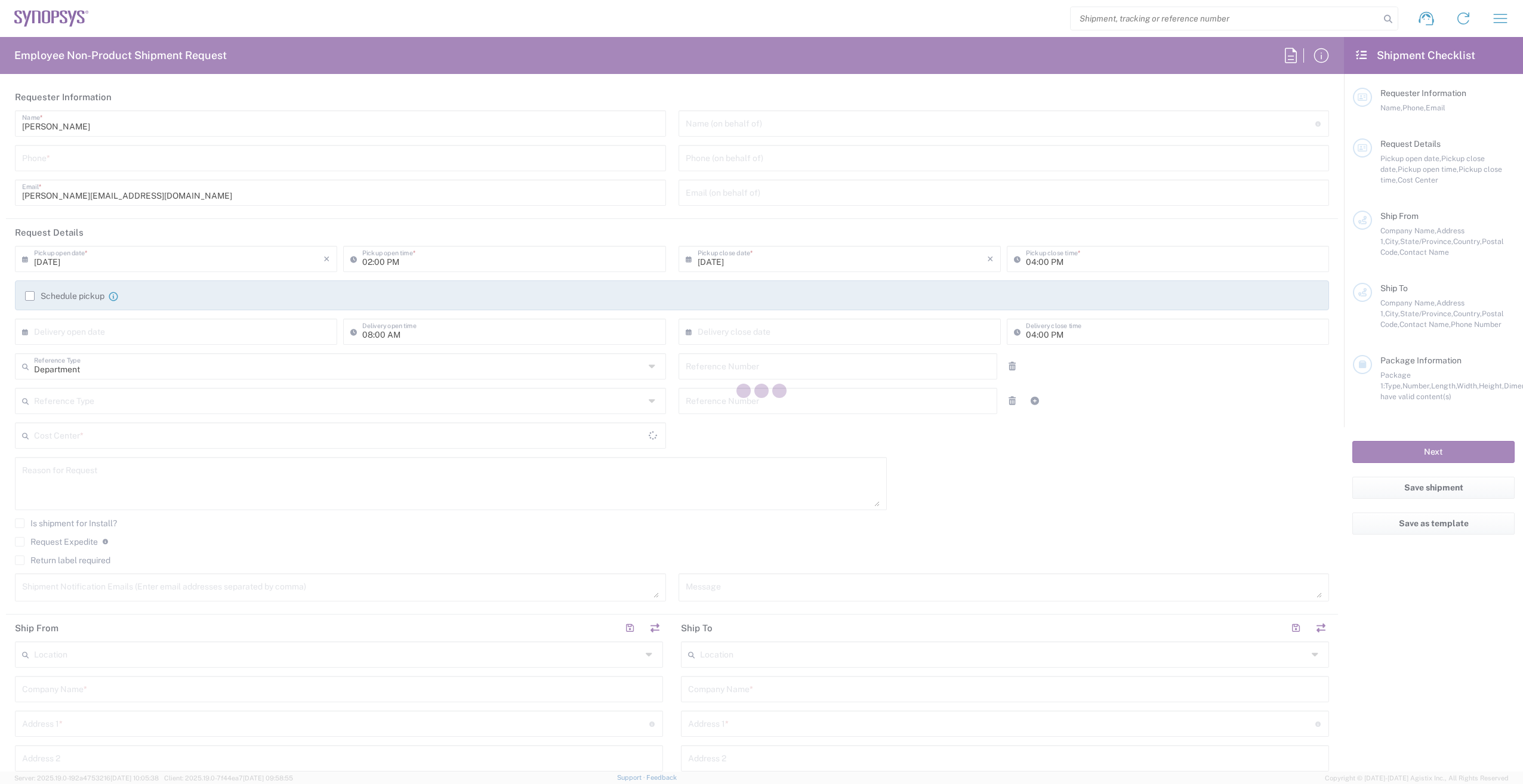
type input "01719"
type input "[PERSON_NAME]"
type input "[PHONE_NUMBER]"
type input "[PERSON_NAME][EMAIL_ADDRESS][DOMAIN_NAME]"
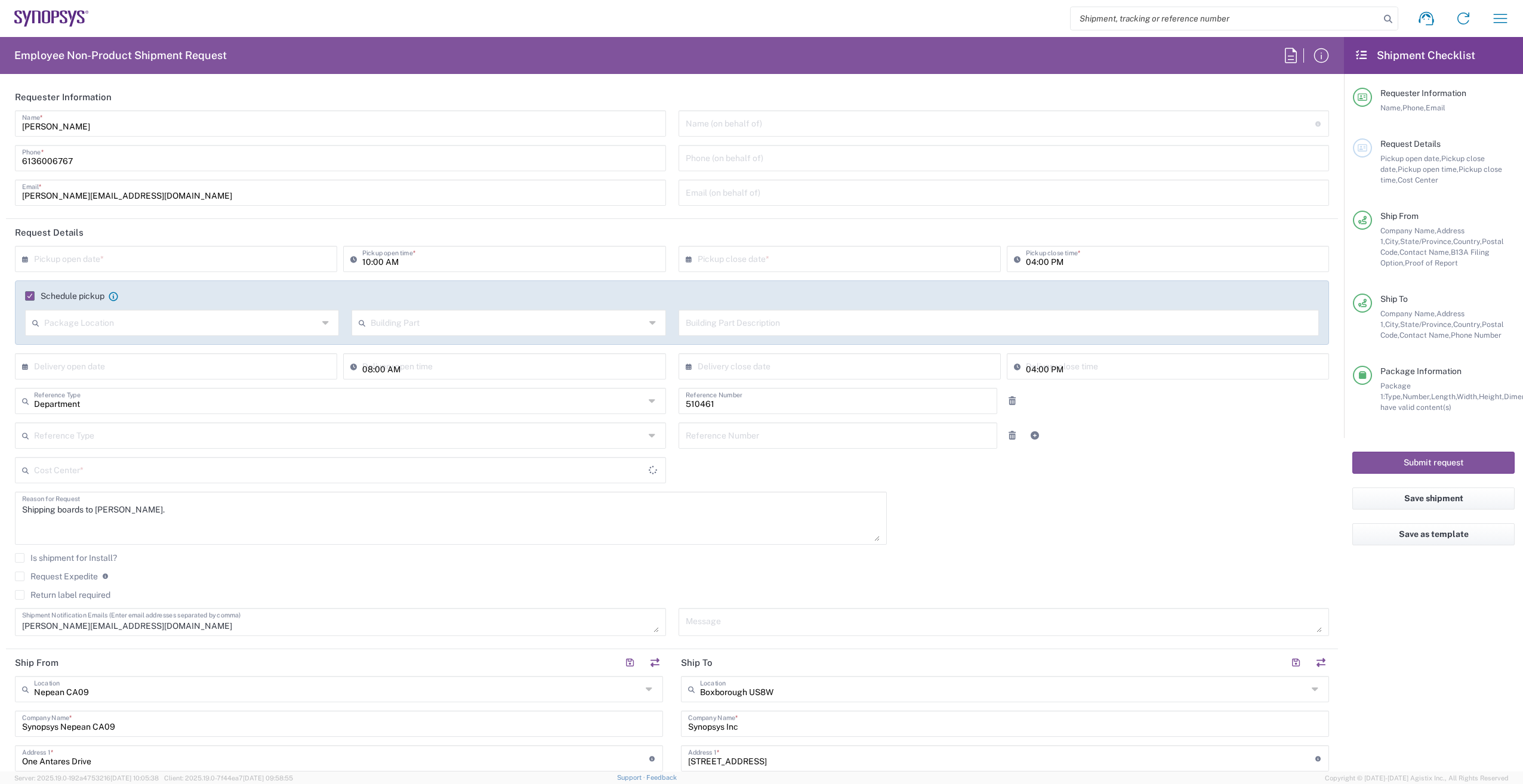
type input "[GEOGRAPHIC_DATA]"
type input "CA02, SG, MSIP2, R&D 510461"
type input "Your Packaging"
